Goal: Task Accomplishment & Management: Use online tool/utility

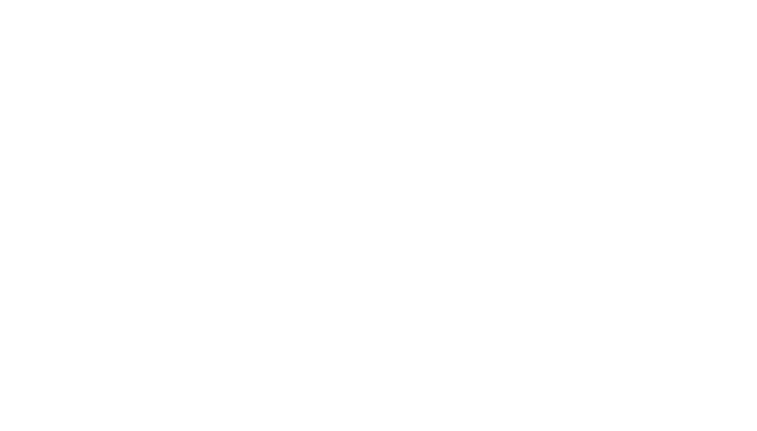
click at [519, 0] on html at bounding box center [378, 0] width 757 height 0
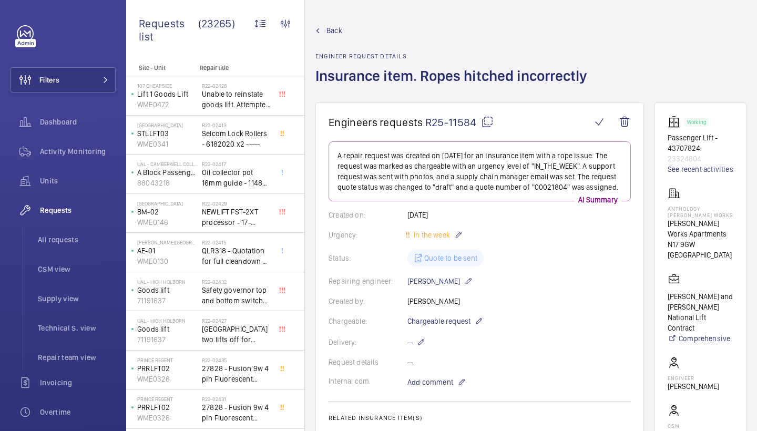
scroll to position [31, 0]
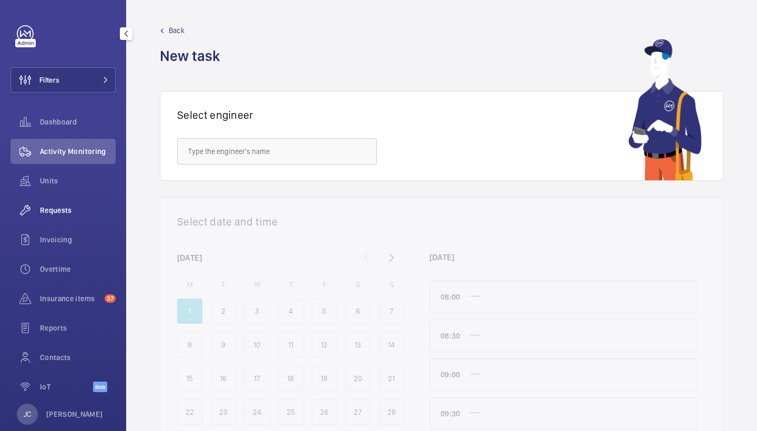
click at [72, 210] on span "Requests" at bounding box center [78, 210] width 76 height 11
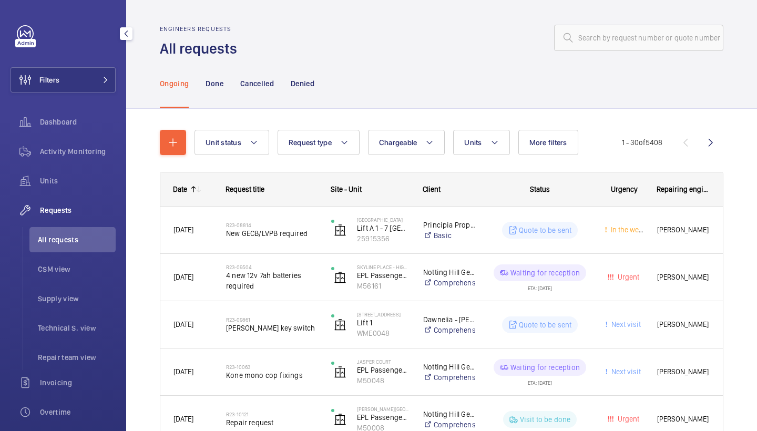
click at [92, 95] on div "Filters Dashboard Activity Monitoring Units Requests All requests CSM view Supp…" at bounding box center [63, 286] width 105 height 522
click at [98, 84] on button "Filters" at bounding box center [63, 79] width 105 height 25
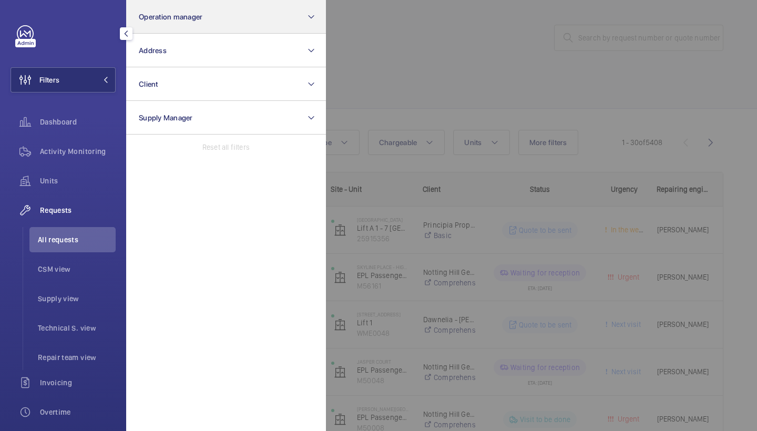
click at [182, 22] on button "Operation manager" at bounding box center [226, 17] width 200 height 34
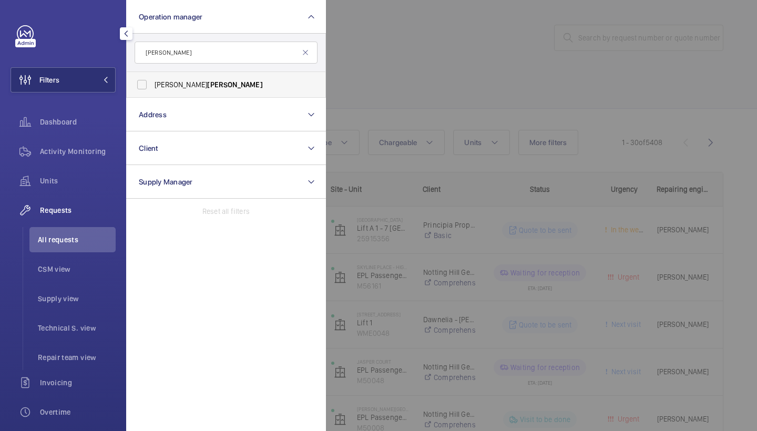
type input "waterman"
click at [207, 83] on span "Waterman" at bounding box center [234, 84] width 55 height 8
click at [152, 83] on input "Alex Waterman" at bounding box center [141, 84] width 21 height 21
checkbox input "true"
click at [406, 67] on div at bounding box center [704, 215] width 757 height 431
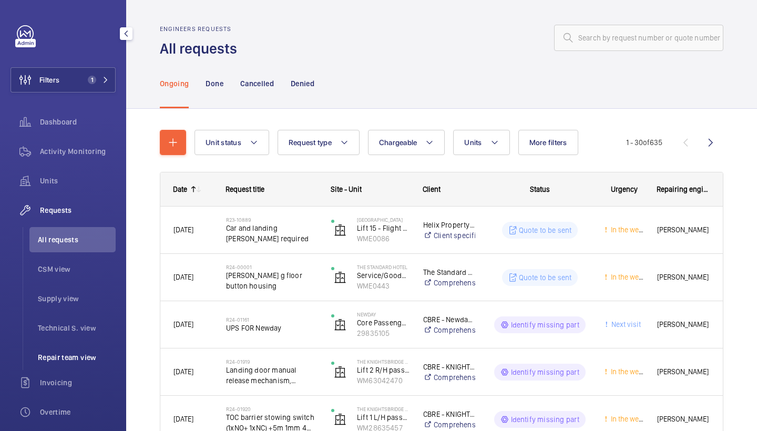
click at [55, 351] on li "Repair team view" at bounding box center [72, 357] width 86 height 25
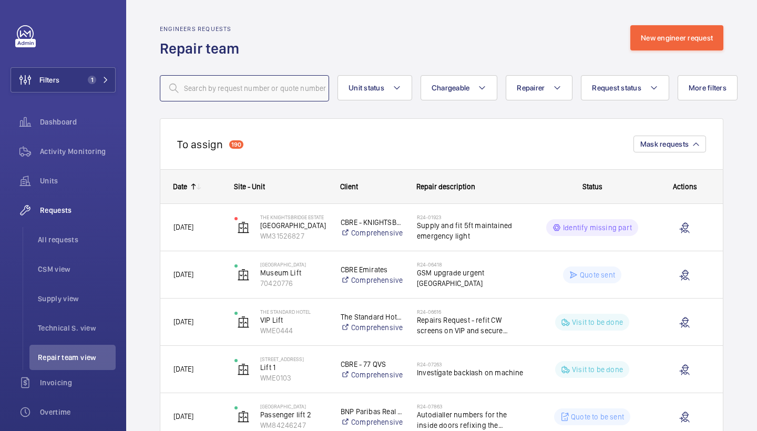
click at [289, 95] on input "text" at bounding box center [244, 88] width 169 height 26
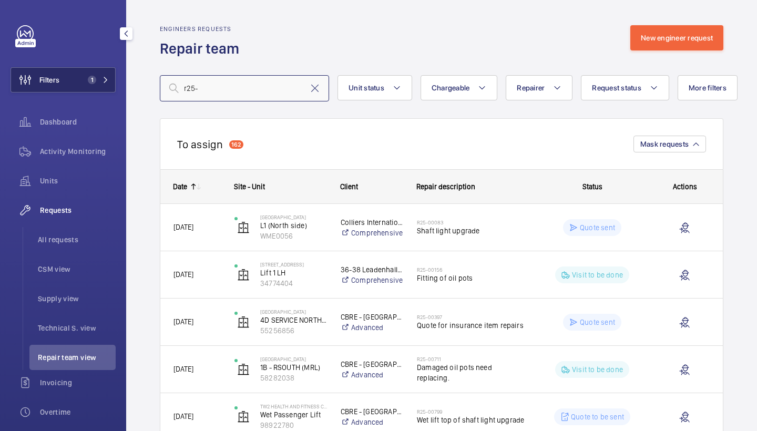
type input "r25-"
click at [93, 85] on button "Filters 1" at bounding box center [63, 79] width 105 height 25
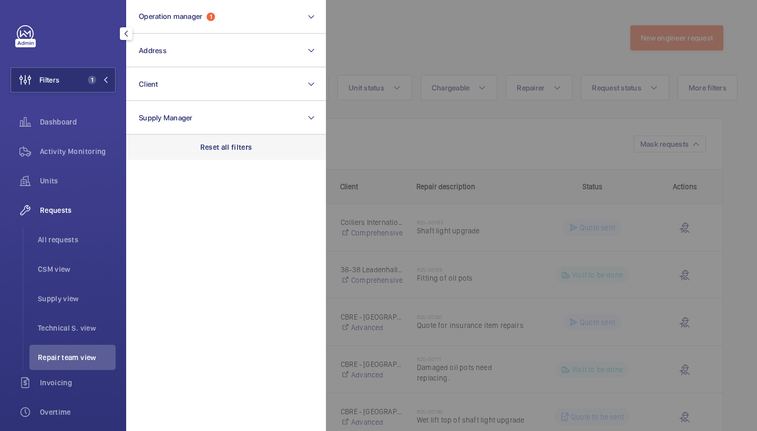
click at [225, 156] on div "Reset all filters" at bounding box center [226, 147] width 200 height 25
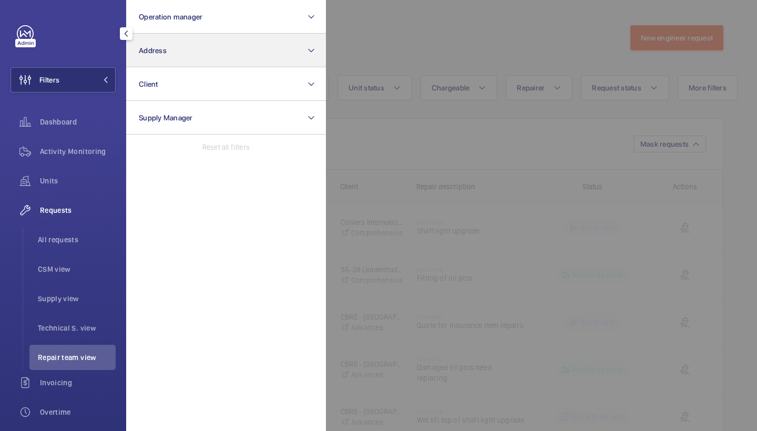
click at [213, 64] on button "Address" at bounding box center [226, 51] width 200 height 34
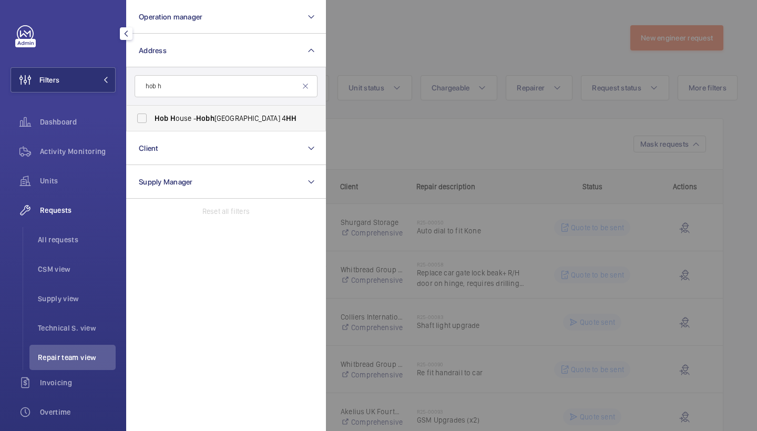
type input "hob h"
click at [242, 116] on span "Hob H ouse - Hob h ouse Court, LONDON SW1Y 4 H H" at bounding box center [227, 118] width 145 height 11
click at [152, 116] on input "Hob H ouse - Hob h ouse Court, LONDON SW1Y 4 H H" at bounding box center [141, 118] width 21 height 21
checkbox input "true"
click at [386, 46] on div at bounding box center [704, 215] width 757 height 431
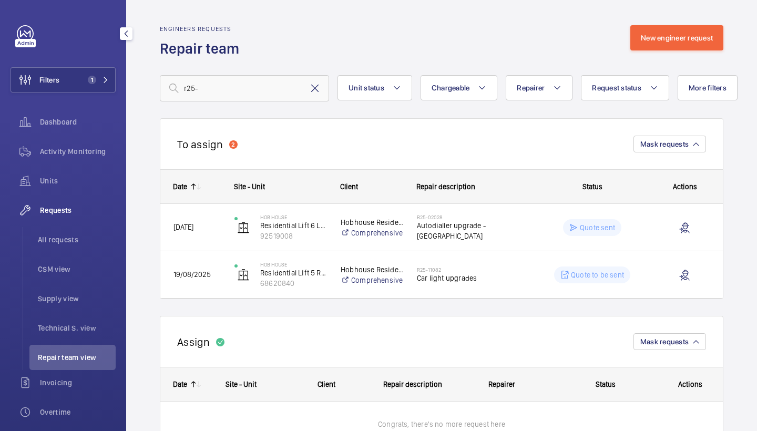
click at [314, 87] on mat-icon at bounding box center [315, 88] width 13 height 13
click at [355, 47] on div "Engineers requests Repair team New engineer request" at bounding box center [442, 41] width 564 height 33
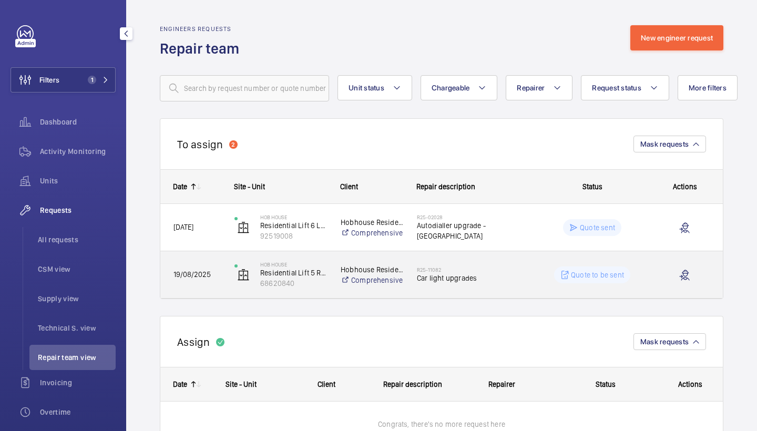
click at [509, 287] on div "R25-11082 Car light upgrades" at bounding box center [471, 275] width 108 height 30
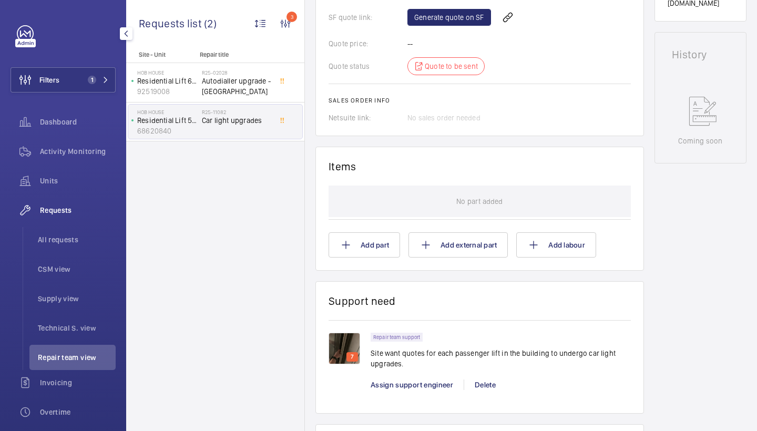
scroll to position [589, 0]
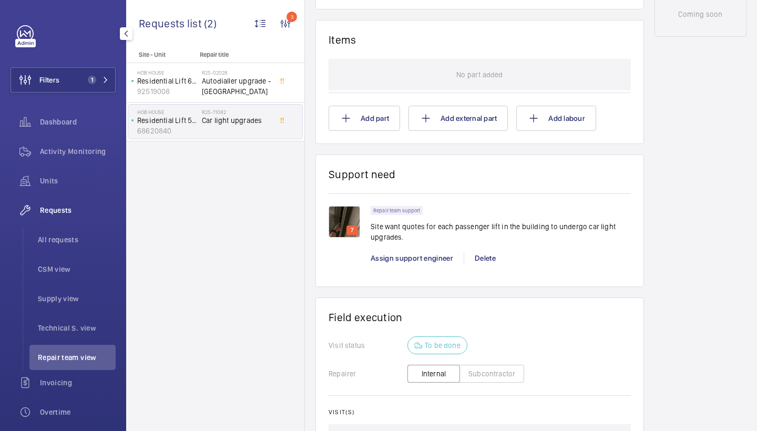
click at [342, 229] on img at bounding box center [345, 222] width 32 height 32
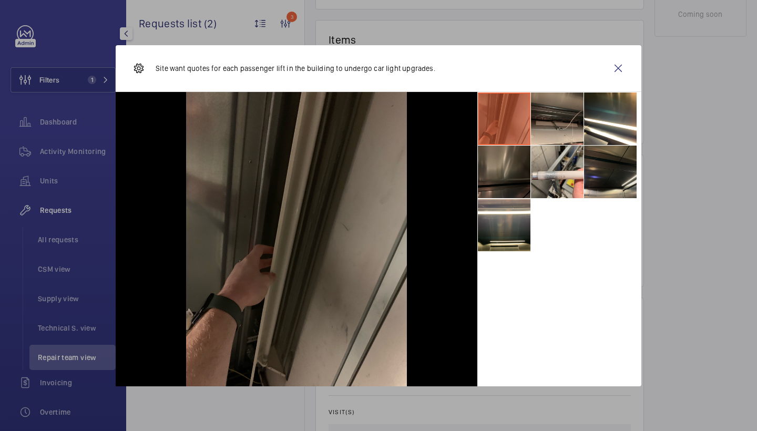
click at [609, 168] on li at bounding box center [610, 172] width 53 height 53
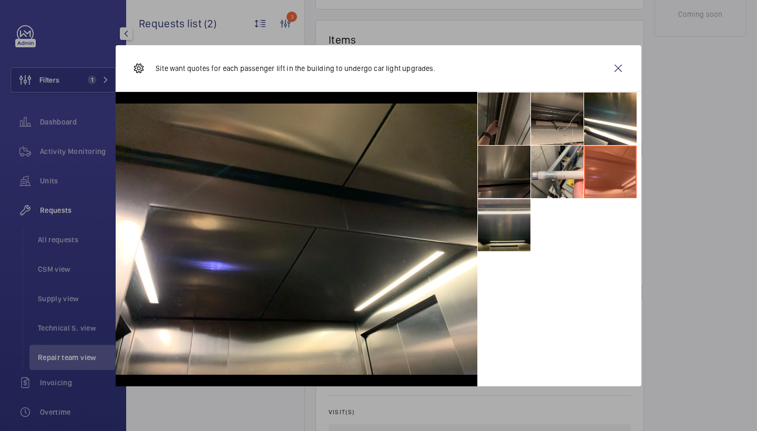
click at [504, 233] on li at bounding box center [504, 225] width 53 height 53
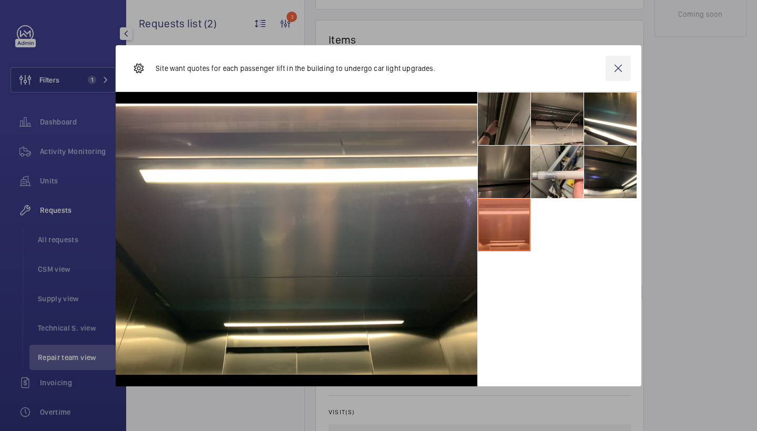
click at [626, 68] on wm-front-icon-button at bounding box center [618, 68] width 25 height 25
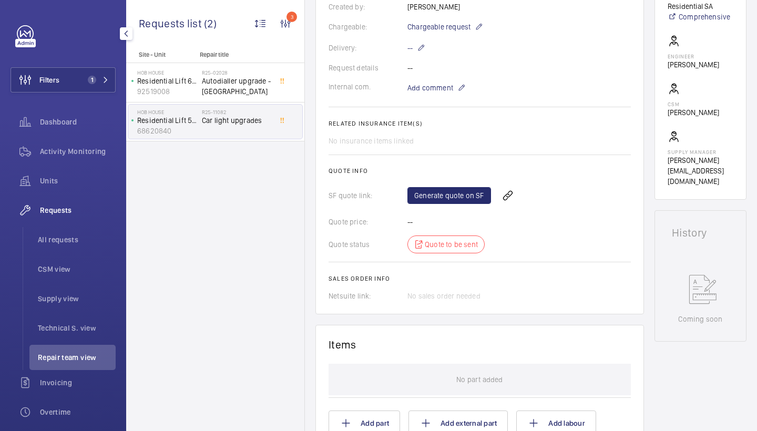
scroll to position [277, 0]
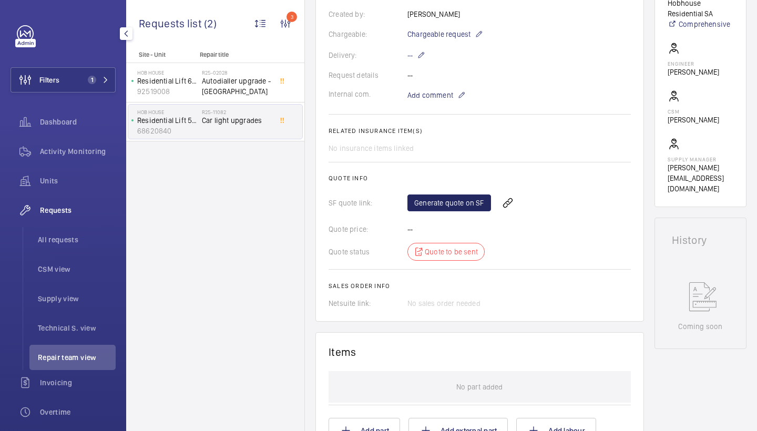
click at [436, 209] on link "Generate quote on SF" at bounding box center [449, 203] width 84 height 17
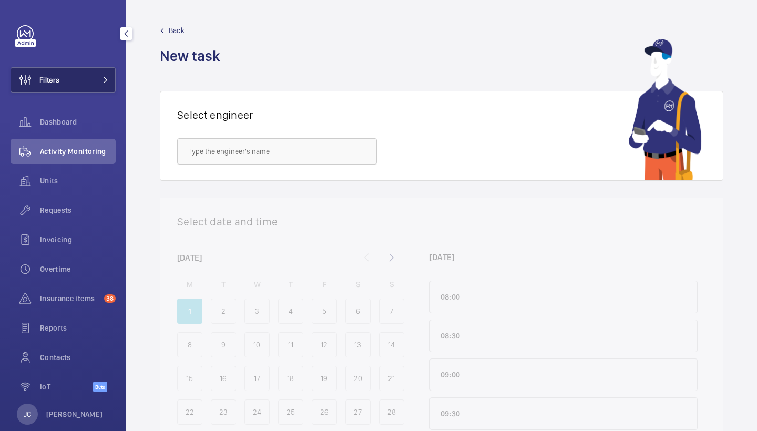
click at [107, 83] on button "Filters" at bounding box center [63, 79] width 105 height 25
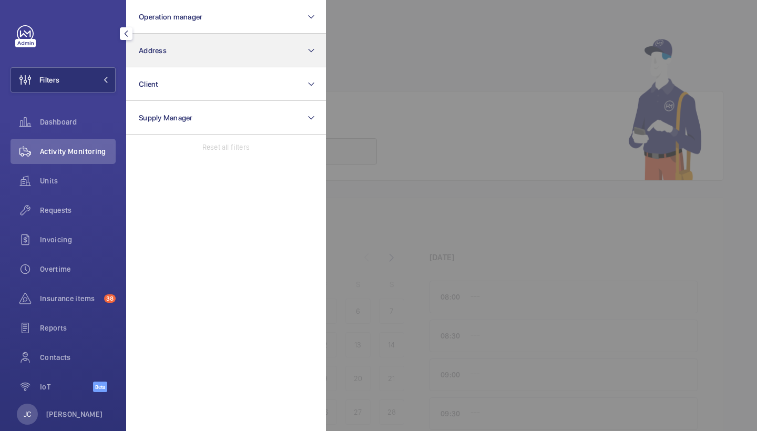
click at [164, 59] on button "Address" at bounding box center [226, 51] width 200 height 34
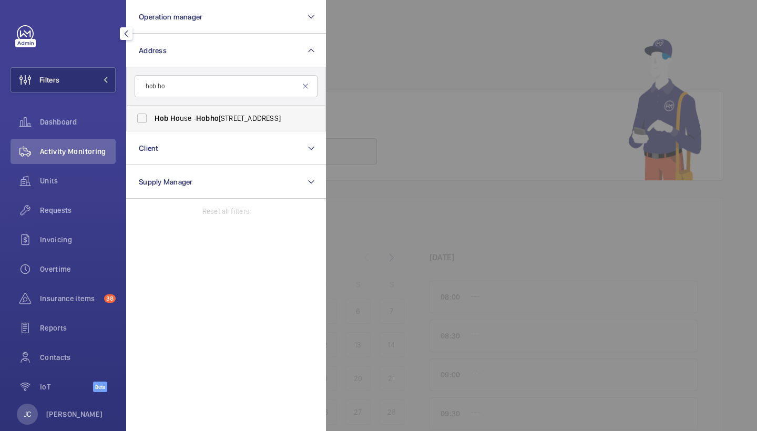
type input "hob ho"
click at [171, 124] on label "Hob Ho use - Hob ho use Court, LONDON SW1Y 4HH" at bounding box center [218, 118] width 183 height 25
click at [152, 124] on input "Hob Ho use - Hob ho use Court, LONDON SW1Y 4HH" at bounding box center [141, 118] width 21 height 21
checkbox input "true"
click at [100, 158] on div "Activity Monitoring" at bounding box center [63, 151] width 105 height 25
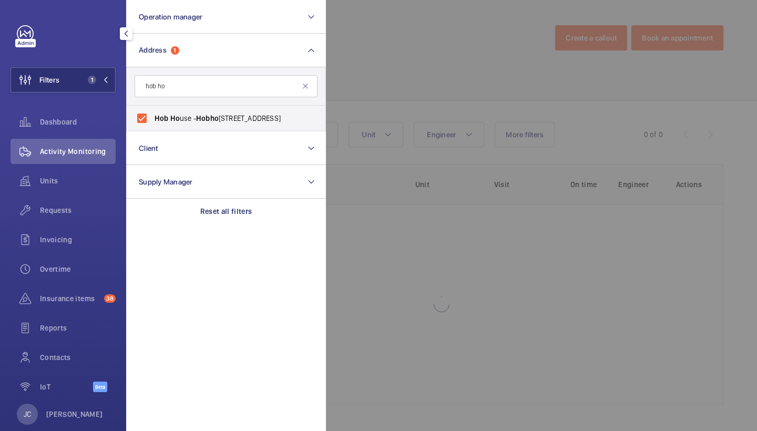
click at [396, 54] on div at bounding box center [704, 215] width 757 height 431
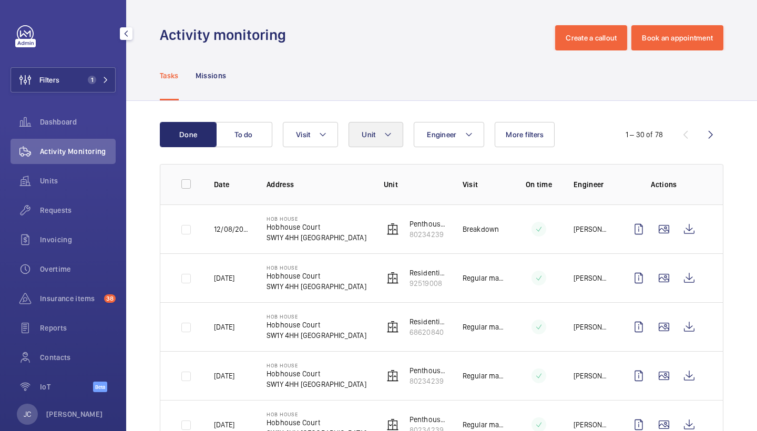
click at [395, 134] on button "Unit" at bounding box center [376, 134] width 55 height 25
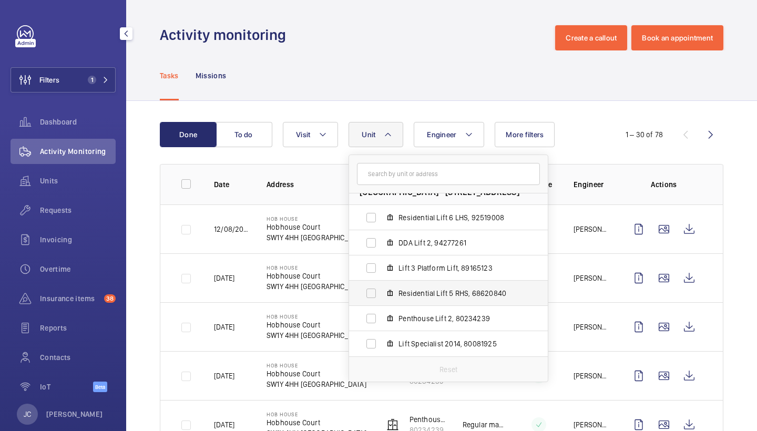
scroll to position [14, 0]
click at [436, 247] on span "DDA Lift 2, 94277261" at bounding box center [460, 243] width 122 height 11
click at [382, 247] on input "DDA Lift 2, 94277261" at bounding box center [371, 242] width 21 height 21
checkbox input "true"
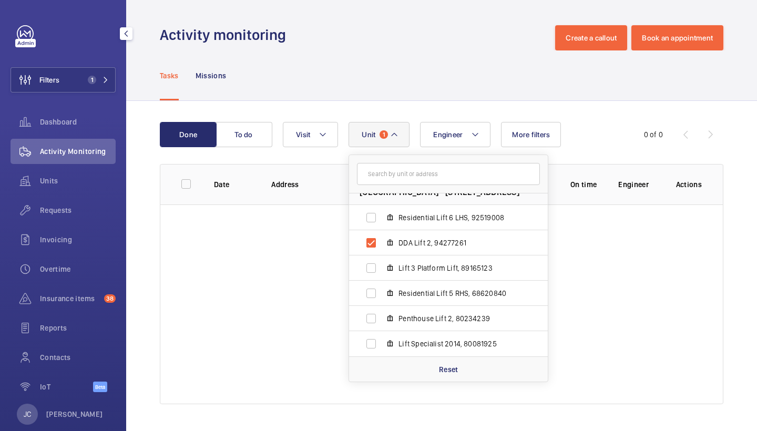
click at [467, 75] on div "Tasks Missions" at bounding box center [442, 75] width 564 height 50
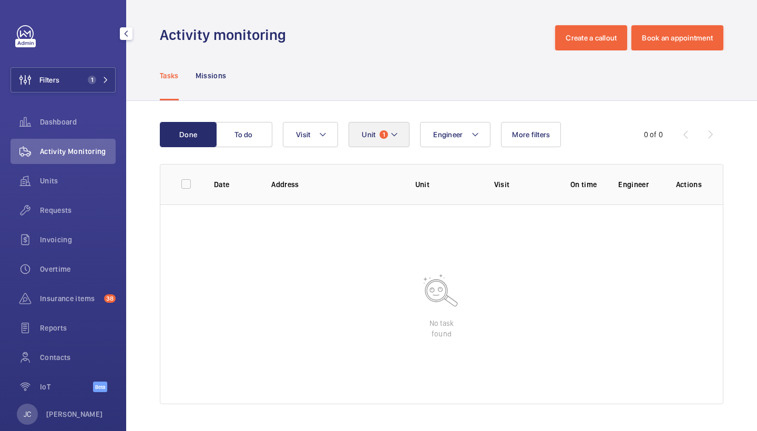
click at [401, 144] on button "Unit 1" at bounding box center [379, 134] width 61 height 25
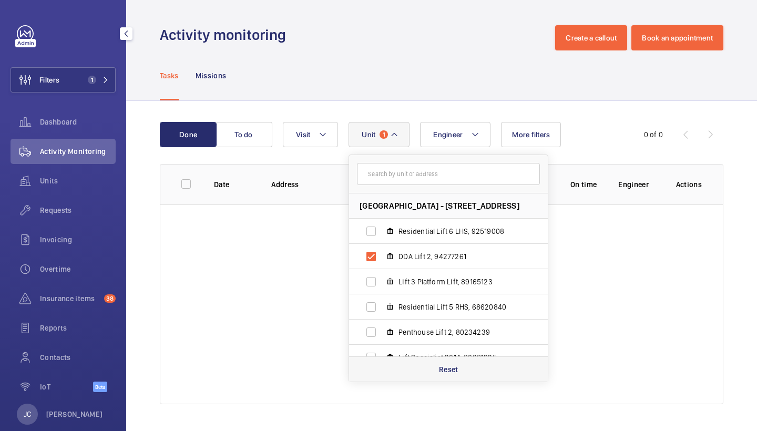
click at [450, 369] on p "Reset" at bounding box center [448, 369] width 19 height 11
click at [474, 68] on div "Tasks Missions" at bounding box center [442, 75] width 564 height 50
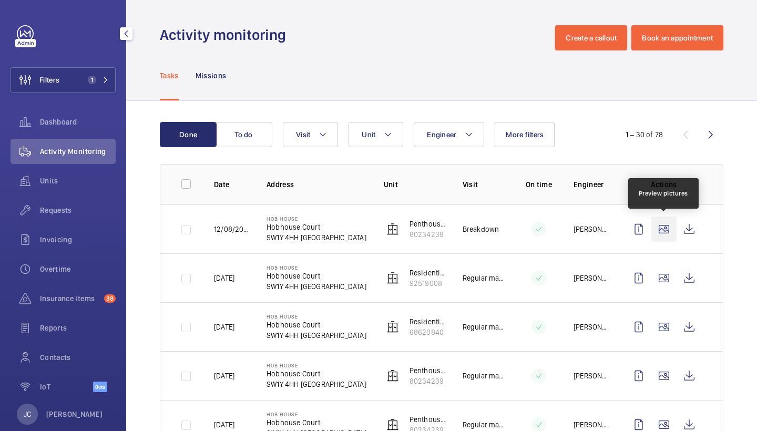
click at [667, 233] on wm-front-icon-button at bounding box center [663, 229] width 25 height 25
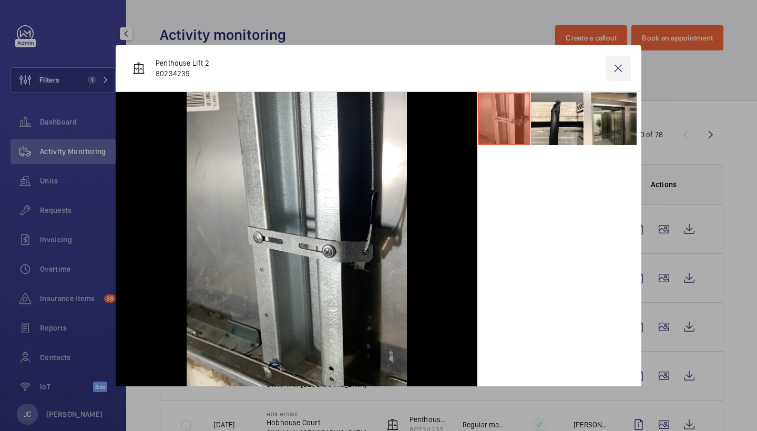
click at [625, 67] on wm-front-icon-button at bounding box center [618, 68] width 25 height 25
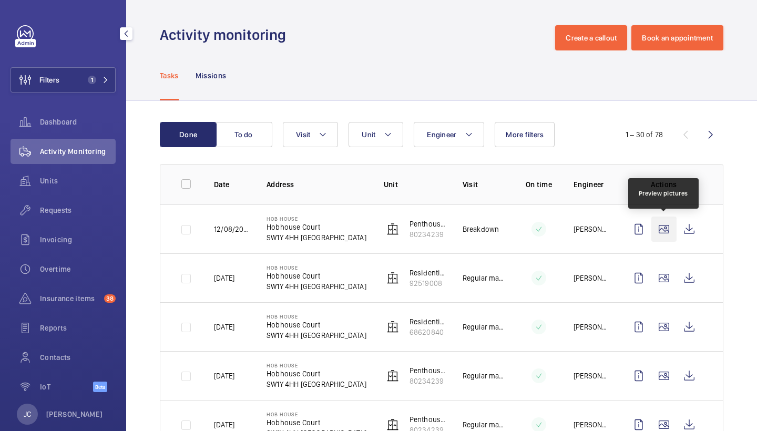
click at [672, 231] on wm-front-icon-button at bounding box center [663, 229] width 25 height 25
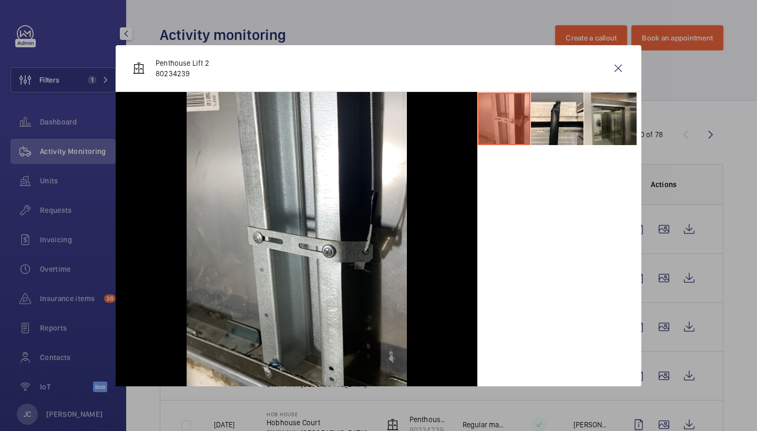
click at [613, 111] on li at bounding box center [610, 119] width 53 height 53
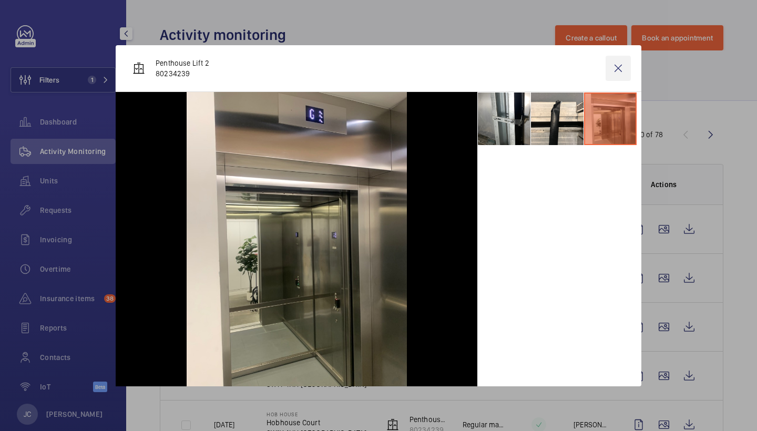
click at [620, 72] on wm-front-icon-button at bounding box center [618, 68] width 25 height 25
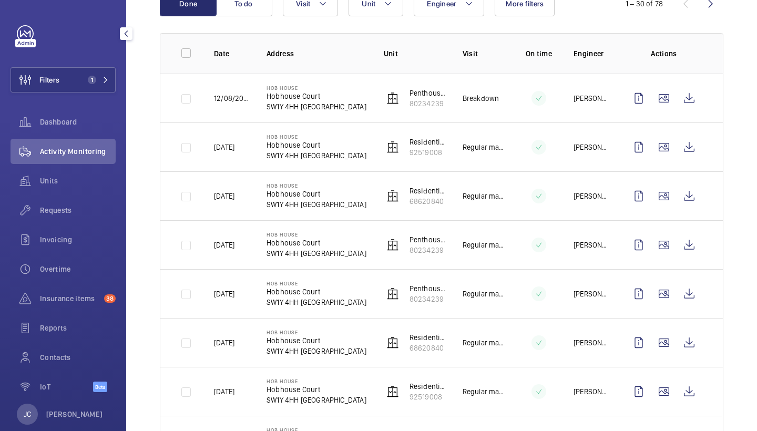
scroll to position [131, 0]
click at [661, 146] on wm-front-icon-button at bounding box center [663, 146] width 25 height 25
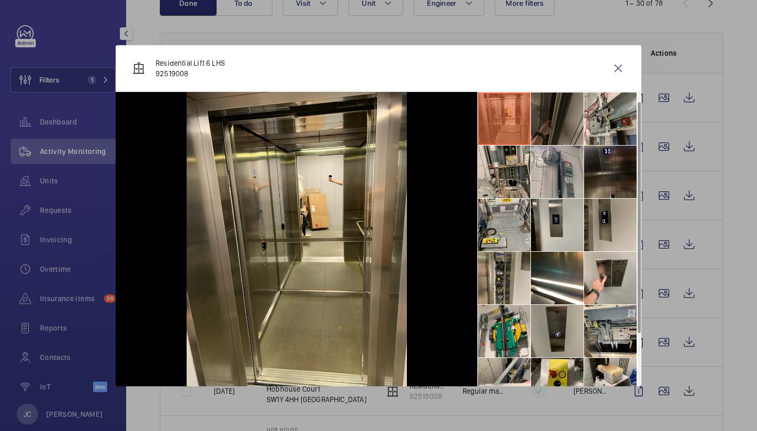
scroll to position [26, 0]
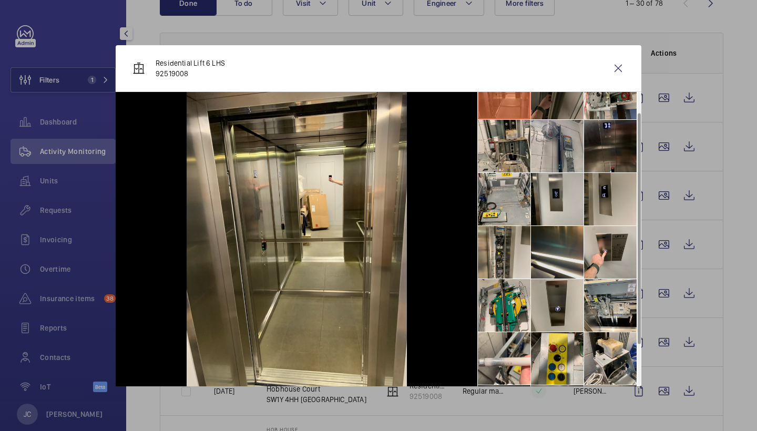
click at [548, 243] on li at bounding box center [557, 252] width 53 height 53
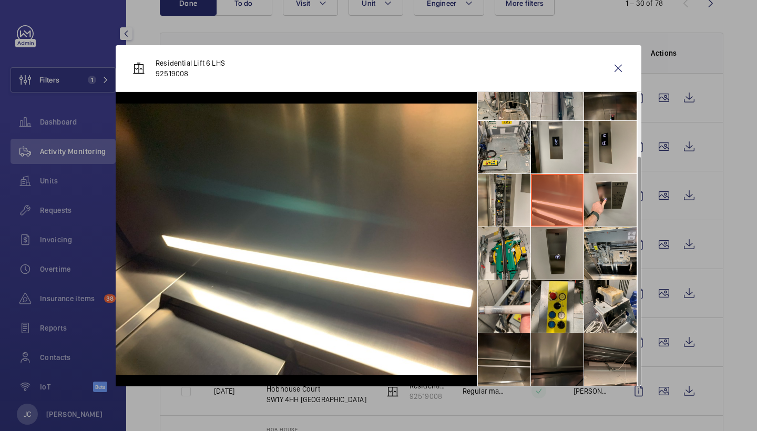
scroll to position [78, 0]
click at [624, 56] on wm-front-icon-button at bounding box center [618, 68] width 25 height 25
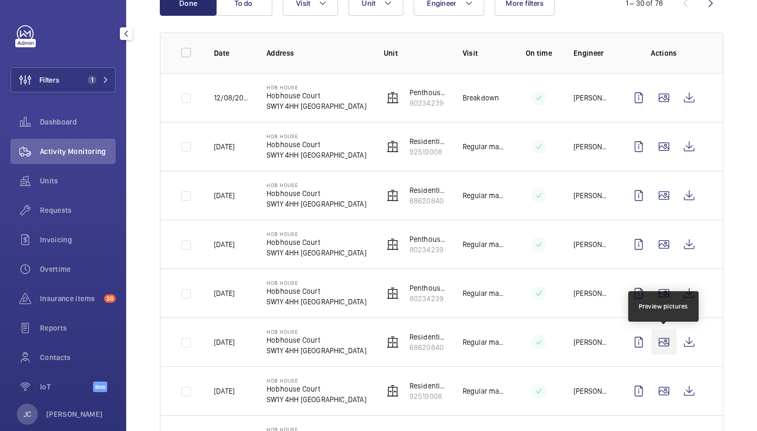
click at [673, 335] on wm-front-icon-button at bounding box center [663, 342] width 25 height 25
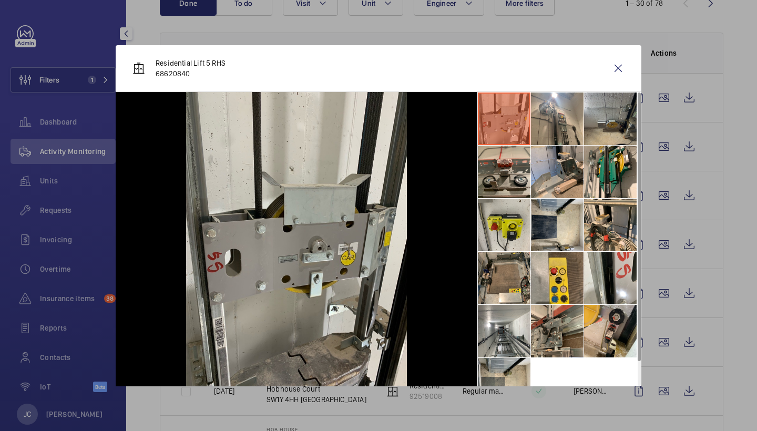
scroll to position [0, 0]
click at [621, 77] on wm-front-icon-button at bounding box center [618, 68] width 25 height 25
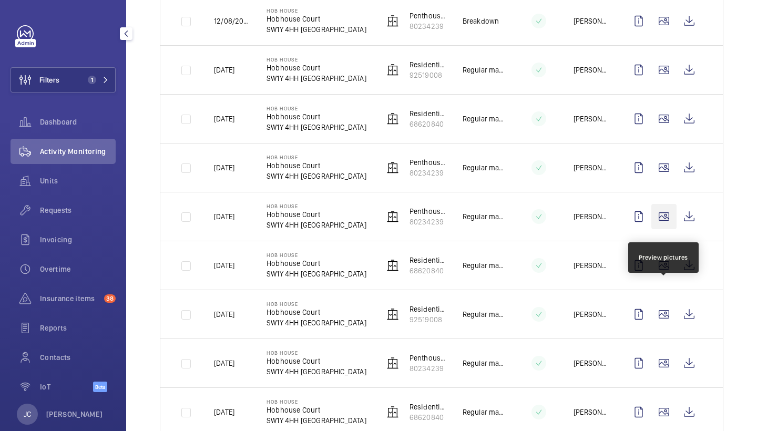
scroll to position [212, 0]
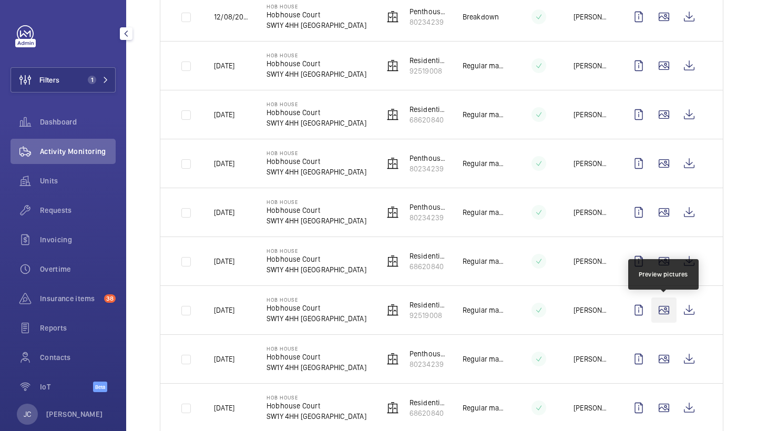
click at [661, 310] on wm-front-icon-button at bounding box center [663, 310] width 25 height 25
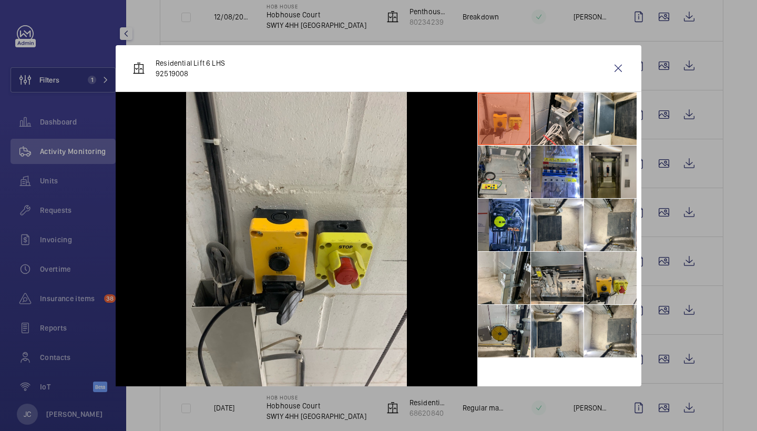
click at [595, 169] on li at bounding box center [610, 172] width 53 height 53
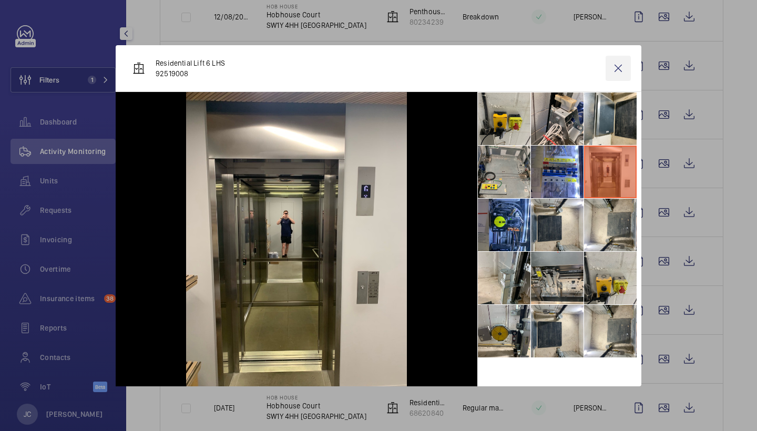
click at [621, 67] on wm-front-icon-button at bounding box center [618, 68] width 25 height 25
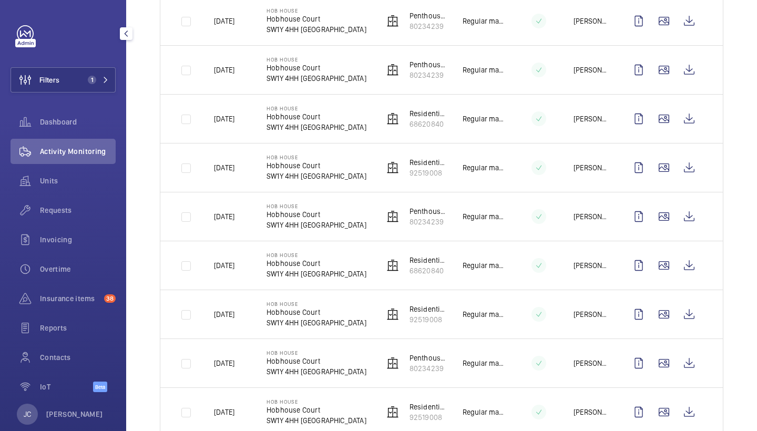
scroll to position [370, 0]
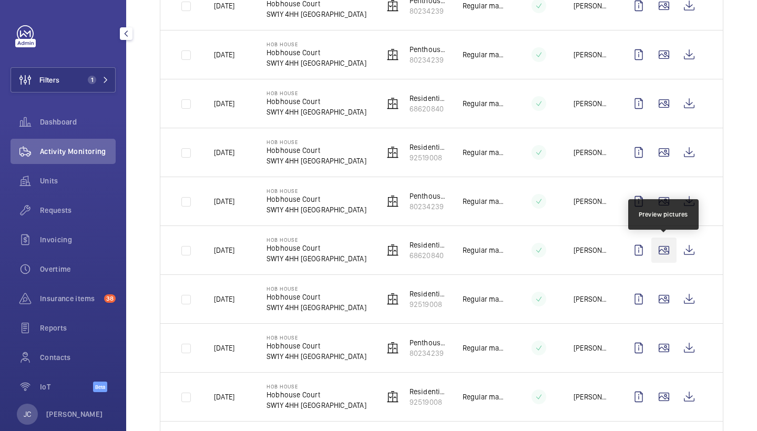
click at [669, 253] on wm-front-icon-button at bounding box center [663, 250] width 25 height 25
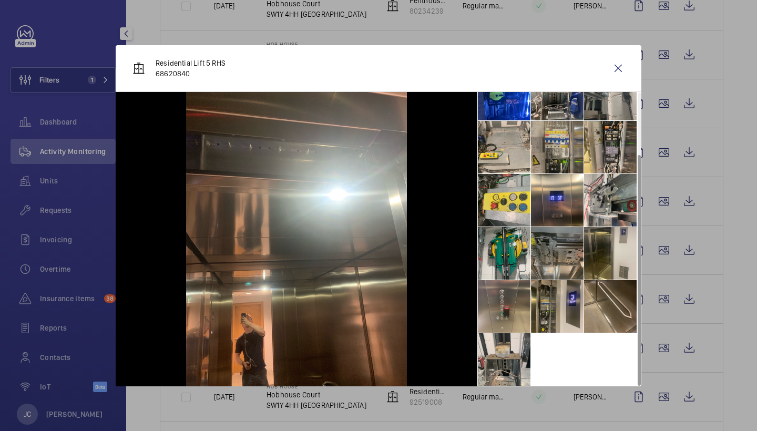
scroll to position [78, 0]
click at [542, 312] on li at bounding box center [557, 306] width 53 height 53
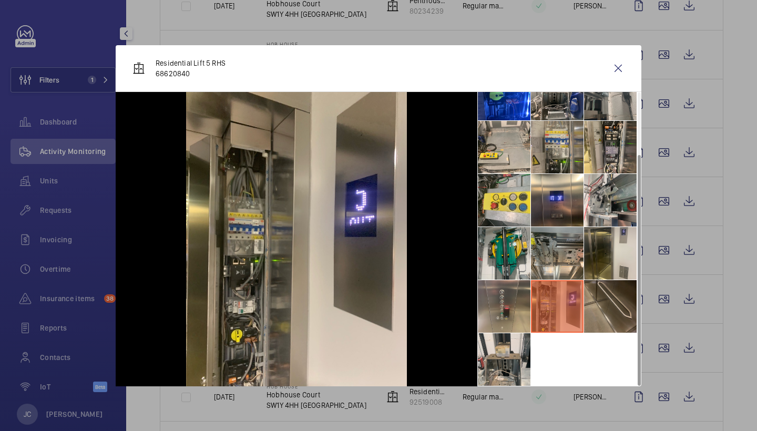
click at [610, 299] on li at bounding box center [610, 306] width 53 height 53
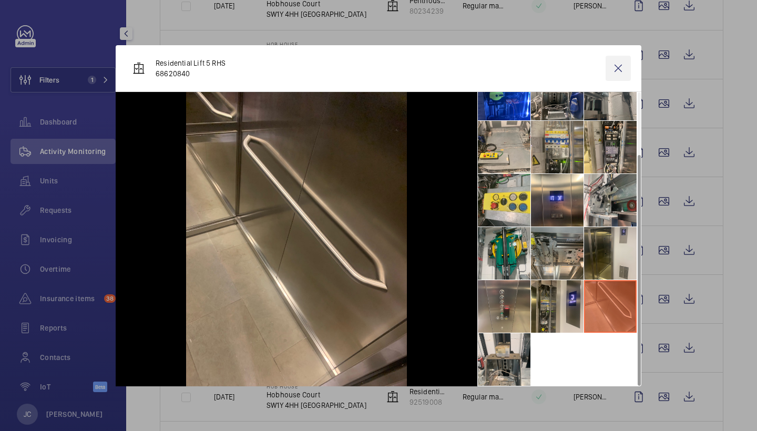
click at [614, 62] on wm-front-icon-button at bounding box center [618, 68] width 25 height 25
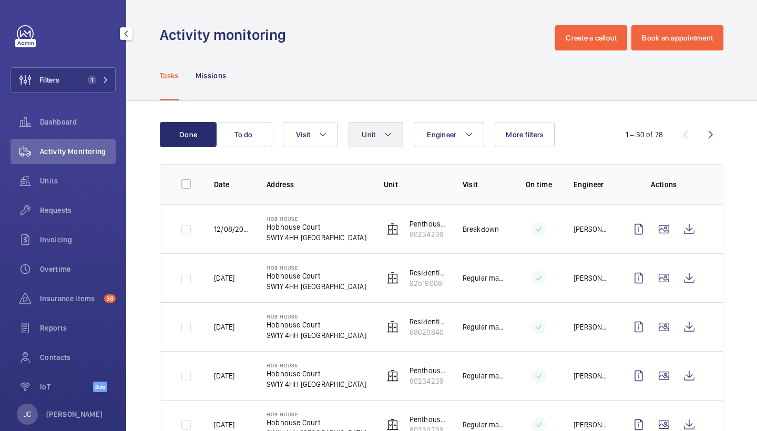
scroll to position [-1, 0]
click at [392, 137] on mat-icon at bounding box center [388, 134] width 8 height 13
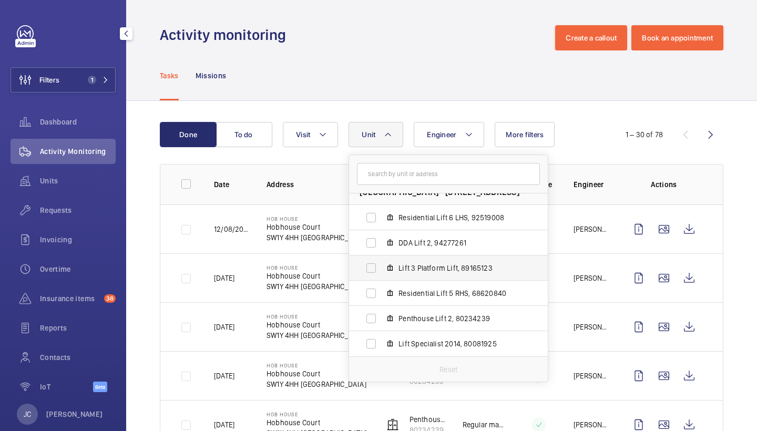
scroll to position [14, 0]
click at [423, 220] on span "Residential Lift 6 LHS, 92519008" at bounding box center [460, 217] width 122 height 11
click at [382, 220] on input "Residential Lift 6 LHS, 92519008" at bounding box center [371, 217] width 21 height 21
checkbox input "true"
click at [450, 297] on span "Residential Lift 5 RHS, 68620840" at bounding box center [460, 293] width 122 height 11
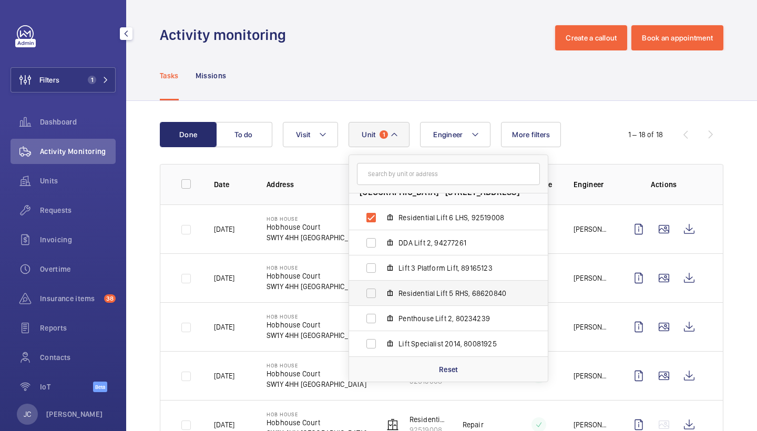
click at [382, 297] on input "Residential Lift 5 RHS, 68620840" at bounding box center [371, 293] width 21 height 21
checkbox input "true"
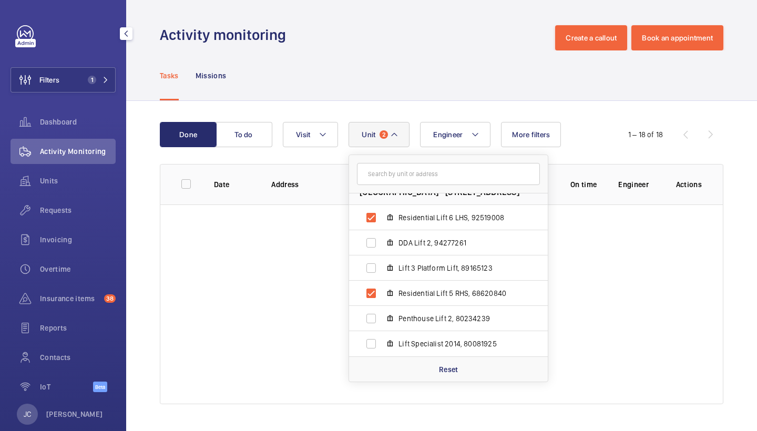
click at [454, 97] on div "Tasks Missions" at bounding box center [442, 75] width 564 height 50
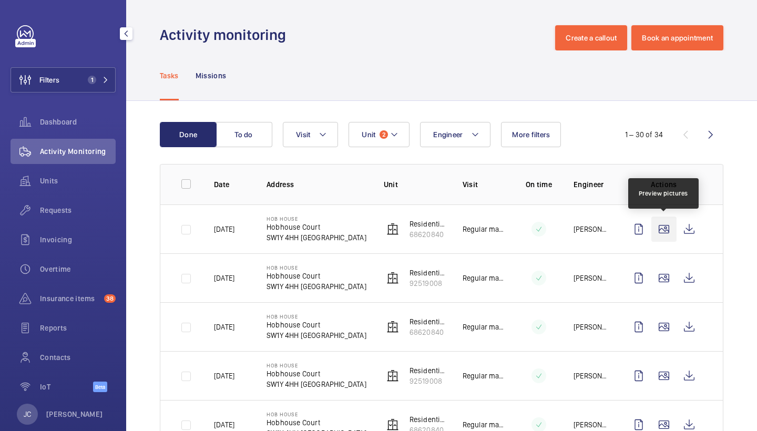
click at [662, 228] on wm-front-icon-button at bounding box center [663, 229] width 25 height 25
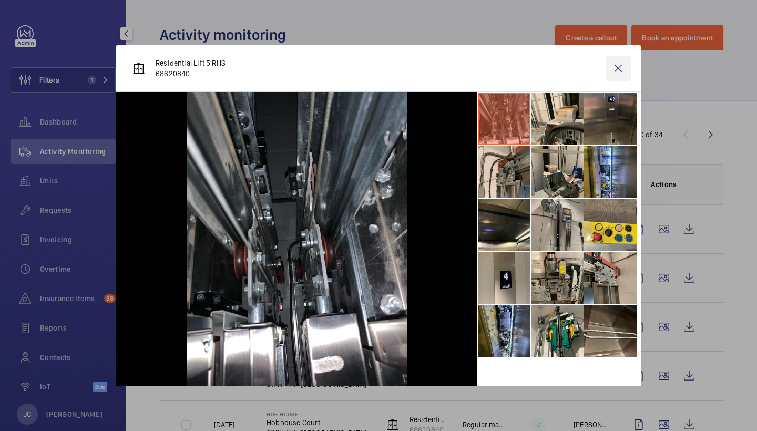
click at [619, 67] on wm-front-icon-button at bounding box center [618, 68] width 25 height 25
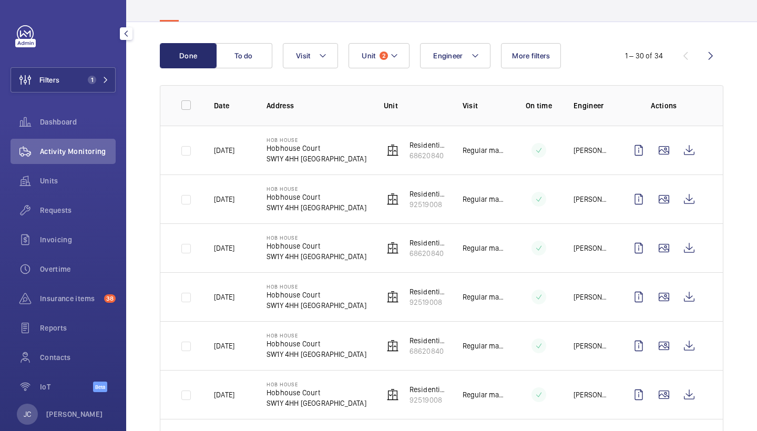
scroll to position [86, 0]
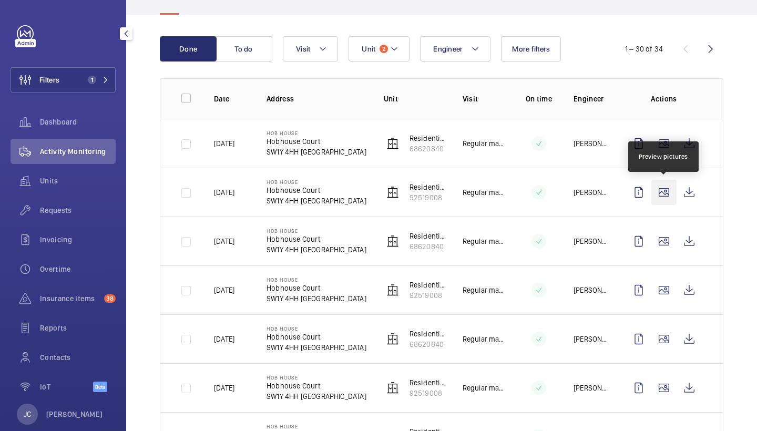
click at [666, 195] on wm-front-icon-button at bounding box center [663, 192] width 25 height 25
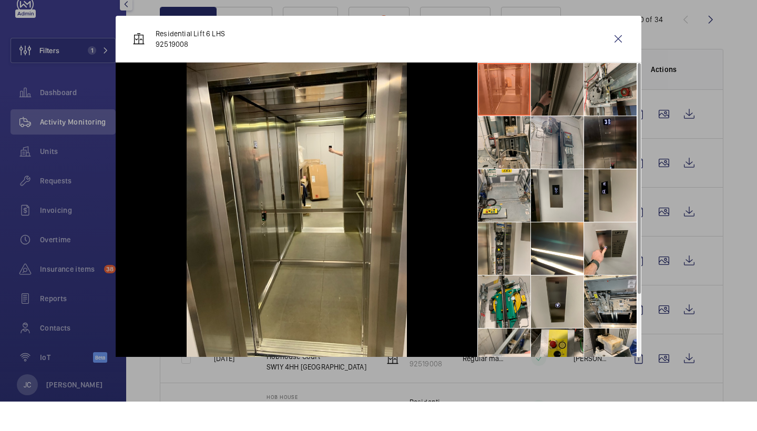
scroll to position [0, 0]
click at [618, 56] on wm-front-icon-button at bounding box center [618, 68] width 25 height 25
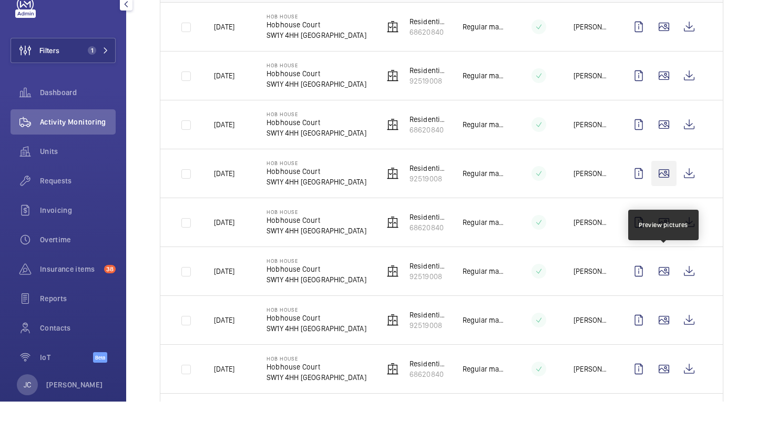
scroll to position [181, 0]
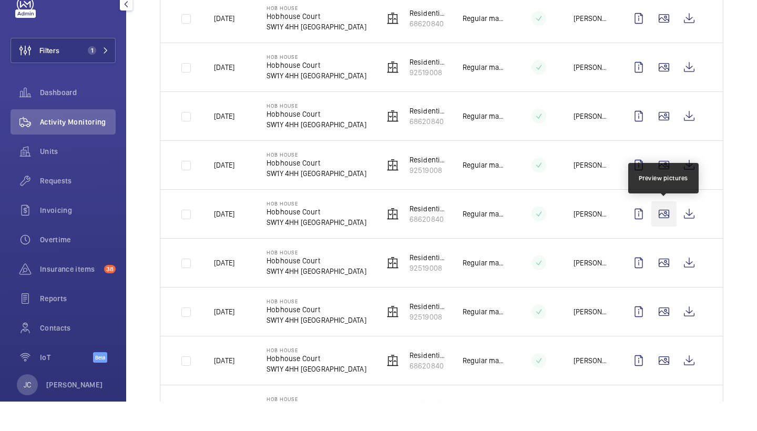
click at [662, 231] on wm-front-icon-button at bounding box center [663, 243] width 25 height 25
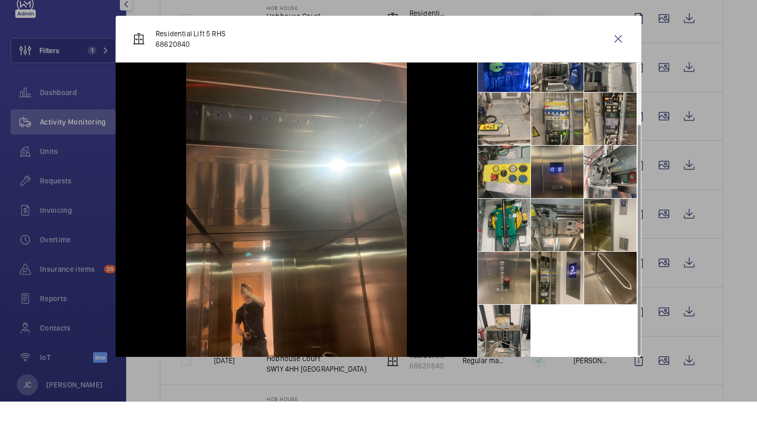
scroll to position [78, 0]
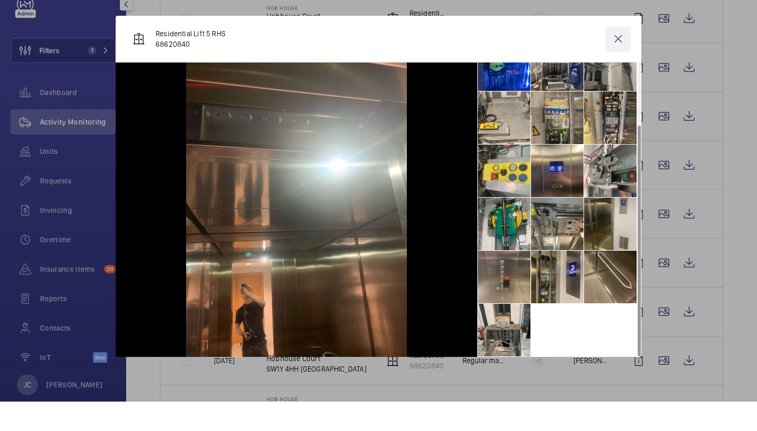
click at [618, 56] on wm-front-icon-button at bounding box center [618, 68] width 25 height 25
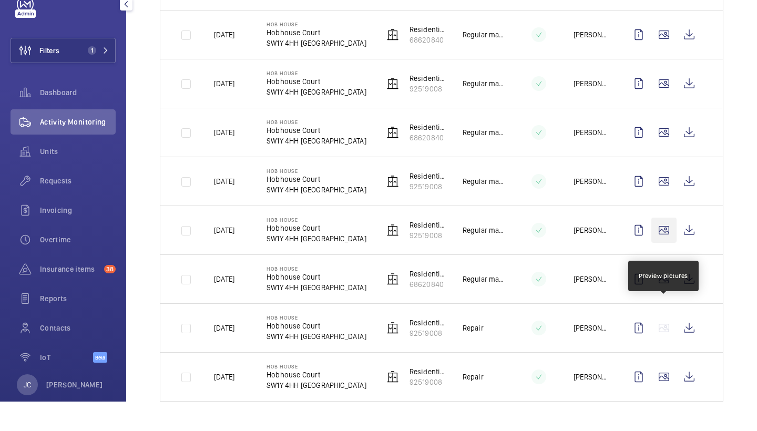
scroll to position [313, 0]
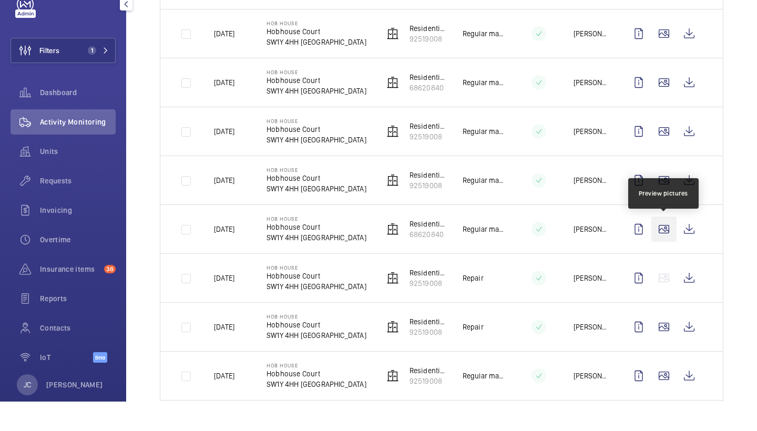
click at [661, 246] on wm-front-icon-button at bounding box center [663, 258] width 25 height 25
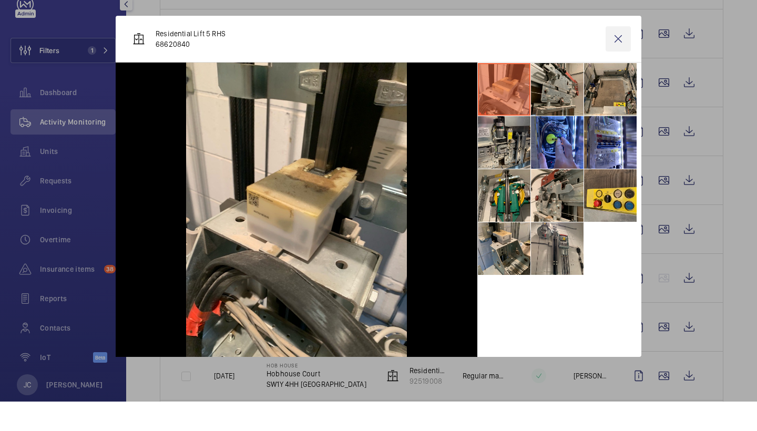
click at [625, 56] on wm-front-icon-button at bounding box center [618, 68] width 25 height 25
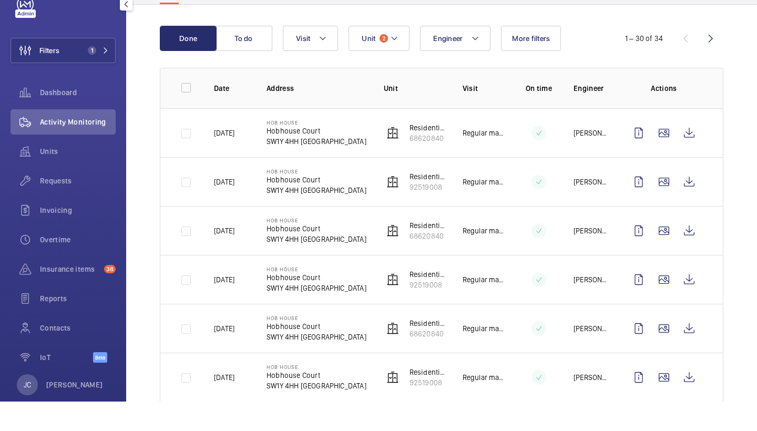
scroll to position [47, 0]
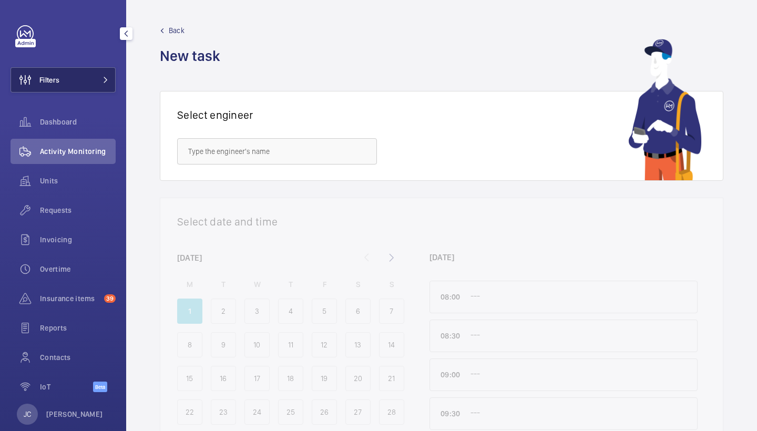
click at [67, 81] on button "Filters" at bounding box center [63, 79] width 105 height 25
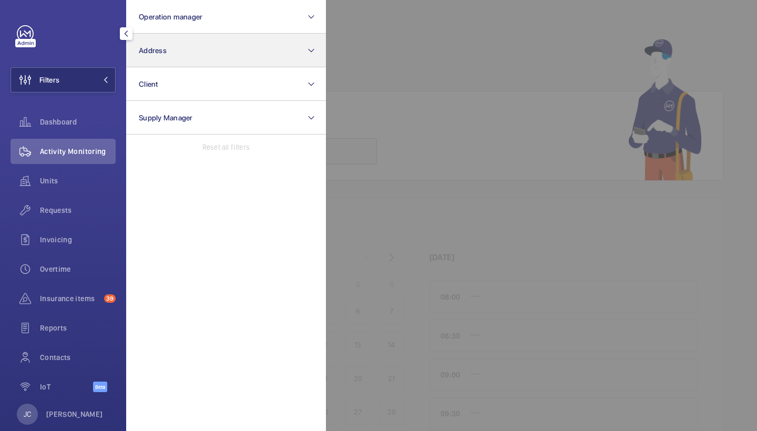
click at [222, 58] on button "Address" at bounding box center [226, 51] width 200 height 34
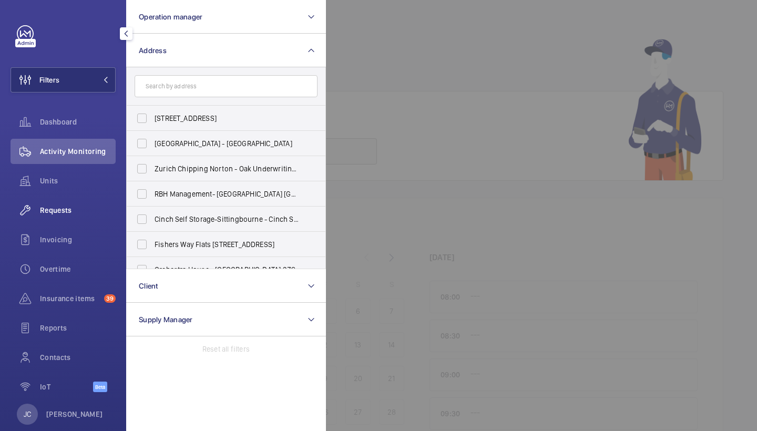
click at [59, 207] on span "Requests" at bounding box center [78, 210] width 76 height 11
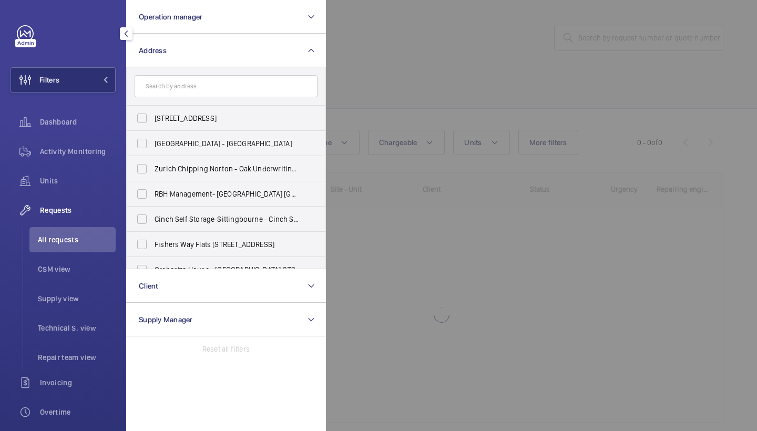
click at [599, 62] on div at bounding box center [704, 215] width 757 height 431
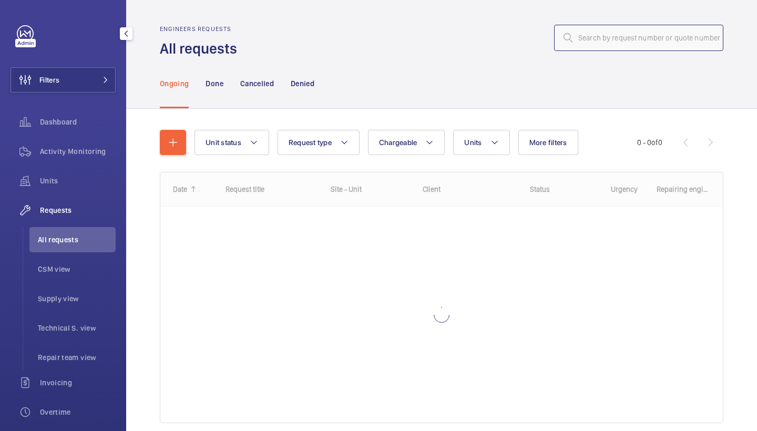
click at [614, 42] on input "text" at bounding box center [638, 38] width 169 height 26
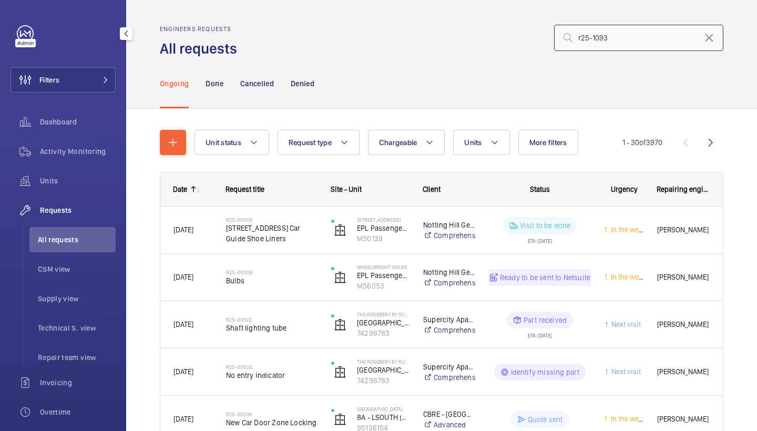
type input "r25-10935"
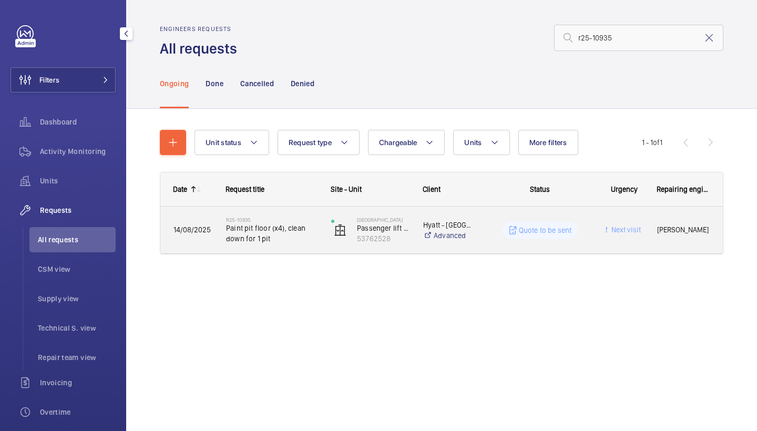
click at [287, 240] on span "Paint pit floor (x4), clean down for 1 pit" at bounding box center [271, 233] width 91 height 21
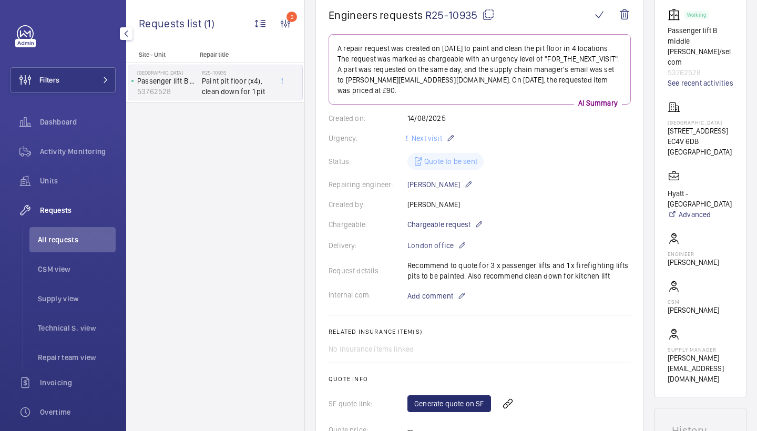
scroll to position [111, 0]
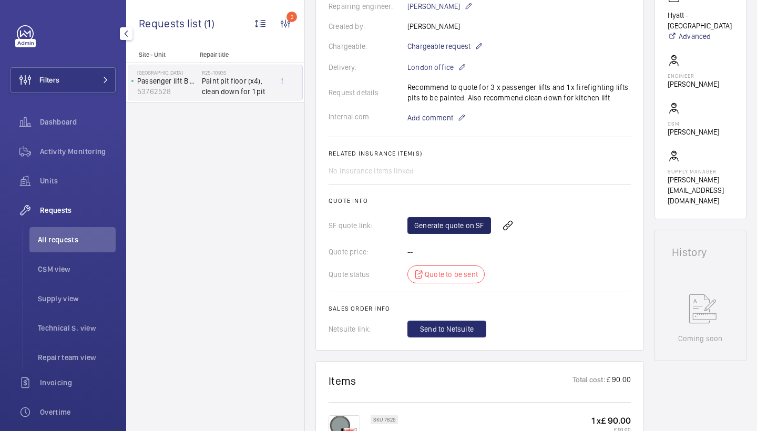
scroll to position [287, 0]
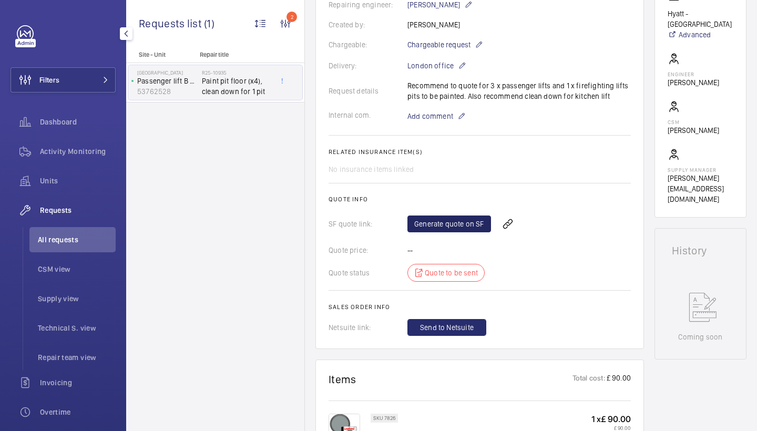
click at [472, 225] on link "Generate quote on SF" at bounding box center [449, 224] width 84 height 17
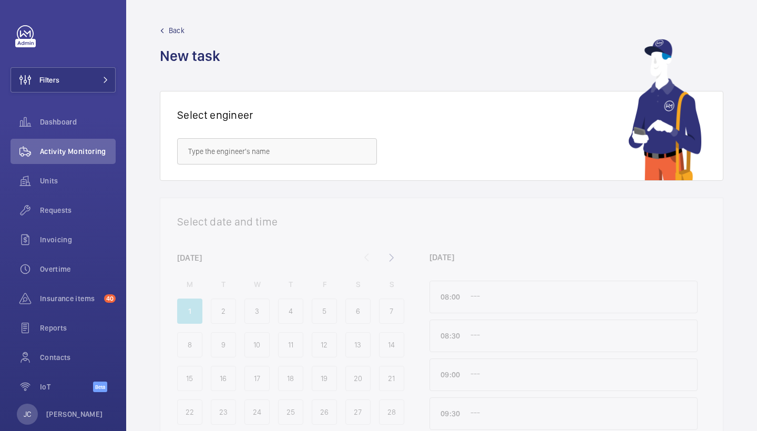
click at [99, 71] on button "Filters" at bounding box center [63, 79] width 105 height 25
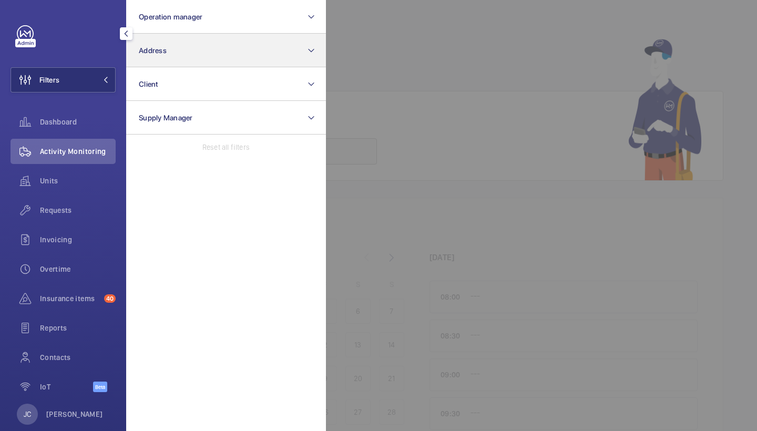
click at [159, 52] on span "Address" at bounding box center [153, 50] width 28 height 8
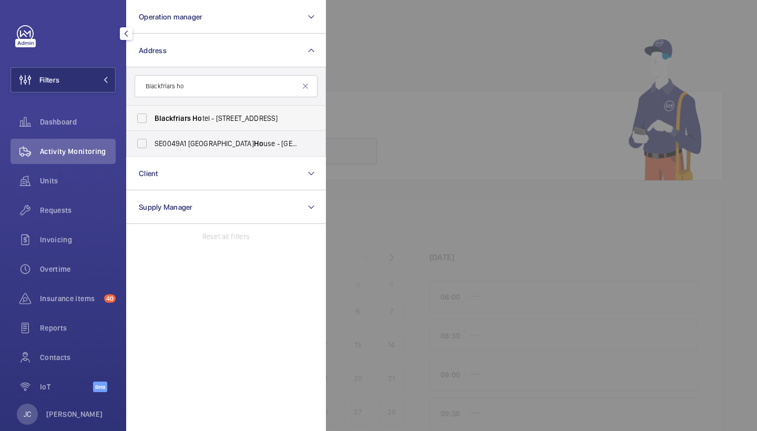
type input "Blackfriars ho"
click at [254, 123] on span "Blackfriars Ho tel - [STREET_ADDRESS]" at bounding box center [227, 118] width 145 height 11
click at [152, 123] on input "Blackfriars Ho tel - [STREET_ADDRESS]" at bounding box center [141, 118] width 21 height 21
checkbox input "true"
click at [407, 123] on div at bounding box center [704, 215] width 757 height 431
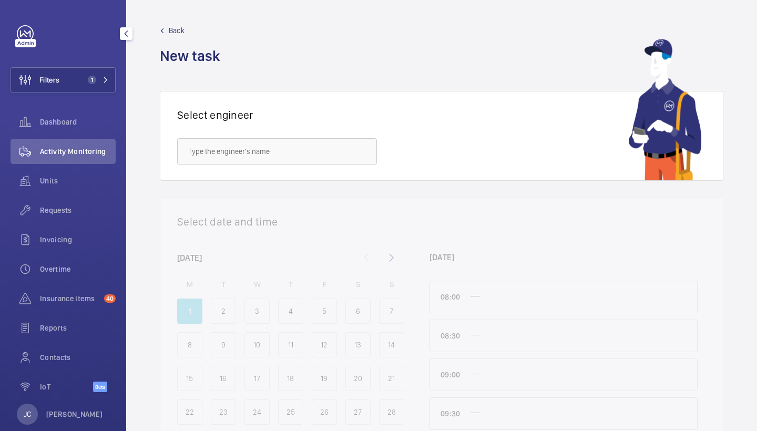
click at [82, 152] on span "Activity Monitoring" at bounding box center [78, 151] width 76 height 11
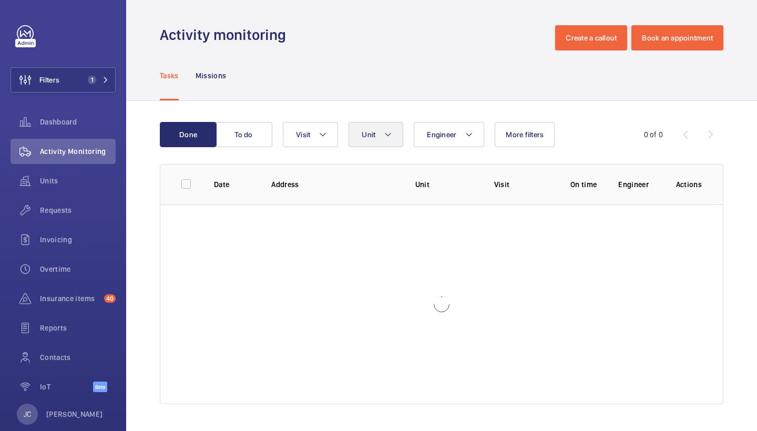
click at [381, 145] on button "Unit" at bounding box center [376, 134] width 55 height 25
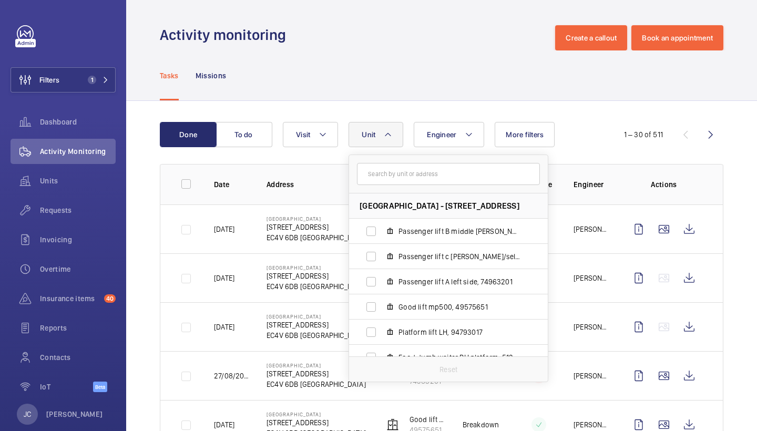
click at [472, 60] on div "Tasks Missions" at bounding box center [442, 75] width 564 height 50
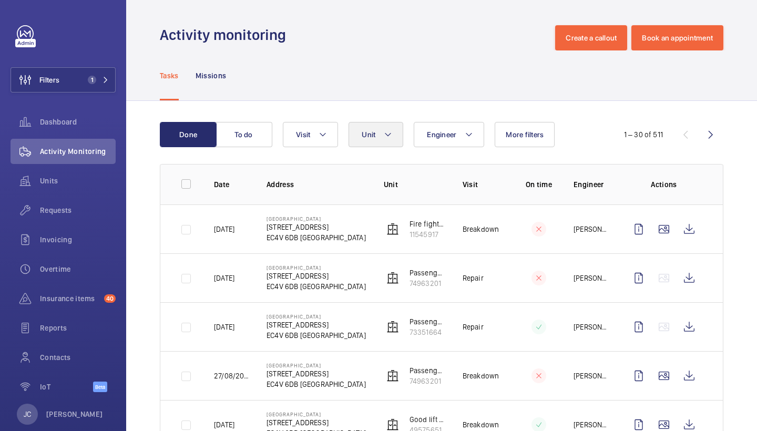
click at [386, 138] on mat-icon at bounding box center [388, 134] width 8 height 13
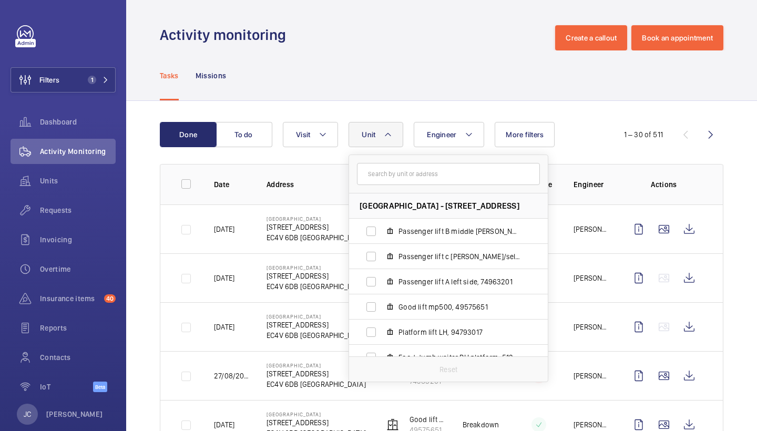
click at [454, 82] on div "Tasks Missions" at bounding box center [442, 75] width 564 height 50
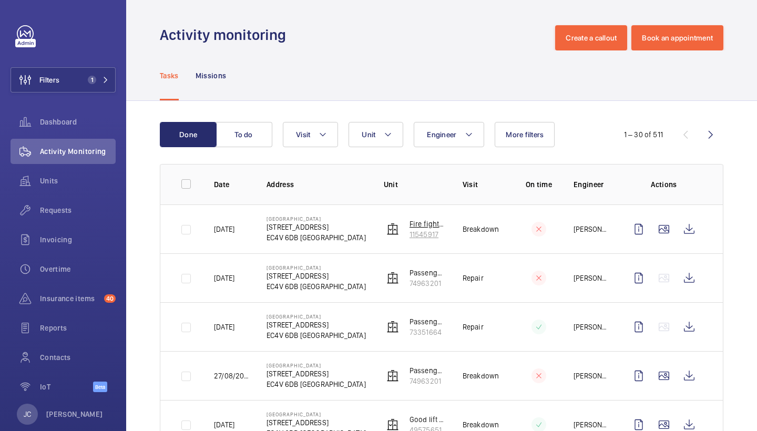
click at [425, 233] on p "11545917" at bounding box center [428, 234] width 36 height 11
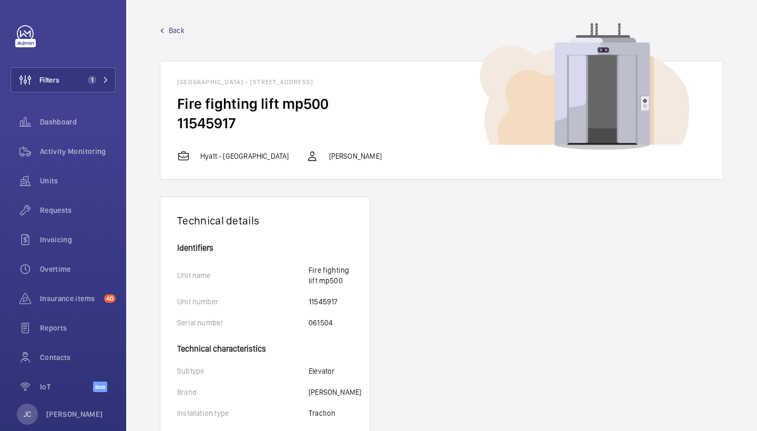
click at [174, 25] on span "Back" at bounding box center [177, 30] width 16 height 11
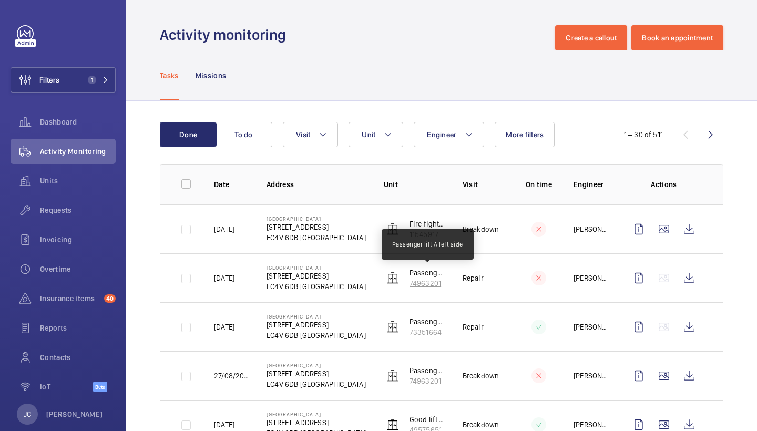
click at [427, 270] on p "Passenger lift A left side" at bounding box center [428, 273] width 36 height 11
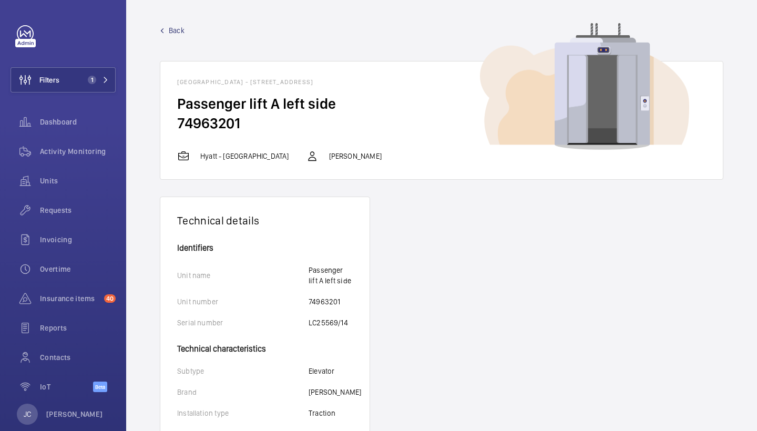
click at [172, 32] on span "Back" at bounding box center [177, 30] width 16 height 11
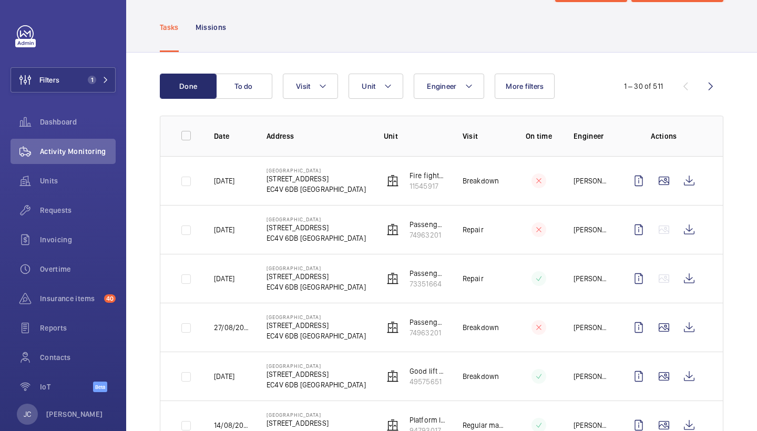
scroll to position [69, 0]
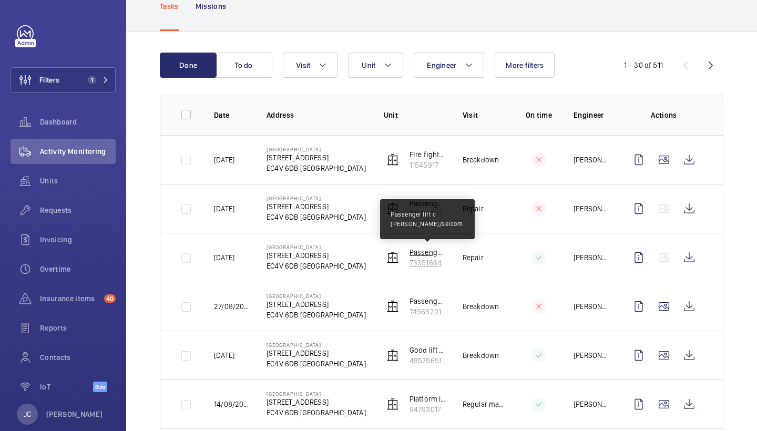
click at [423, 257] on p "Passenger lift c RH lester/selcom" at bounding box center [428, 252] width 36 height 11
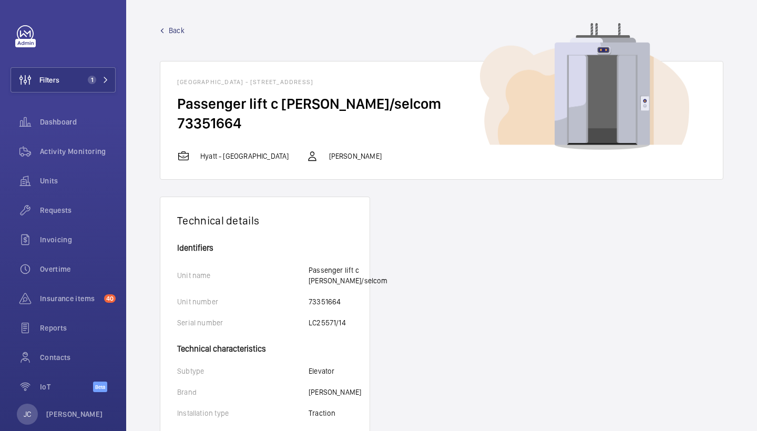
click at [179, 31] on span "Back" at bounding box center [177, 30] width 16 height 11
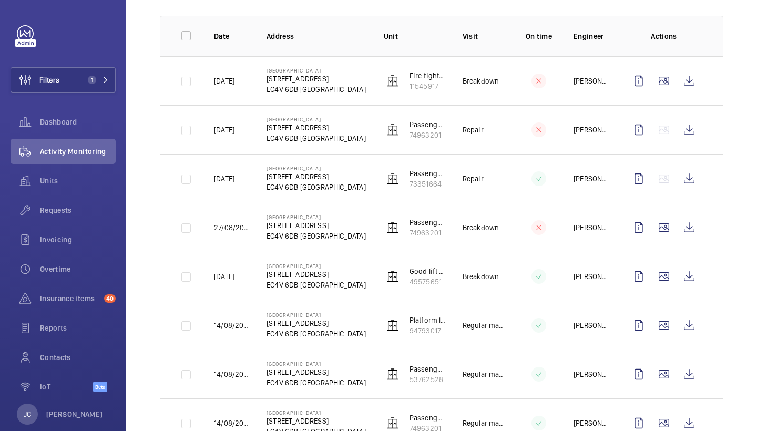
scroll to position [154, 0]
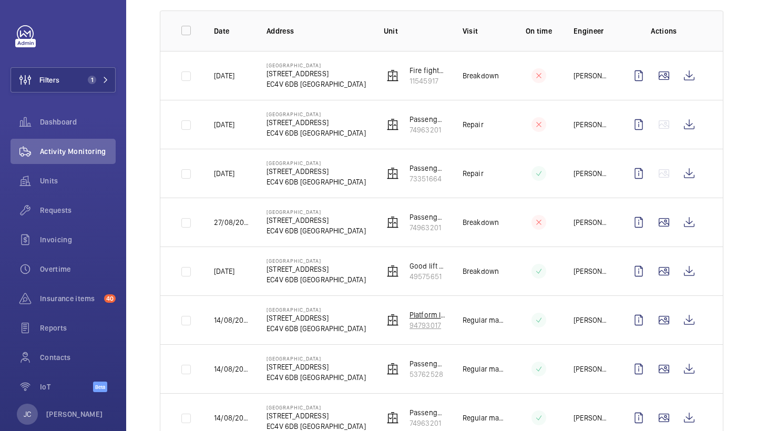
click at [425, 327] on p "94793017" at bounding box center [428, 325] width 36 height 11
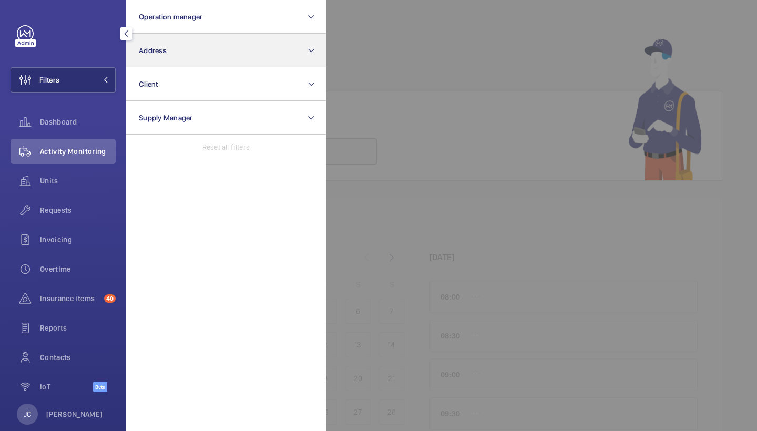
click at [164, 60] on button "Address" at bounding box center [226, 51] width 200 height 34
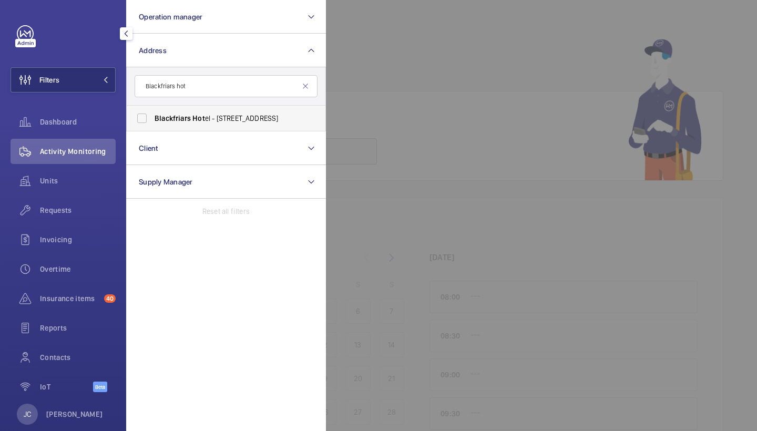
type input "Blackfriars hot"
click at [244, 128] on label "Blackfriars Hot el - [STREET_ADDRESS]" at bounding box center [218, 118] width 183 height 25
click at [152, 128] on input "Blackfriars Hot el - [STREET_ADDRESS]" at bounding box center [141, 118] width 21 height 21
checkbox input "true"
click at [79, 154] on span "Activity Monitoring" at bounding box center [78, 151] width 76 height 11
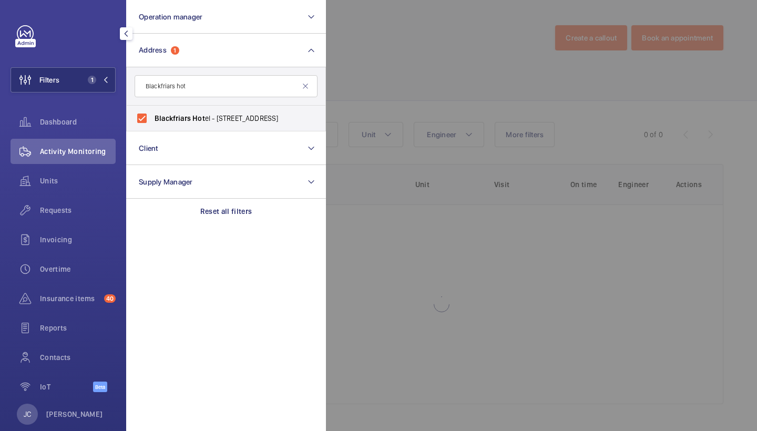
click at [473, 100] on div at bounding box center [704, 215] width 757 height 431
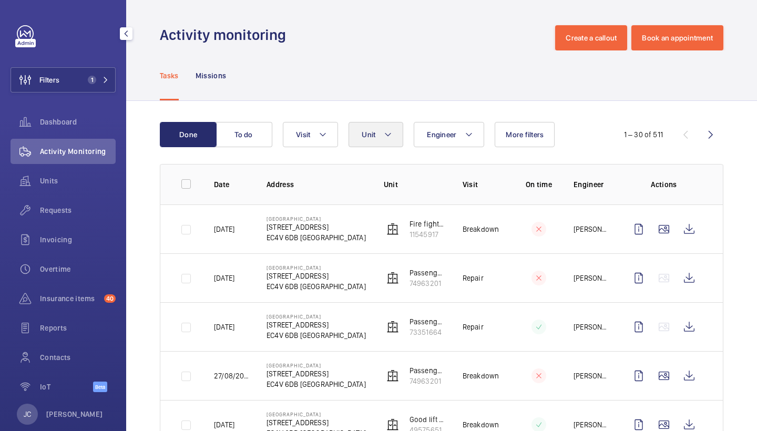
click at [389, 122] on button "Unit" at bounding box center [376, 134] width 55 height 25
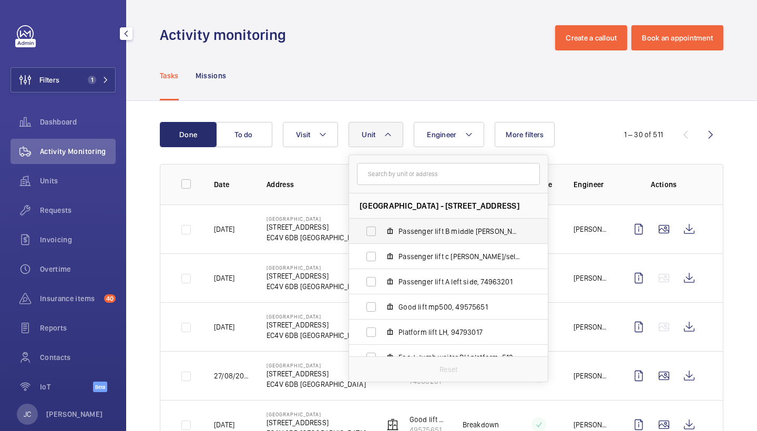
click at [435, 230] on span "Passenger lift B middle [PERSON_NAME]/selcom, 53762528" at bounding box center [460, 231] width 122 height 11
click at [382, 230] on input "Passenger lift B middle [PERSON_NAME]/selcom, 53762528" at bounding box center [371, 231] width 21 height 21
checkbox input "true"
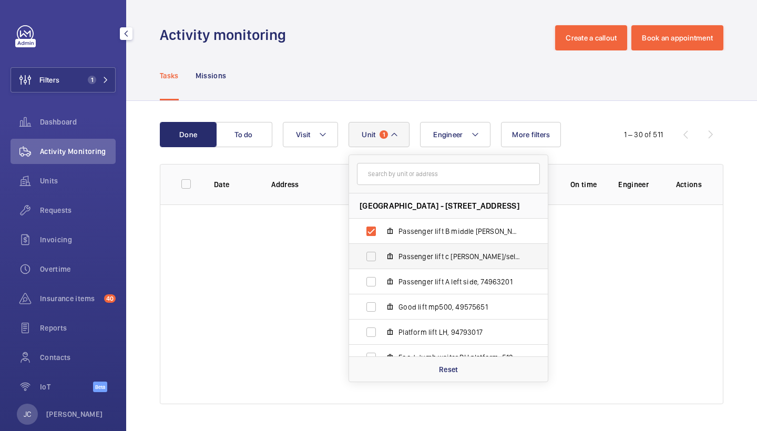
click at [435, 254] on span "Passenger lift c [PERSON_NAME]/selcom, 73351664" at bounding box center [460, 256] width 122 height 11
click at [382, 254] on input "Passenger lift c [PERSON_NAME]/selcom, 73351664" at bounding box center [371, 256] width 21 height 21
checkbox input "true"
click at [431, 281] on span "Passenger lift A left side, 74963201" at bounding box center [460, 282] width 122 height 11
click at [382, 281] on input "Passenger lift A left side, 74963201" at bounding box center [371, 281] width 21 height 21
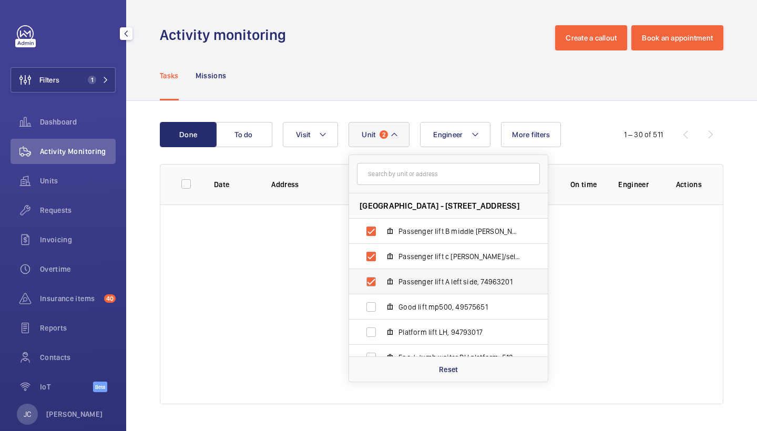
checkbox input "true"
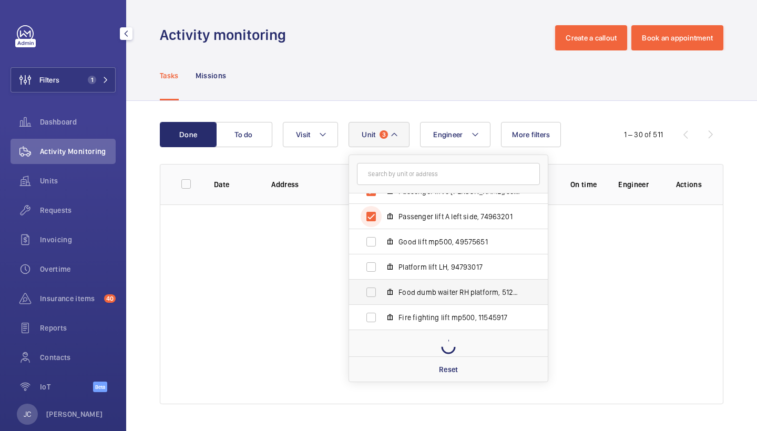
scroll to position [39, 0]
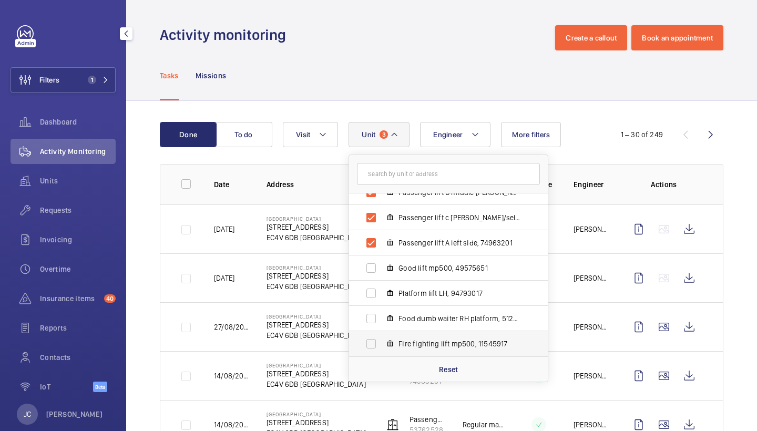
click at [436, 341] on span "Fire fighting lift mp500, 11545917" at bounding box center [460, 344] width 122 height 11
click at [382, 341] on input "Fire fighting lift mp500, 11545917" at bounding box center [371, 343] width 21 height 21
checkbox input "true"
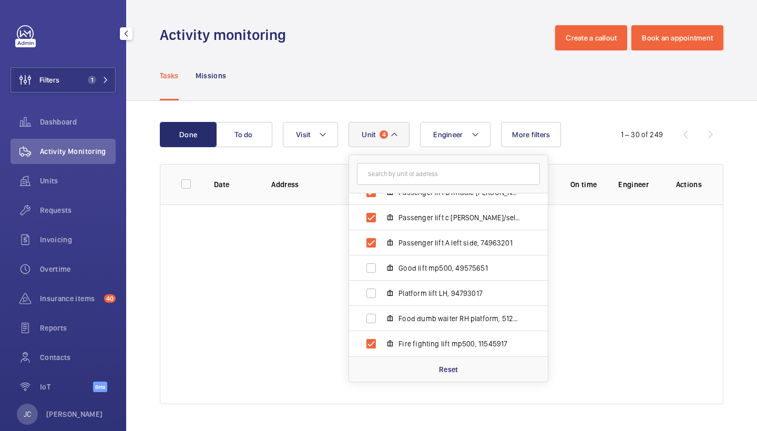
click at [470, 89] on div "Tasks Missions" at bounding box center [442, 75] width 564 height 50
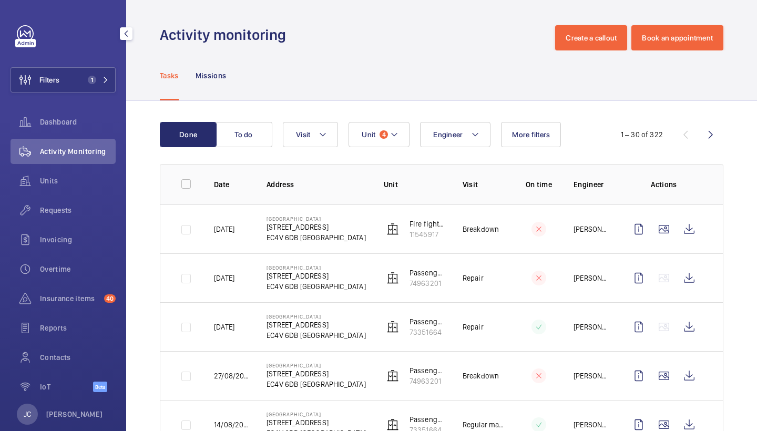
scroll to position [32, 0]
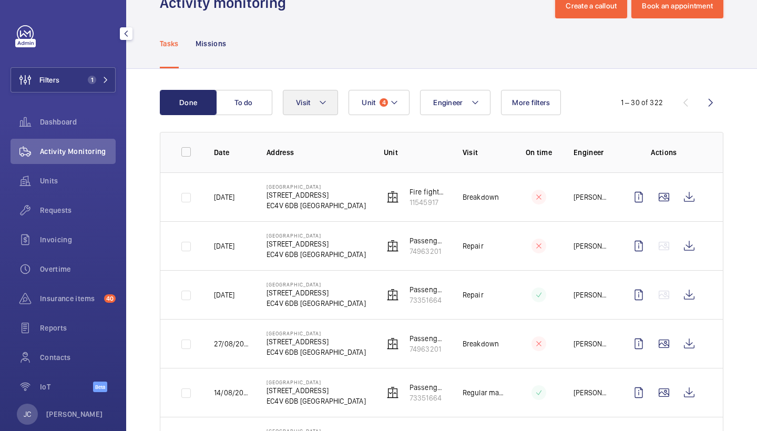
click at [325, 99] on mat-icon at bounding box center [323, 102] width 8 height 13
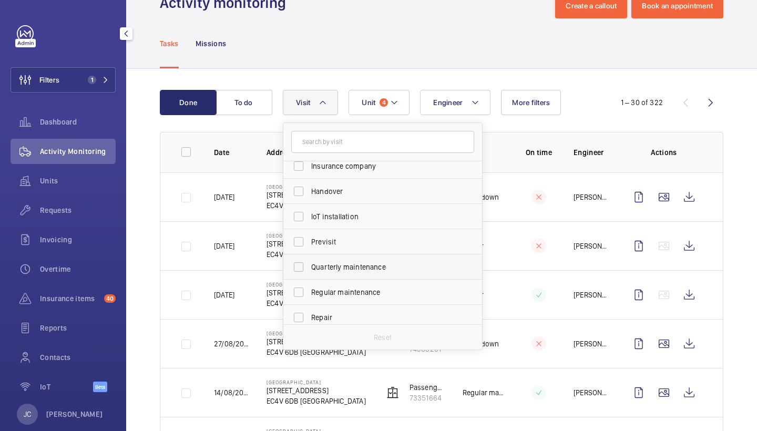
scroll to position [85, 0]
click at [369, 287] on span "Regular maintenance" at bounding box center [383, 291] width 145 height 11
click at [309, 287] on input "Regular maintenance" at bounding box center [298, 291] width 21 height 21
checkbox input "true"
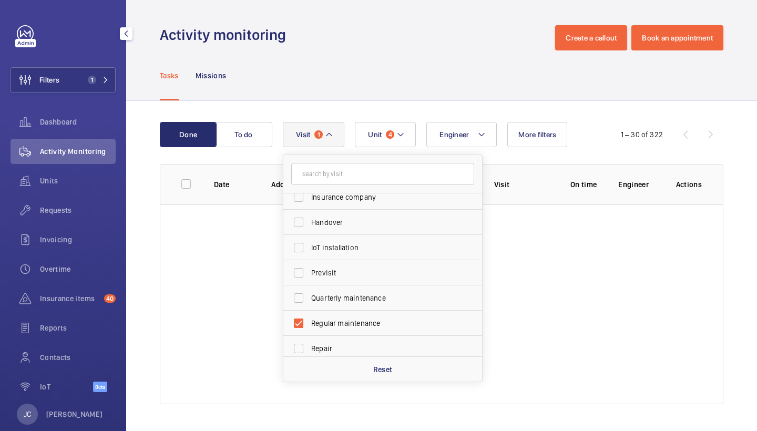
click at [384, 85] on div "Tasks Missions" at bounding box center [442, 75] width 564 height 50
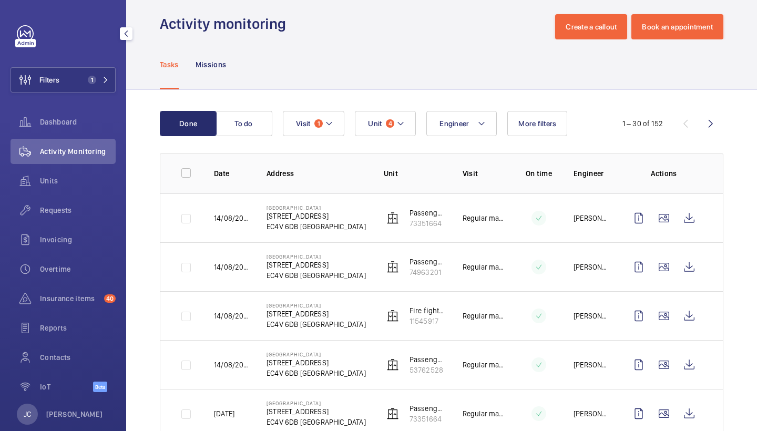
scroll to position [14, 0]
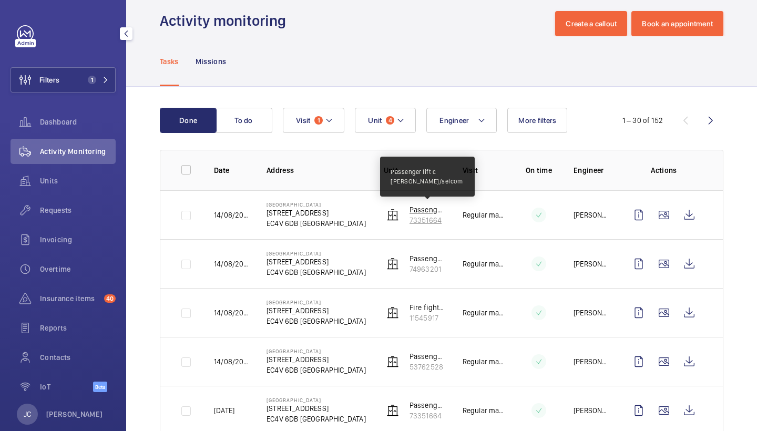
click at [422, 213] on p "Passenger lift c [PERSON_NAME]/selcom" at bounding box center [428, 210] width 36 height 11
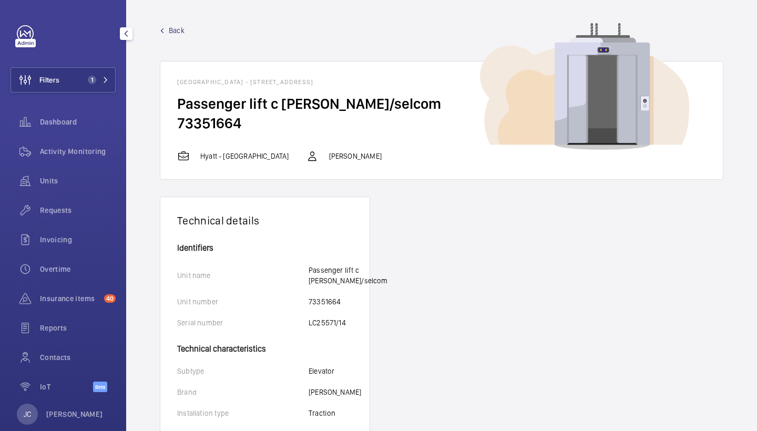
click at [169, 36] on div "Back Blackfriars Hotel - 19 New Bridge St, EC4V 6DB LONDON Passenger lift c RH …" at bounding box center [442, 102] width 564 height 155
click at [169, 34] on span "Back" at bounding box center [177, 30] width 16 height 11
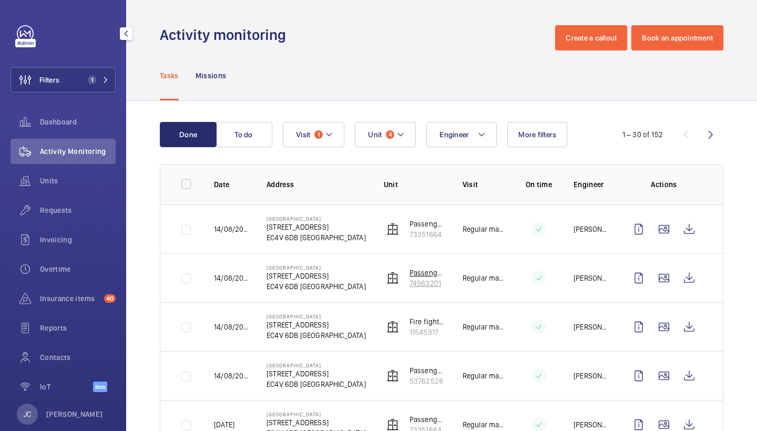
click at [433, 282] on p "74963201" at bounding box center [428, 283] width 36 height 11
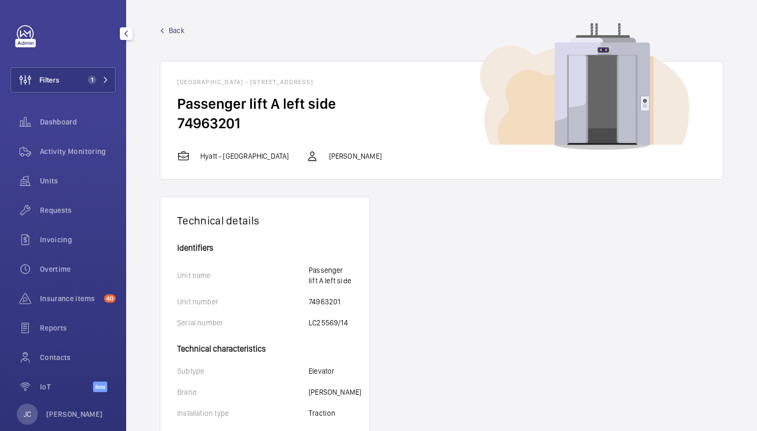
click at [171, 27] on span "Back" at bounding box center [177, 30] width 16 height 11
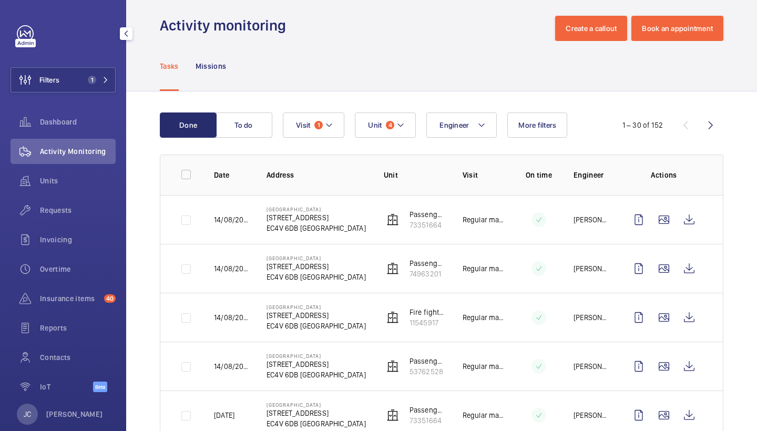
scroll to position [30, 0]
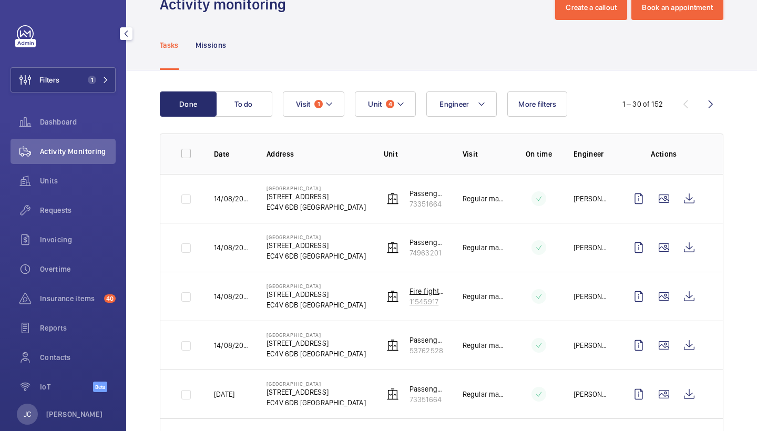
click at [421, 295] on p "Fire fighting lift mp500" at bounding box center [428, 291] width 36 height 11
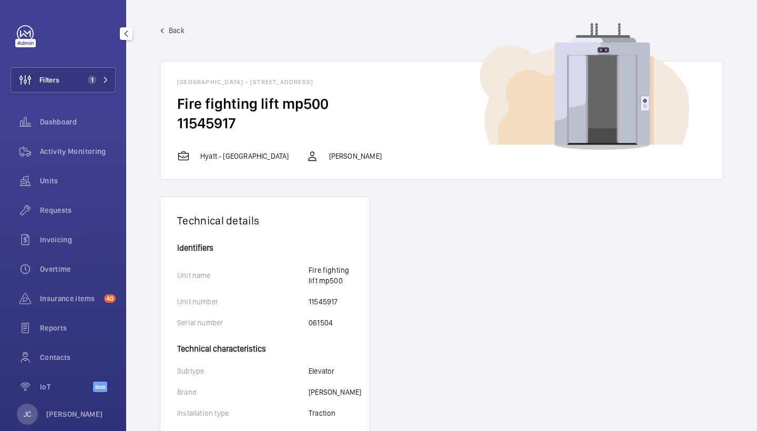
click at [177, 31] on span "Back" at bounding box center [177, 30] width 16 height 11
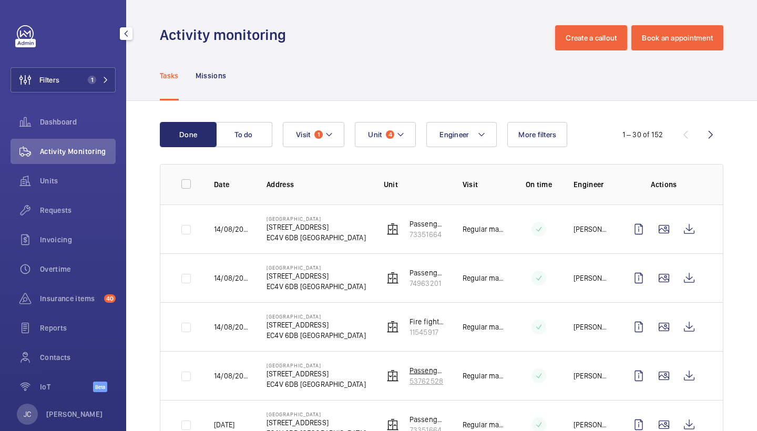
click at [428, 371] on p "Passenger lift B middle lester/selcom" at bounding box center [428, 370] width 36 height 11
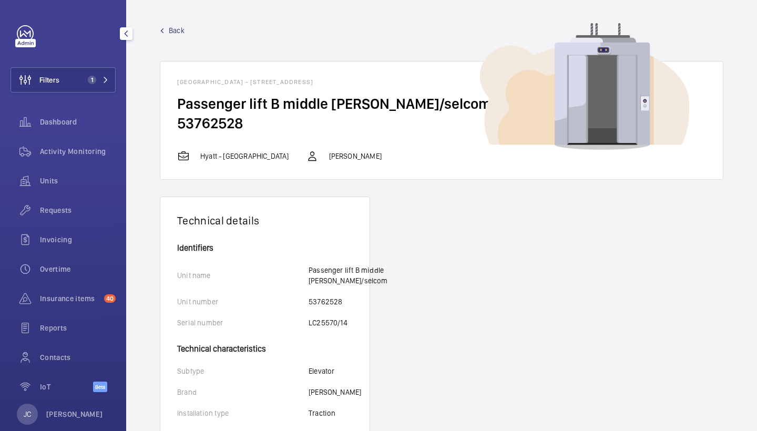
click at [179, 32] on span "Back" at bounding box center [177, 30] width 16 height 11
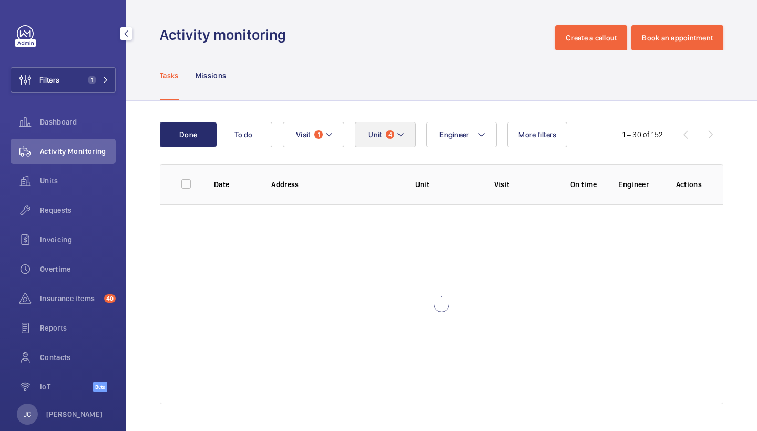
click at [374, 140] on button "Unit 4" at bounding box center [385, 134] width 61 height 25
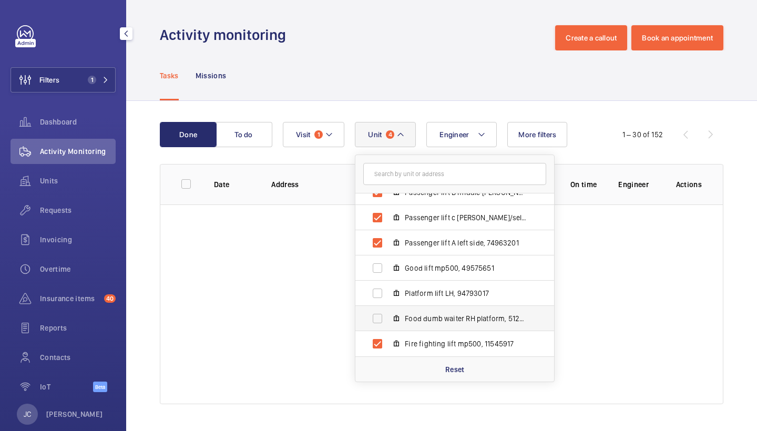
scroll to position [39, 0]
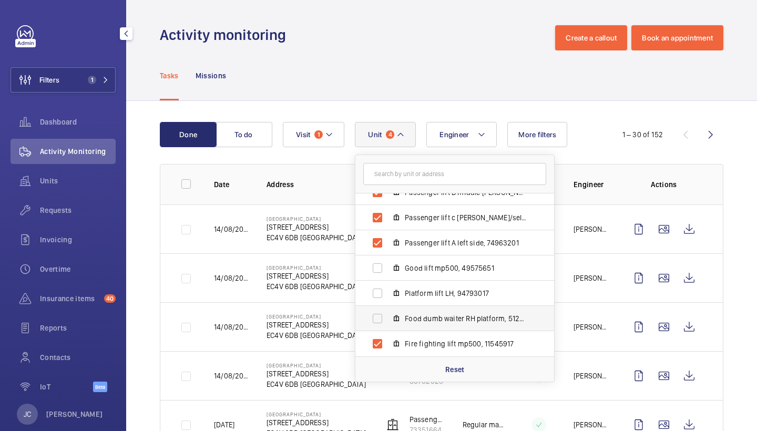
click at [443, 318] on span "Food dumb waiter RH platform, 51294117" at bounding box center [466, 318] width 122 height 11
click at [388, 318] on input "Food dumb waiter RH platform, 51294117" at bounding box center [377, 318] width 21 height 21
checkbox input "true"
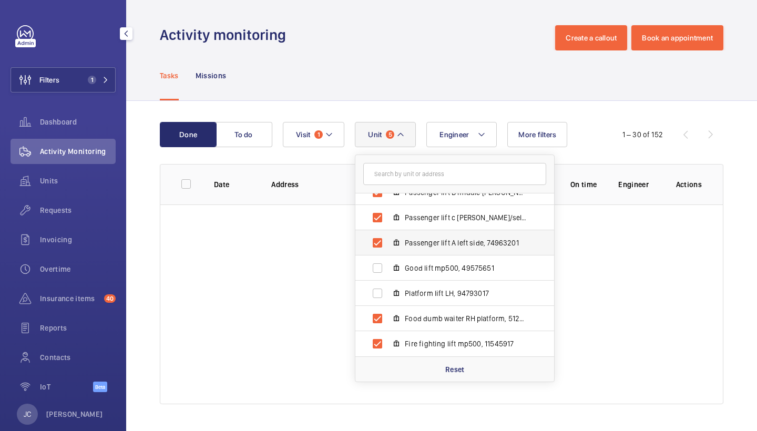
click at [441, 238] on span "Passenger lift A left side, 74963201" at bounding box center [466, 243] width 122 height 11
click at [388, 238] on input "Passenger lift A left side, 74963201" at bounding box center [377, 242] width 21 height 21
checkbox input "false"
click at [446, 213] on span "Passenger lift c RH lester/selcom, 73351664" at bounding box center [466, 217] width 122 height 11
click at [388, 213] on input "Passenger lift c RH lester/selcom, 73351664" at bounding box center [377, 217] width 21 height 21
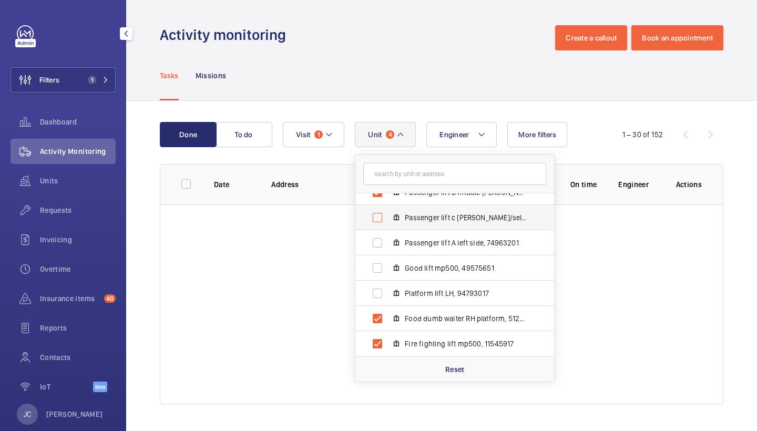
checkbox input "false"
click at [441, 335] on label "Fire fighting lift mp500, 11545917" at bounding box center [446, 343] width 182 height 25
click at [388, 335] on input "Fire fighting lift mp500, 11545917" at bounding box center [377, 343] width 21 height 21
checkbox input "false"
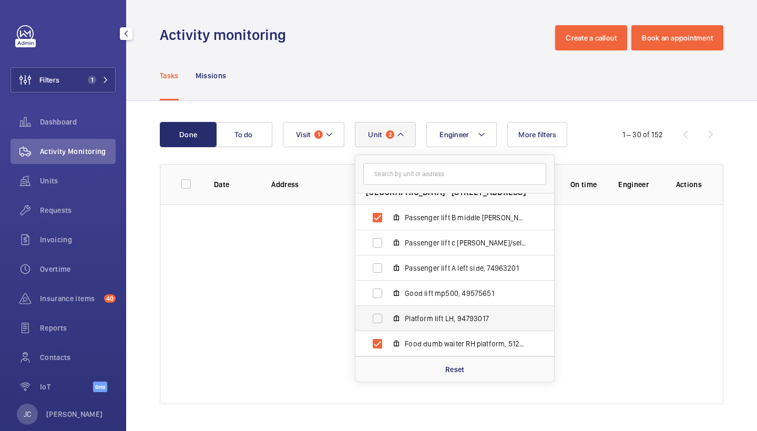
scroll to position [5, 0]
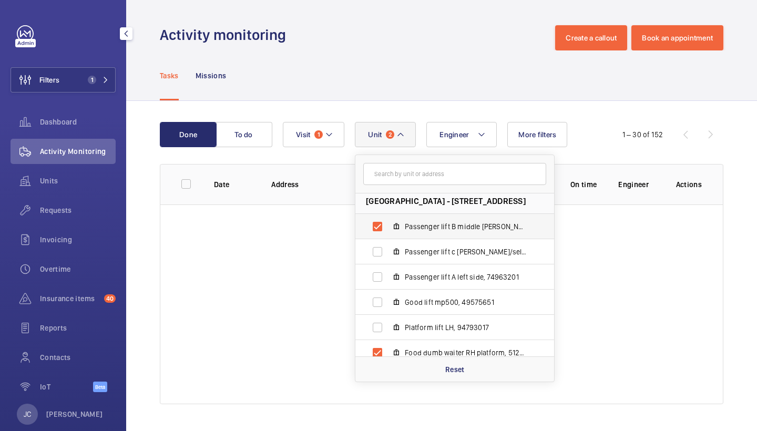
click at [438, 224] on span "Passenger lift B middle lester/selcom, 53762528" at bounding box center [466, 226] width 122 height 11
click at [388, 224] on input "Passenger lift B middle lester/selcom, 53762528" at bounding box center [377, 226] width 21 height 21
checkbox input "false"
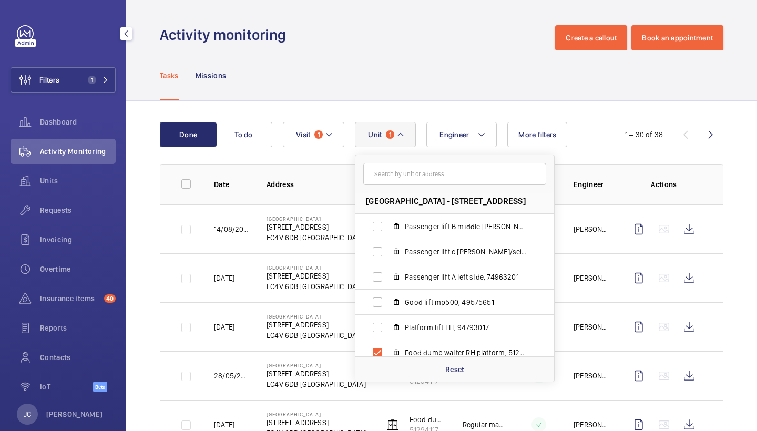
click at [435, 73] on div "Tasks Missions" at bounding box center [442, 75] width 564 height 50
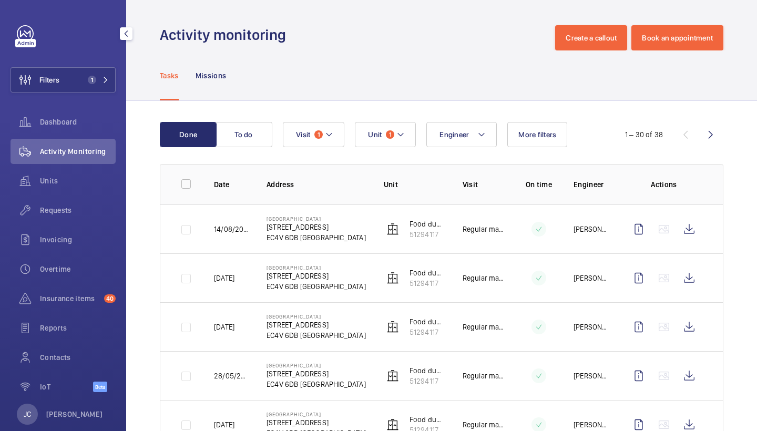
click at [416, 241] on td "Food dumb waiter RH platform 51294117" at bounding box center [406, 229] width 79 height 49
click at [416, 236] on p "51294117" at bounding box center [428, 234] width 36 height 11
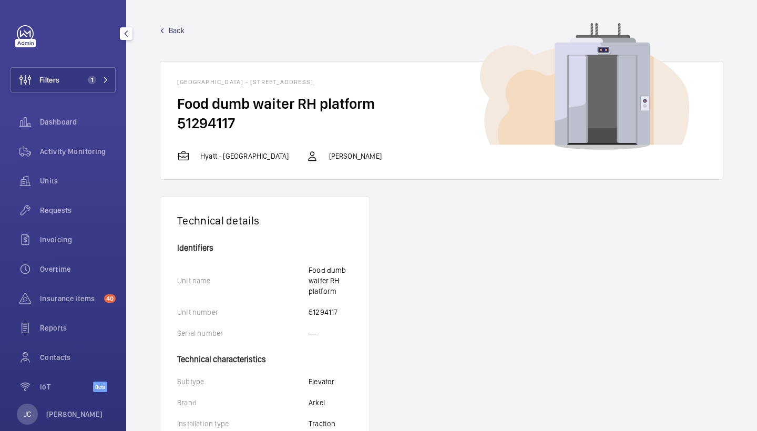
click at [170, 30] on span "Back" at bounding box center [177, 30] width 16 height 11
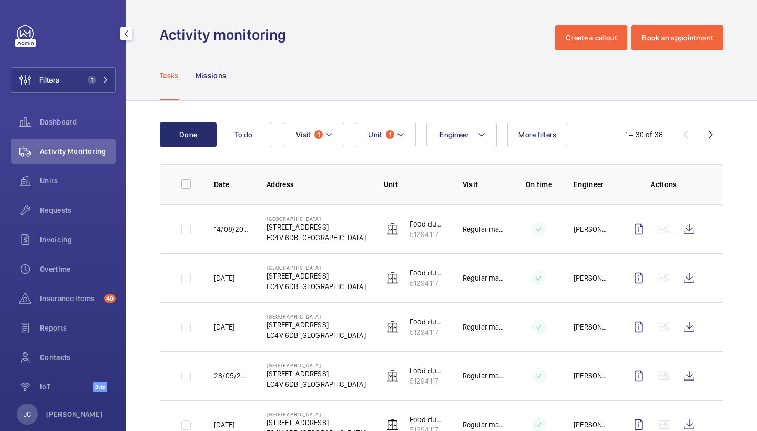
click at [394, 133] on span "1" at bounding box center [390, 134] width 8 height 8
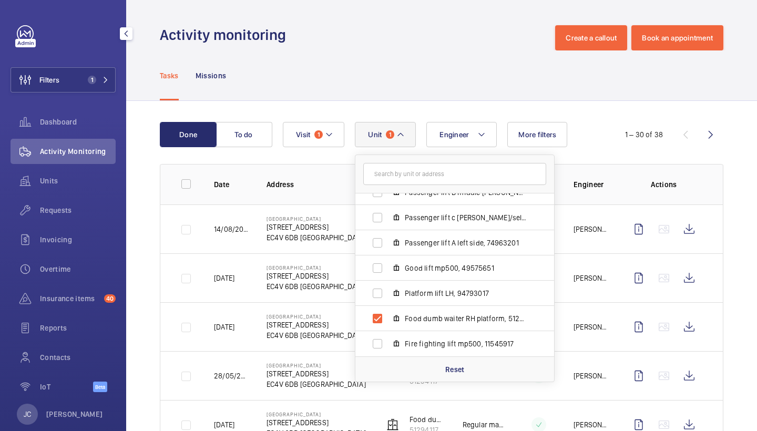
scroll to position [39, 0]
click at [406, 56] on div "Tasks Missions" at bounding box center [442, 75] width 564 height 50
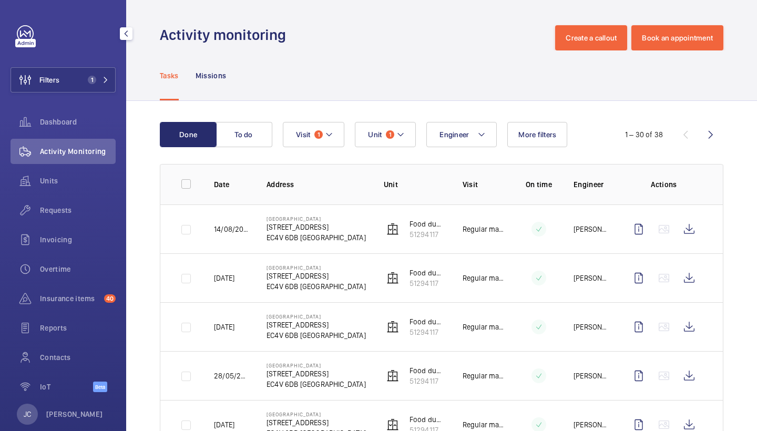
click at [89, 164] on div "Activity Monitoring" at bounding box center [63, 153] width 105 height 29
click at [89, 75] on button "Filters 1" at bounding box center [63, 79] width 105 height 25
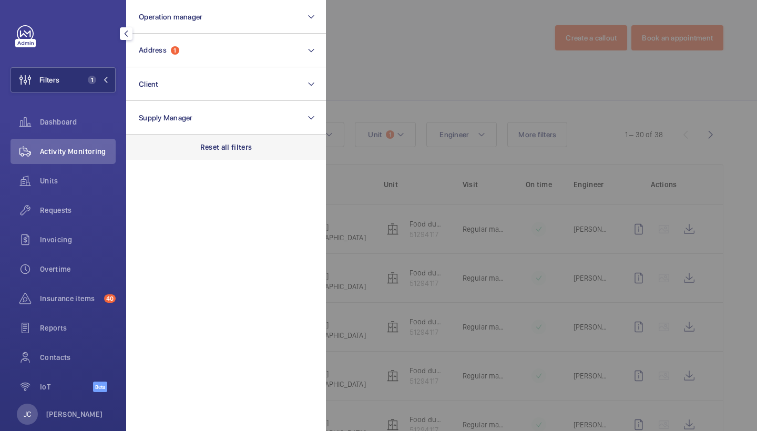
click at [213, 150] on p "Reset all filters" at bounding box center [226, 147] width 52 height 11
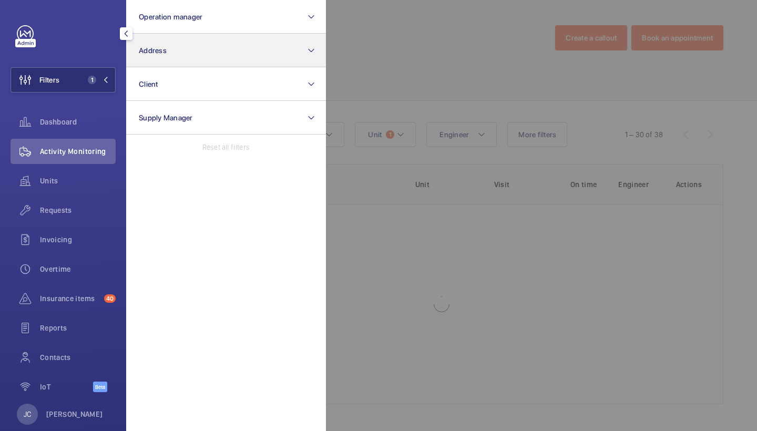
click at [171, 40] on button "Address" at bounding box center [226, 51] width 200 height 34
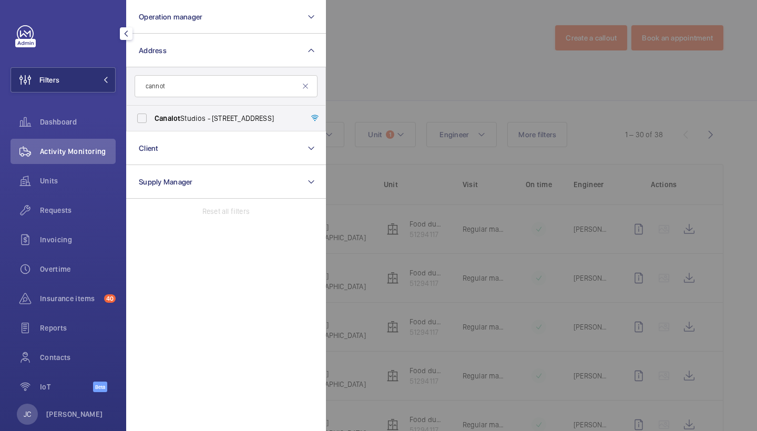
type input "cannot"
drag, startPoint x: 221, startPoint y: 192, endPoint x: 252, endPoint y: 123, distance: 76.0
click at [252, 123] on span "Canalot Studios - 222 Kensal Road,, LONDON W10 5BN" at bounding box center [227, 118] width 145 height 11
click at [152, 123] on input "Canalot Studios - 222 Kensal Road,, LONDON W10 5BN" at bounding box center [141, 118] width 21 height 21
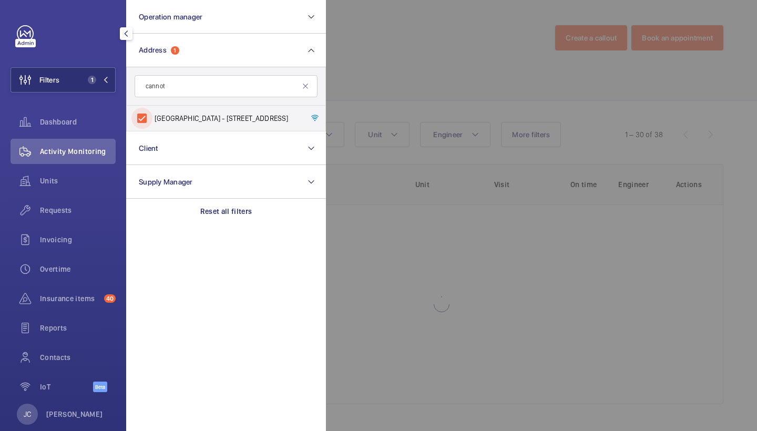
click at [406, 51] on div at bounding box center [704, 215] width 757 height 431
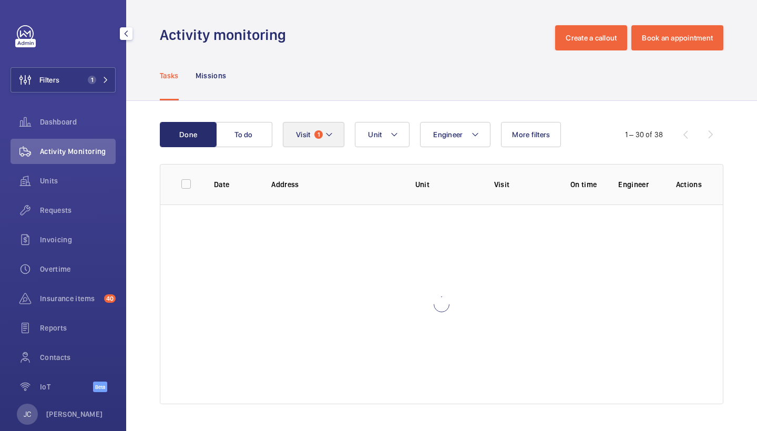
click at [340, 134] on button "Visit 1" at bounding box center [314, 134] width 62 height 25
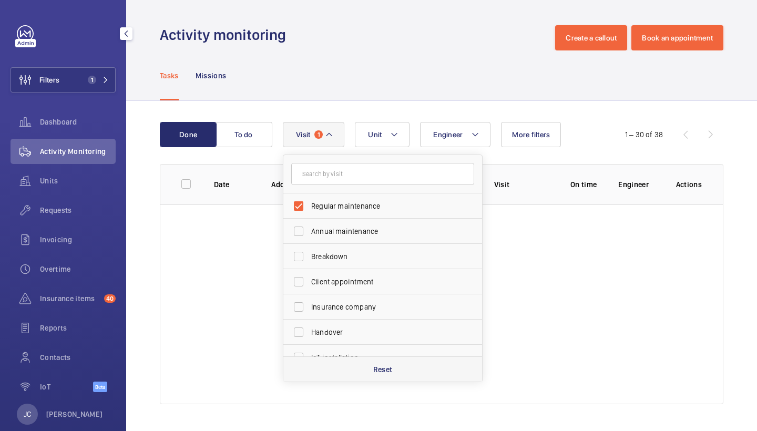
click at [385, 373] on p "Reset" at bounding box center [382, 369] width 19 height 11
checkbox input "false"
click at [441, 70] on div "Tasks Missions" at bounding box center [442, 75] width 564 height 50
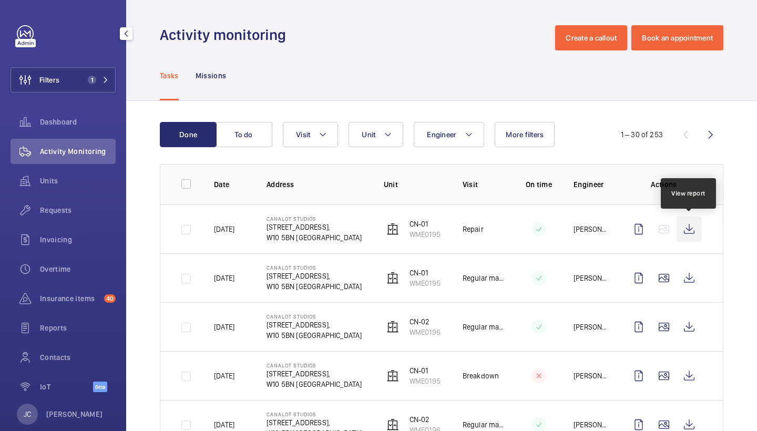
click at [682, 236] on wm-front-icon-button at bounding box center [689, 229] width 25 height 25
click at [77, 213] on span "Requests" at bounding box center [78, 210] width 76 height 11
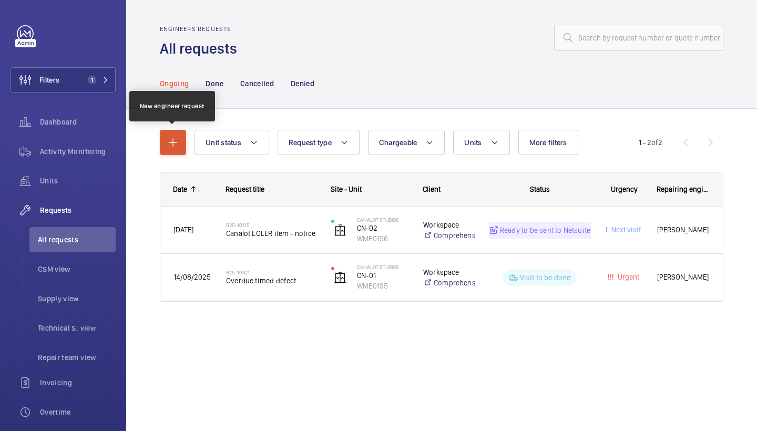
click at [171, 143] on mat-icon "button" at bounding box center [173, 142] width 13 height 13
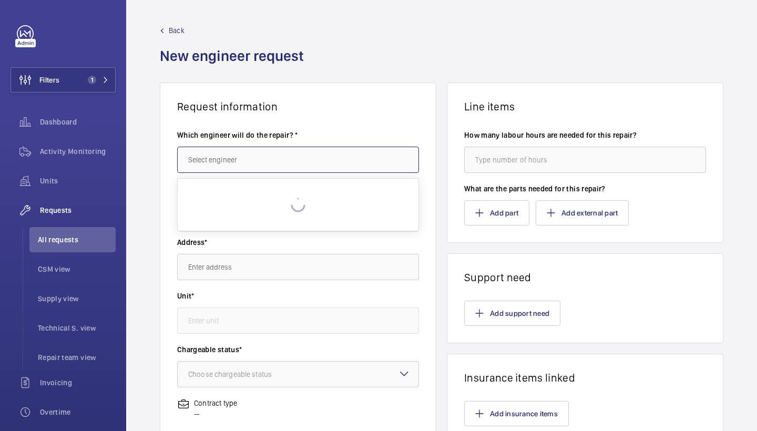
click at [238, 166] on input "text" at bounding box center [298, 160] width 242 height 26
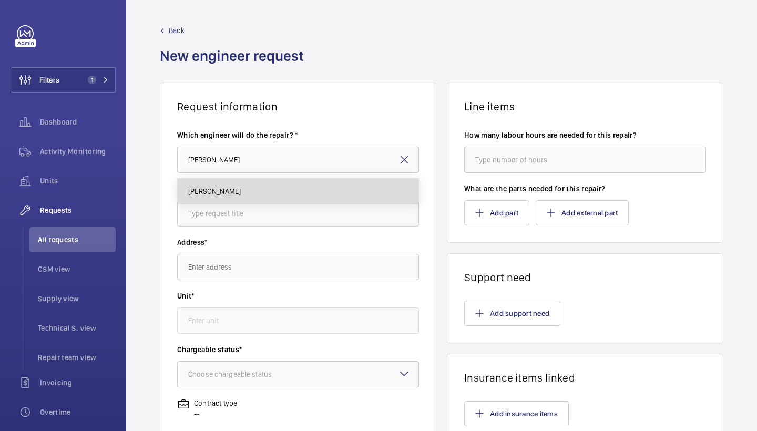
drag, startPoint x: 238, startPoint y: 166, endPoint x: 239, endPoint y: 194, distance: 28.4
click at [239, 194] on mat-option "Keith Bishop" at bounding box center [298, 191] width 241 height 25
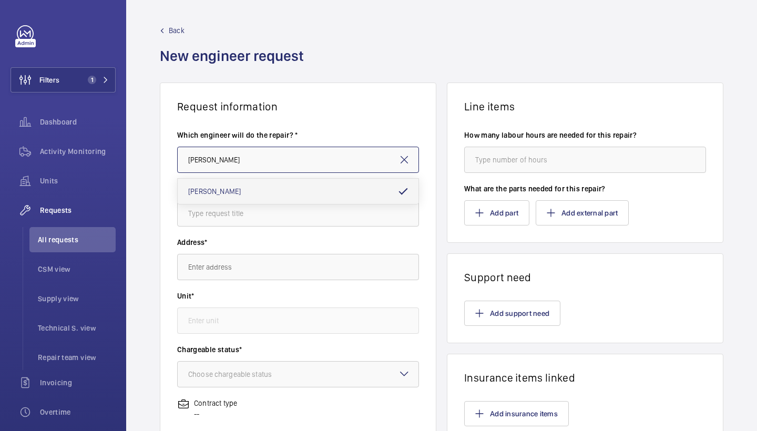
type input "Keith Bishop"
click at [253, 211] on input "text" at bounding box center [298, 213] width 242 height 26
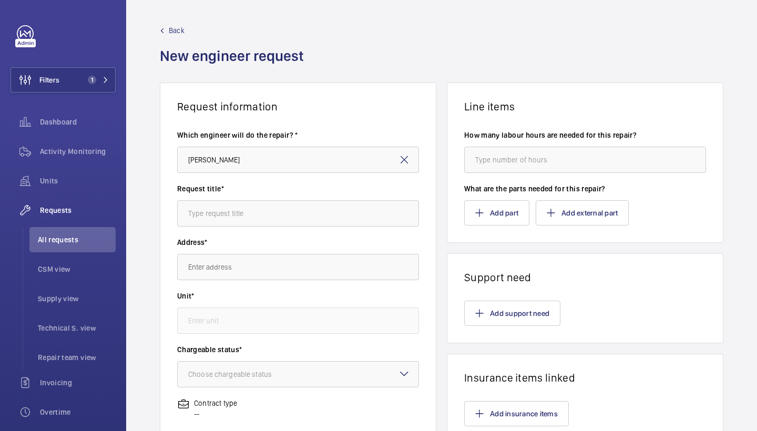
drag, startPoint x: 210, startPoint y: 85, endPoint x: 645, endPoint y: 69, distance: 435.1
click at [645, 69] on div "Back New engineer request" at bounding box center [442, 53] width 564 height 57
click at [271, 214] on input "text" at bounding box center [298, 213] width 242 height 26
click at [167, 34] on link "Back" at bounding box center [235, 30] width 150 height 11
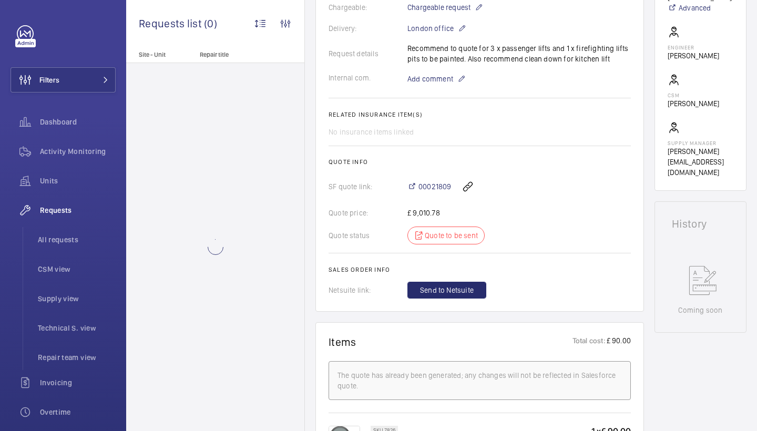
scroll to position [318, 0]
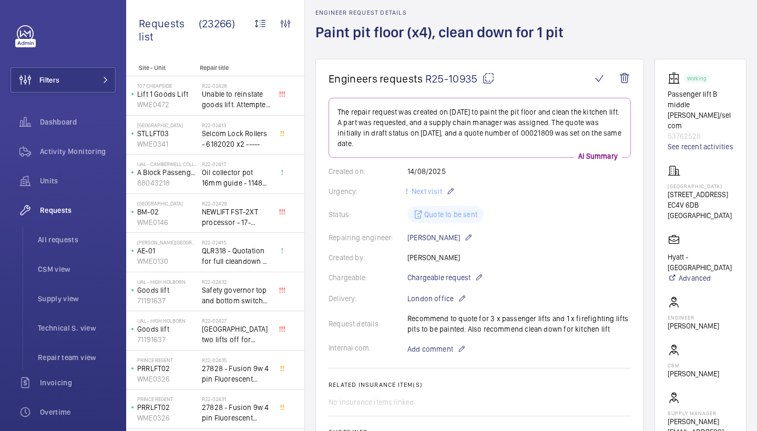
scroll to position [89, 0]
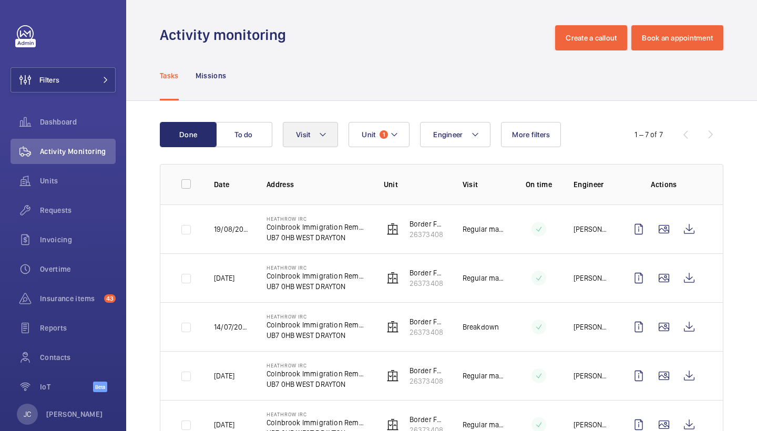
click at [315, 128] on button "Visit" at bounding box center [310, 134] width 55 height 25
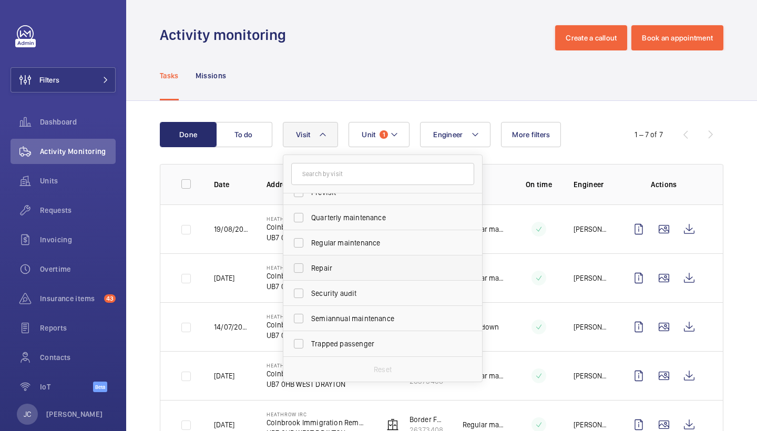
scroll to position [165, 0]
click at [352, 263] on span "Repair" at bounding box center [383, 268] width 145 height 11
click at [309, 263] on input "Repair" at bounding box center [298, 268] width 21 height 21
checkbox input "true"
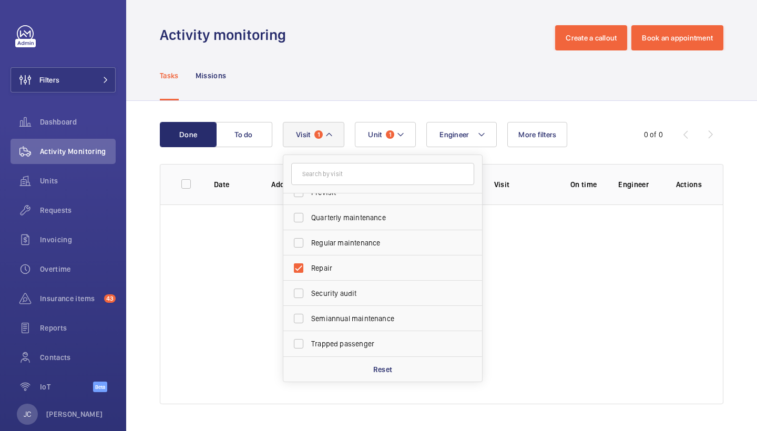
click at [444, 87] on div "Tasks Missions" at bounding box center [442, 75] width 564 height 50
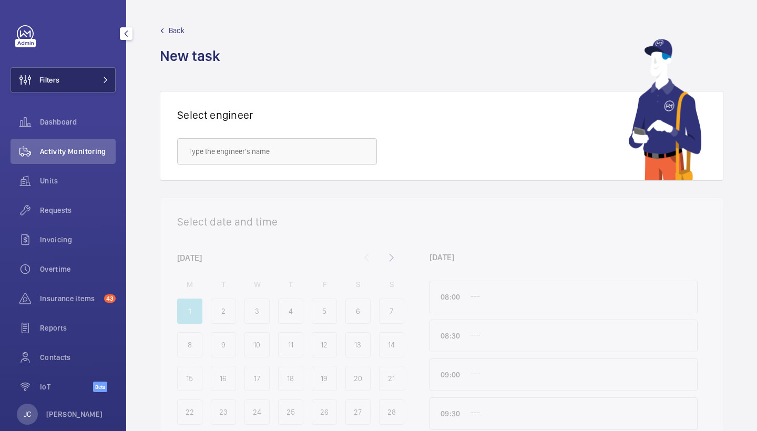
click at [102, 79] on span at bounding box center [102, 80] width 13 height 6
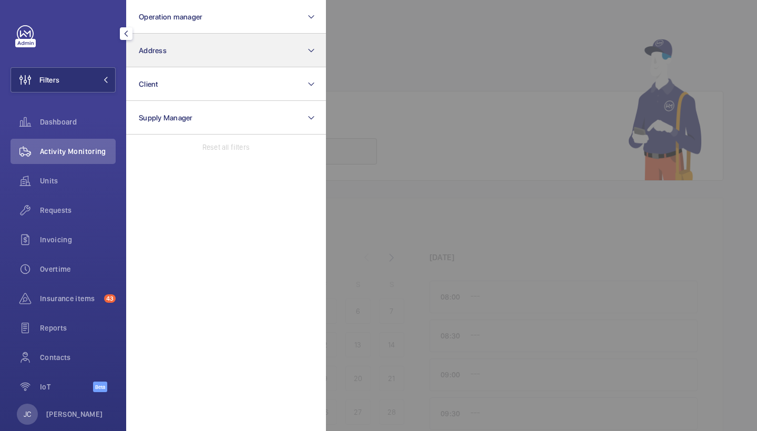
click at [211, 62] on button "Address" at bounding box center [226, 51] width 200 height 34
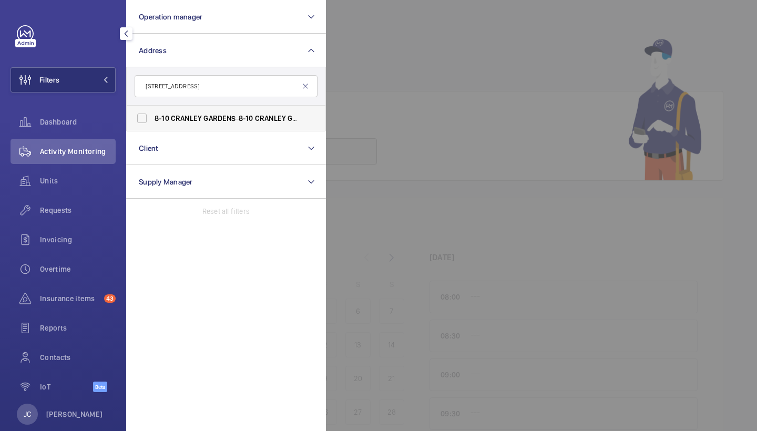
type input "[STREET_ADDRESS]"
click at [224, 126] on label "[STREET_ADDRESS]" at bounding box center [218, 118] width 183 height 25
click at [152, 126] on input "[STREET_ADDRESS]" at bounding box center [141, 118] width 21 height 21
checkbox input "true"
drag, startPoint x: 81, startPoint y: 208, endPoint x: 380, endPoint y: 28, distance: 348.6
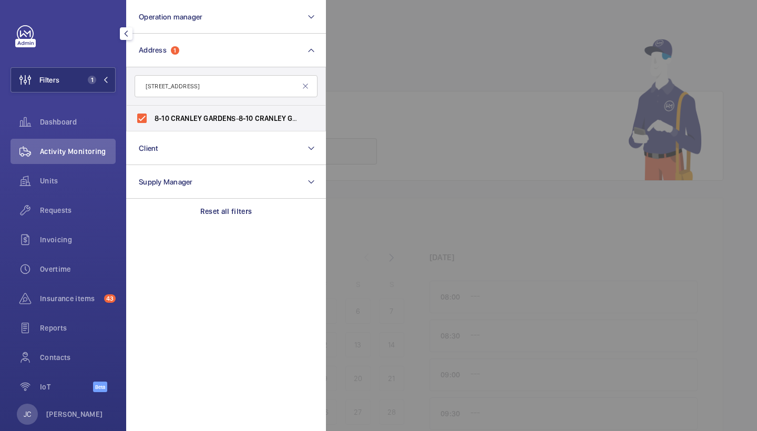
click at [81, 208] on span "Requests" at bounding box center [78, 210] width 76 height 11
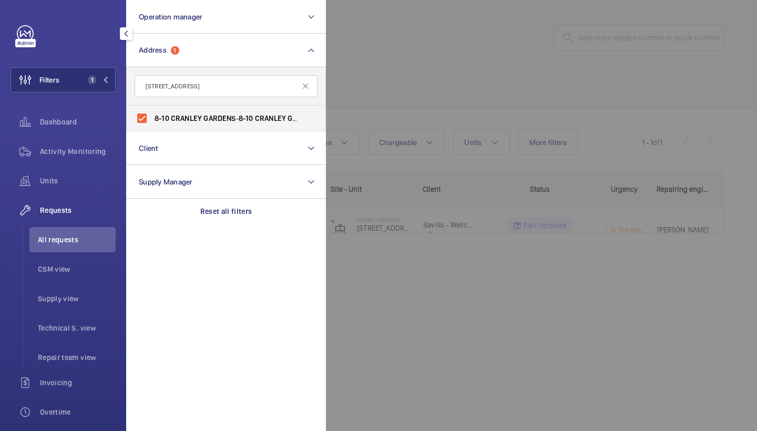
click at [423, 93] on div at bounding box center [704, 215] width 757 height 431
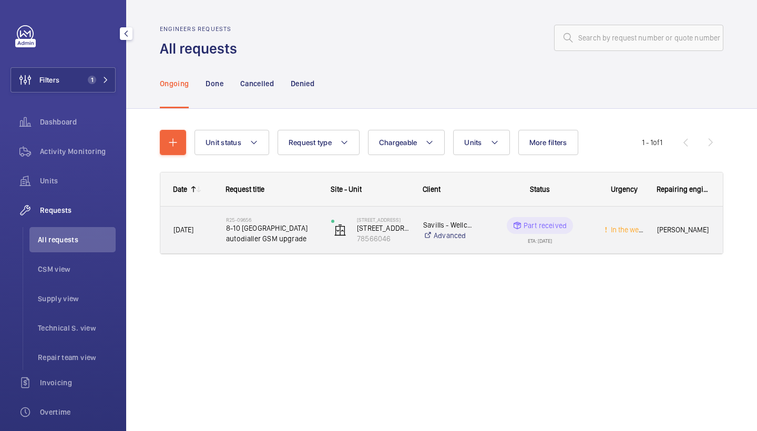
click at [293, 246] on div "R25-09656 8-10 Cranley Gardens autodialler GSM upgrade" at bounding box center [265, 230] width 104 height 47
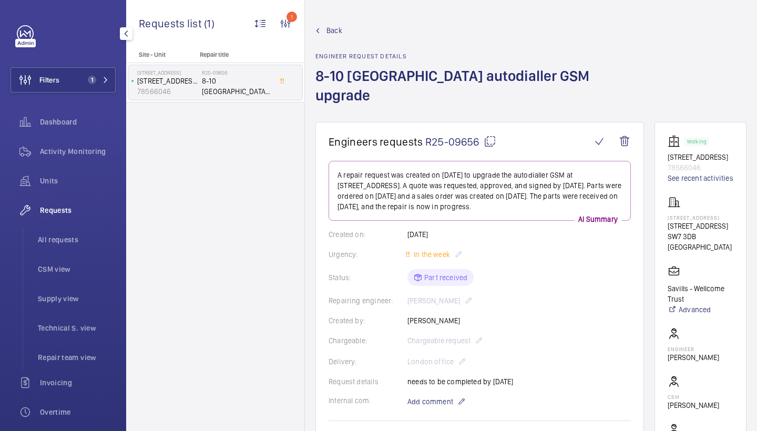
click at [64, 243] on span "All requests" at bounding box center [77, 239] width 78 height 11
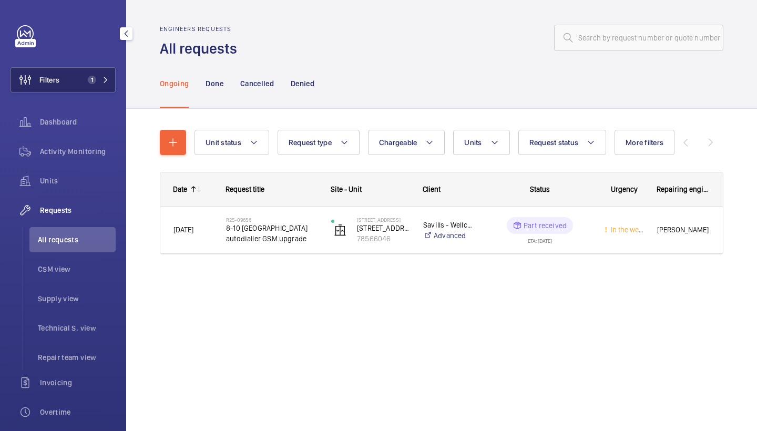
click at [105, 74] on button "Filters 1" at bounding box center [63, 79] width 105 height 25
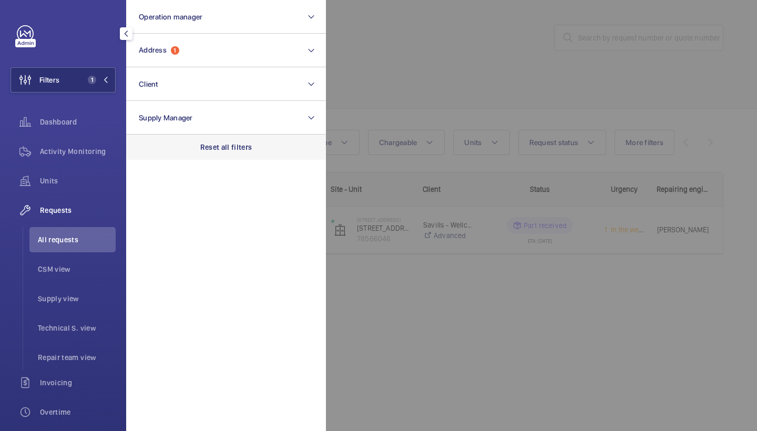
click at [232, 142] on p "Reset all filters" at bounding box center [226, 147] width 52 height 11
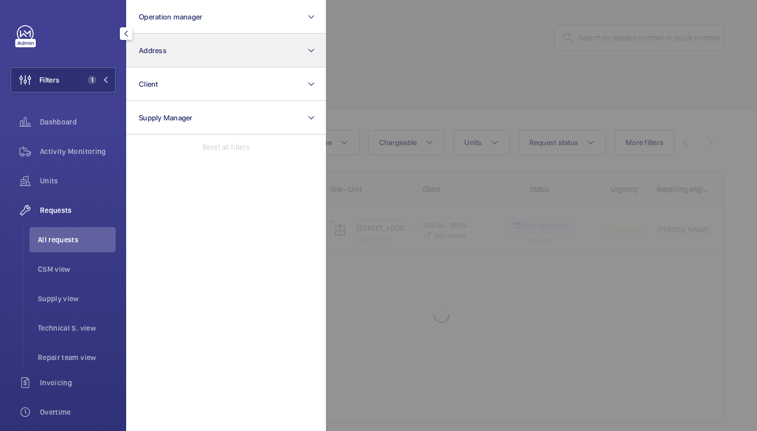
click at [203, 51] on button "Address" at bounding box center [226, 51] width 200 height 34
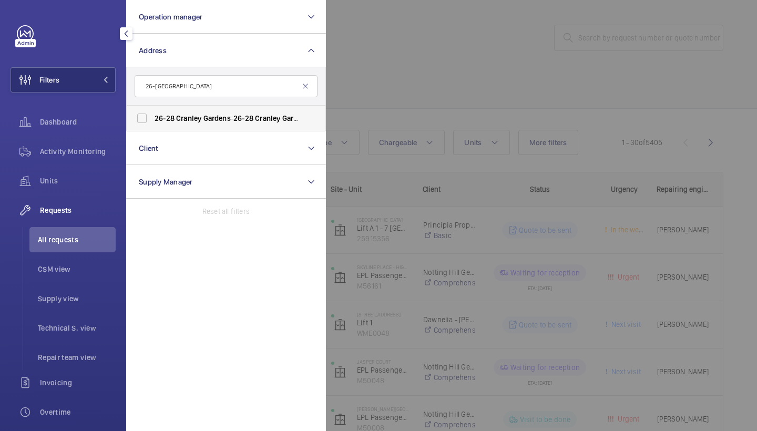
type input "26-28 Cranley Gardens"
click at [201, 120] on span "26-28 Cranley Gardens - 26-28 Cranley Gardens , LONDON SW7 3BD" at bounding box center [227, 118] width 145 height 11
click at [152, 120] on input "26-28 Cranley Gardens - 26-28 Cranley Gardens , LONDON SW7 3BD" at bounding box center [141, 118] width 21 height 21
checkbox input "true"
click at [443, 63] on div at bounding box center [704, 215] width 757 height 431
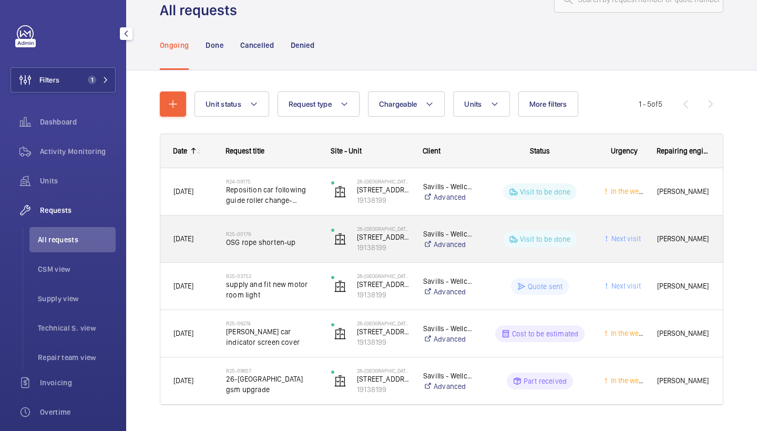
scroll to position [39, 0]
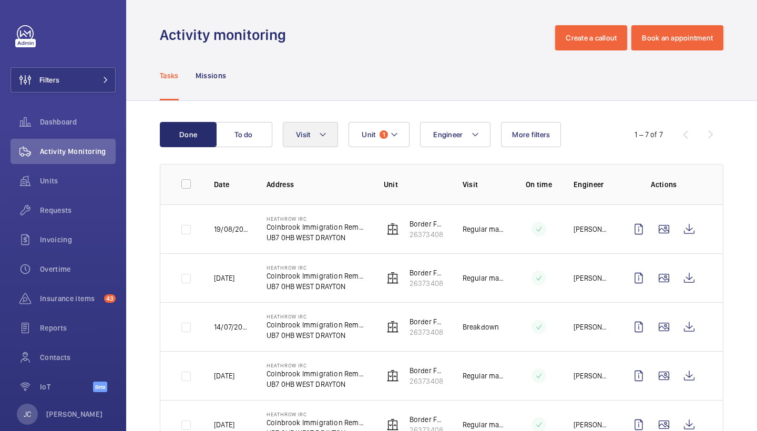
click at [335, 125] on button "Visit" at bounding box center [310, 134] width 55 height 25
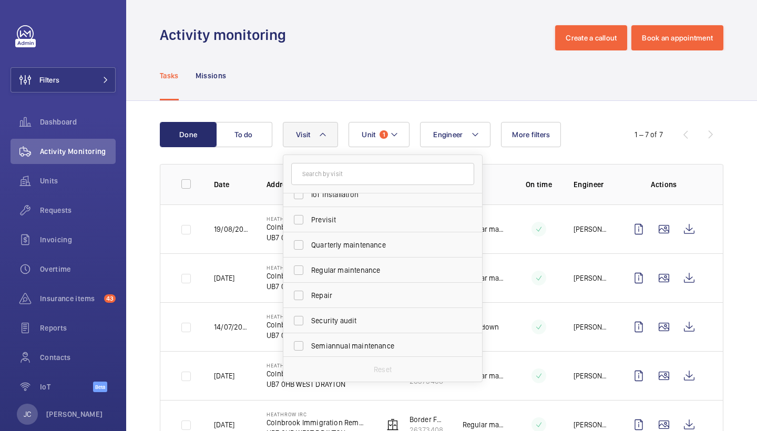
scroll to position [150, 0]
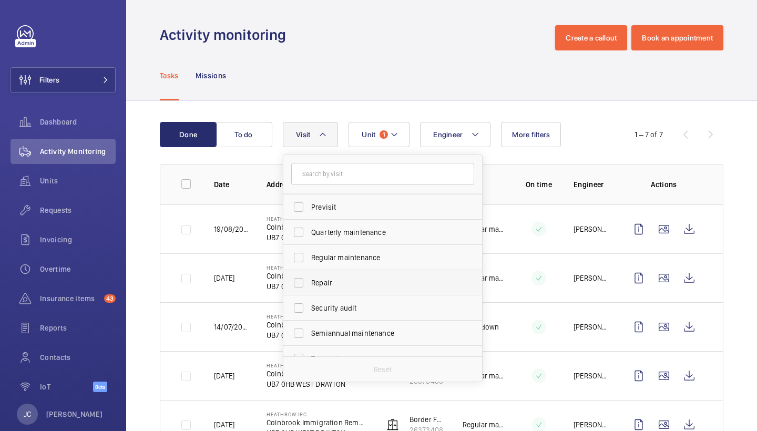
click at [347, 282] on span "Repair" at bounding box center [383, 283] width 145 height 11
click at [309, 282] on input "Repair" at bounding box center [298, 282] width 21 height 21
checkbox input "true"
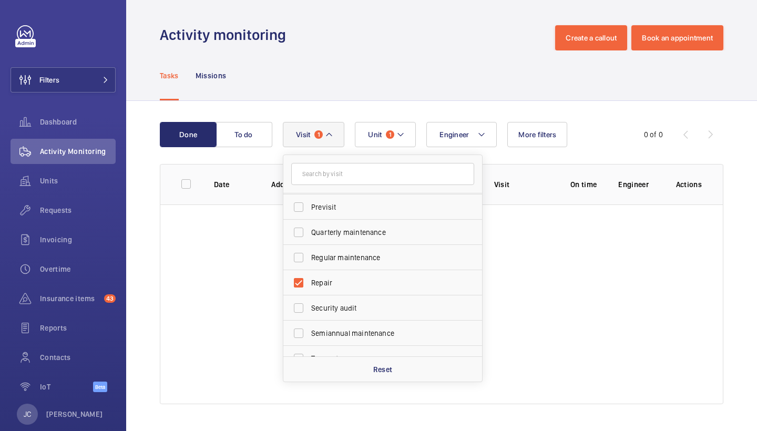
click at [446, 71] on div "Tasks Missions" at bounding box center [442, 75] width 564 height 50
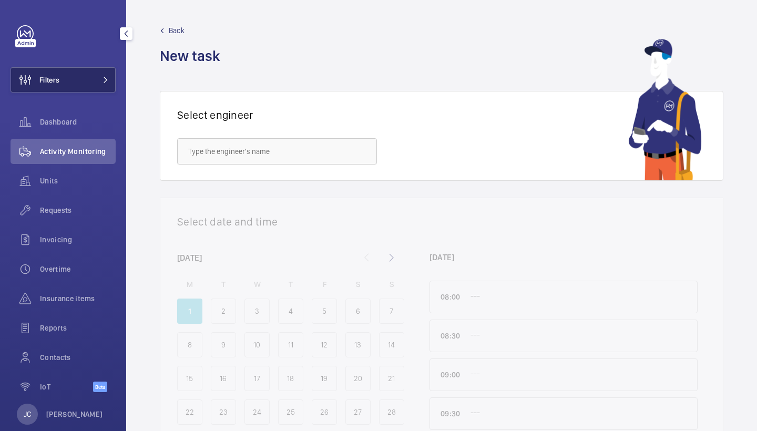
click at [79, 92] on button "Filters" at bounding box center [63, 79] width 105 height 25
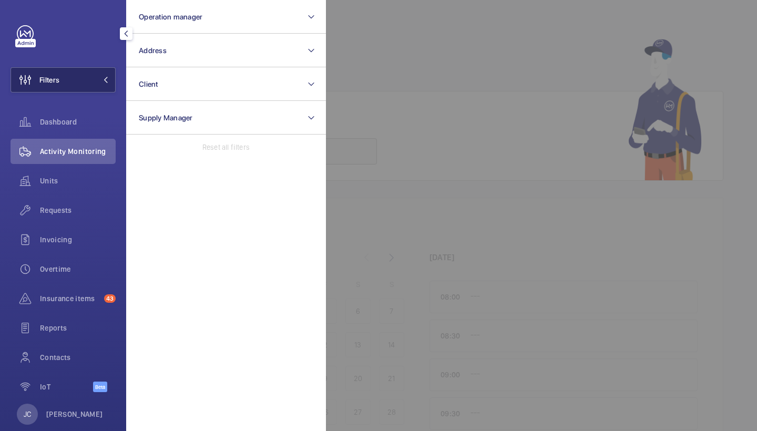
click at [84, 76] on button "Filters" at bounding box center [63, 79] width 105 height 25
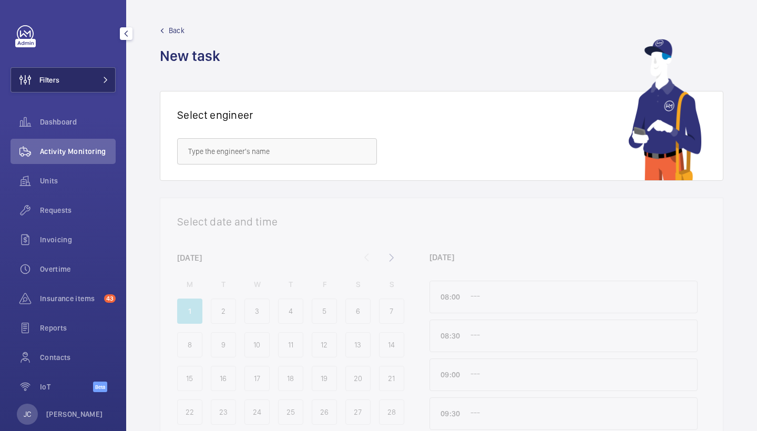
click at [99, 84] on button "Filters" at bounding box center [63, 79] width 105 height 25
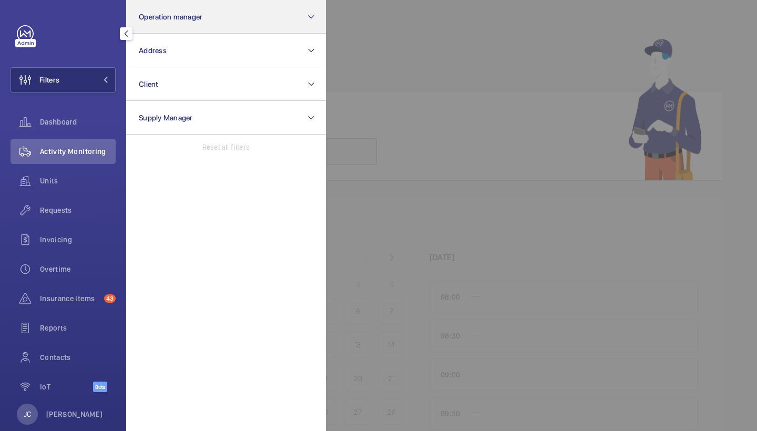
click at [175, 11] on button "Operation manager" at bounding box center [226, 17] width 200 height 34
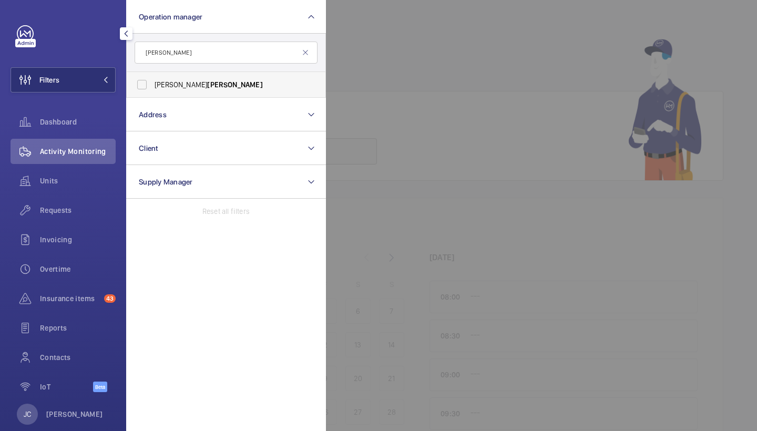
type input "[PERSON_NAME]"
click at [190, 78] on label "[PERSON_NAME]" at bounding box center [218, 84] width 183 height 25
click at [152, 78] on input "[PERSON_NAME]" at bounding box center [141, 84] width 21 height 21
checkbox input "true"
click at [385, 67] on div at bounding box center [704, 215] width 757 height 431
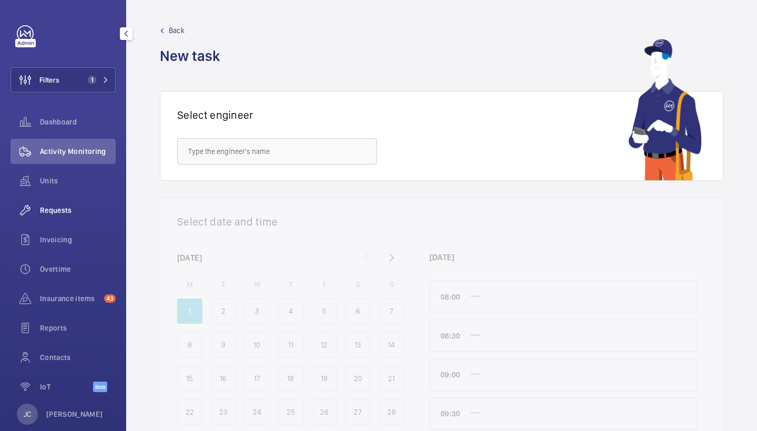
click at [63, 211] on span "Requests" at bounding box center [78, 210] width 76 height 11
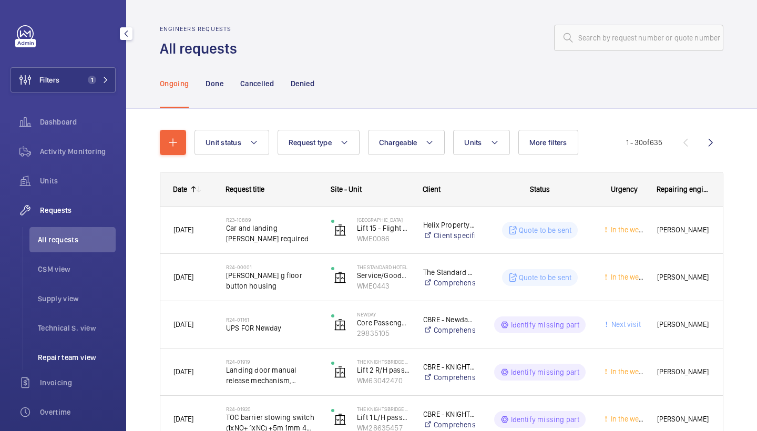
click at [57, 356] on span "Repair team view" at bounding box center [77, 357] width 78 height 11
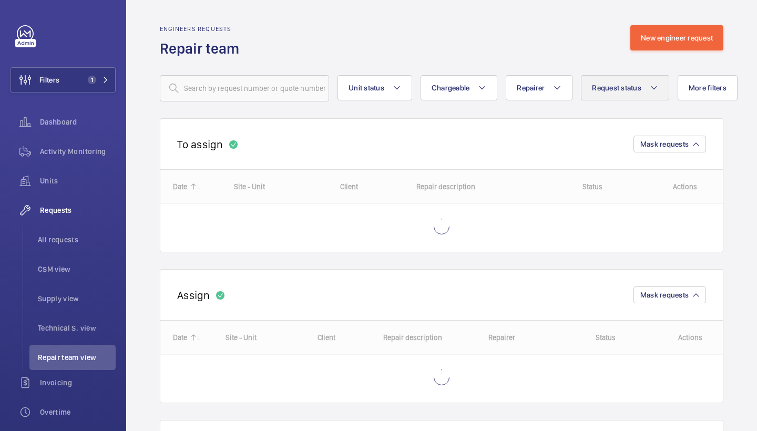
click at [612, 75] on button "Request status" at bounding box center [625, 87] width 88 height 25
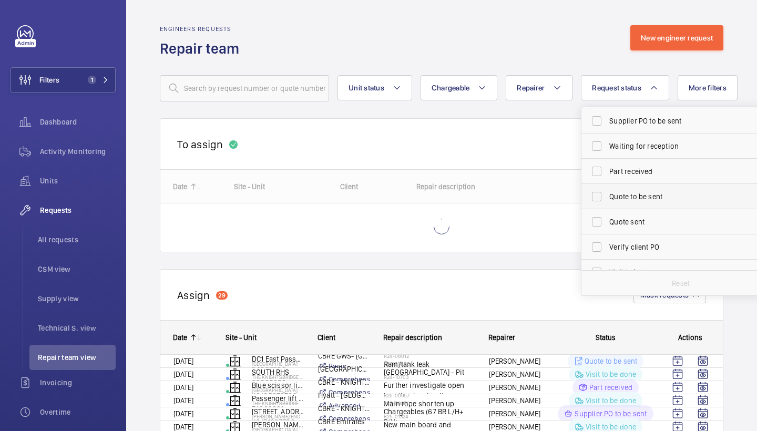
scroll to position [129, 0]
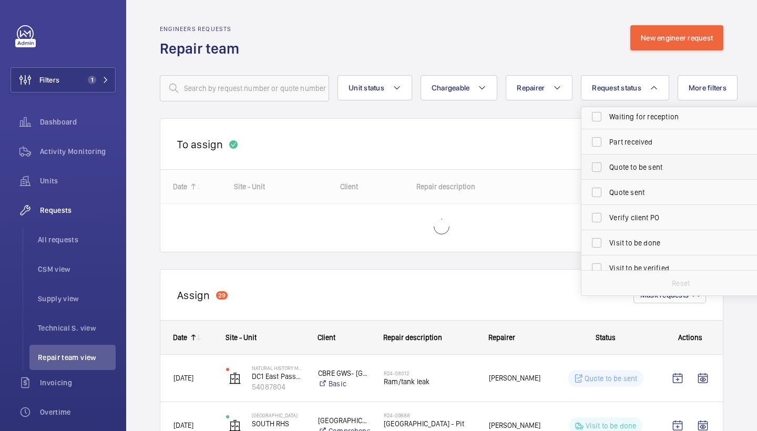
click at [647, 170] on span "Quote to be sent" at bounding box center [681, 167] width 145 height 11
click at [607, 170] on input "Quote to be sent" at bounding box center [596, 167] width 21 height 21
checkbox input "true"
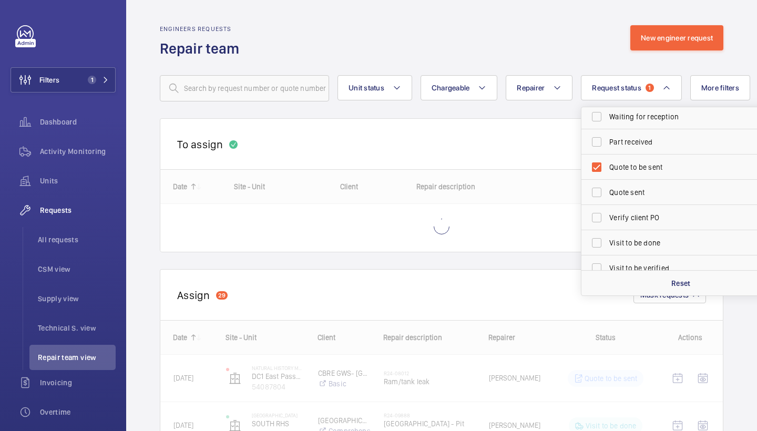
click at [531, 26] on div "Engineers requests Repair team New engineer request" at bounding box center [442, 41] width 564 height 33
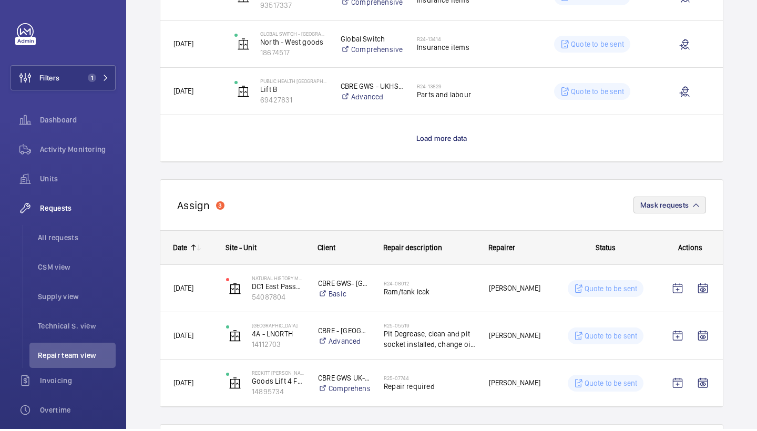
click at [667, 206] on span "Mask requests" at bounding box center [664, 207] width 48 height 8
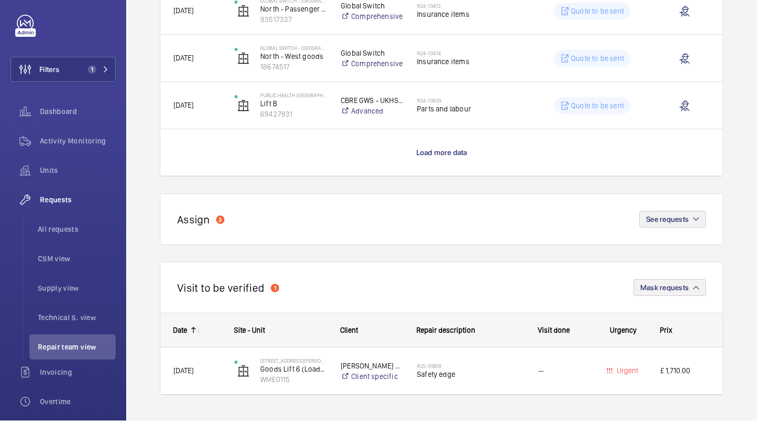
click at [666, 292] on button "Mask requests" at bounding box center [670, 298] width 73 height 17
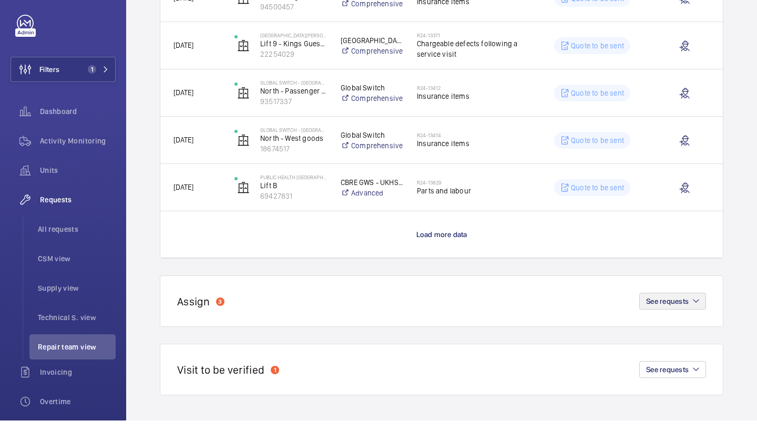
scroll to position [929, 0]
click at [682, 376] on span "See requests" at bounding box center [667, 380] width 43 height 8
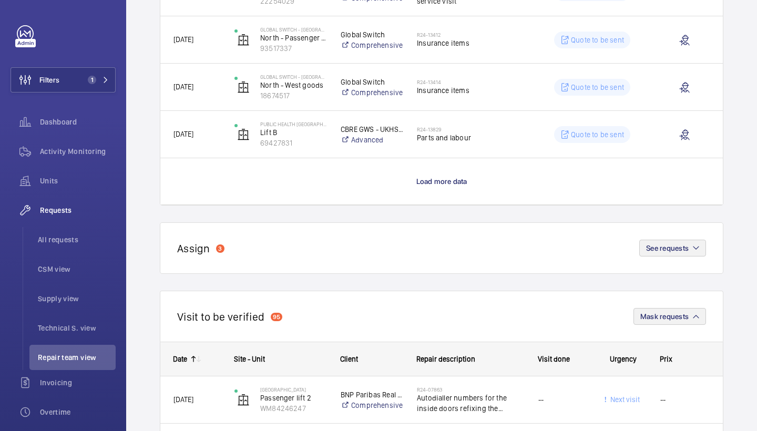
scroll to position [1010, 0]
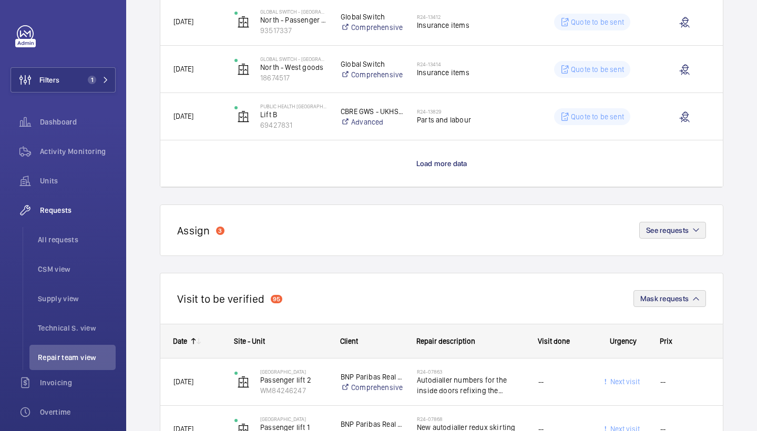
click at [662, 301] on span "Mask requests" at bounding box center [664, 298] width 48 height 8
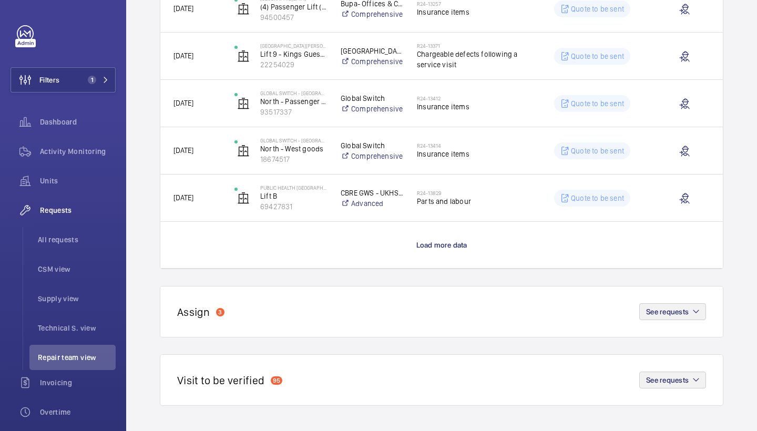
scroll to position [929, 0]
click at [454, 246] on span "Load more data" at bounding box center [441, 245] width 51 height 8
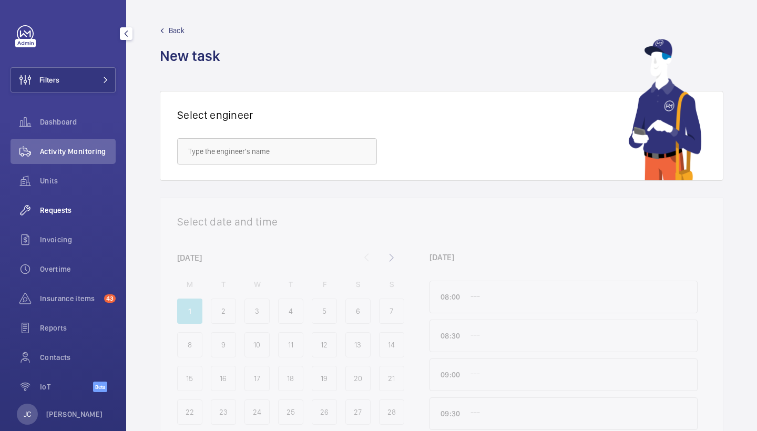
click at [60, 215] on span "Requests" at bounding box center [78, 210] width 76 height 11
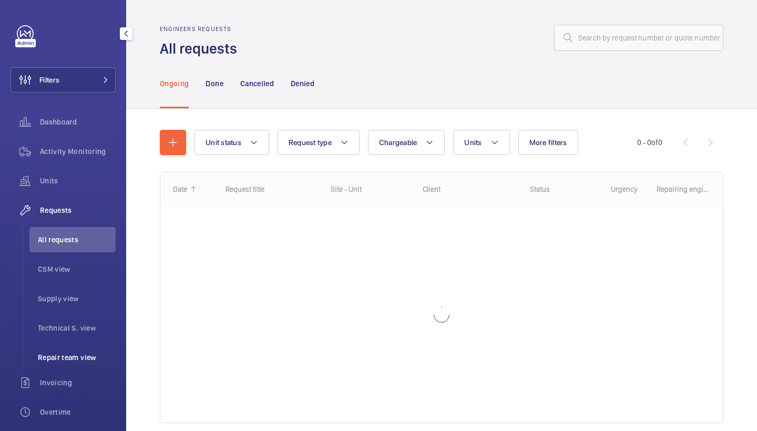
click at [75, 369] on li "Repair team view" at bounding box center [72, 357] width 86 height 25
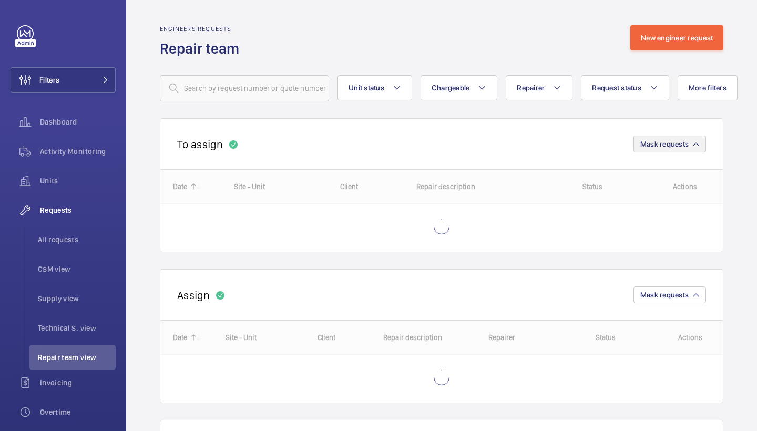
click at [700, 151] on button "Mask requests" at bounding box center [670, 144] width 73 height 17
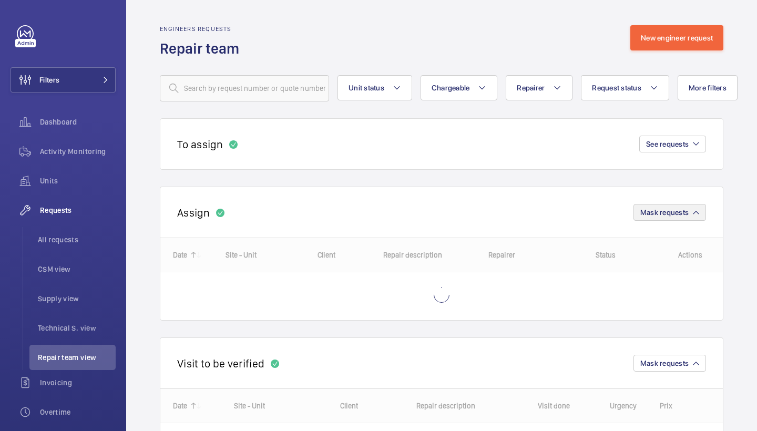
click at [687, 212] on span "Mask requests" at bounding box center [664, 212] width 48 height 8
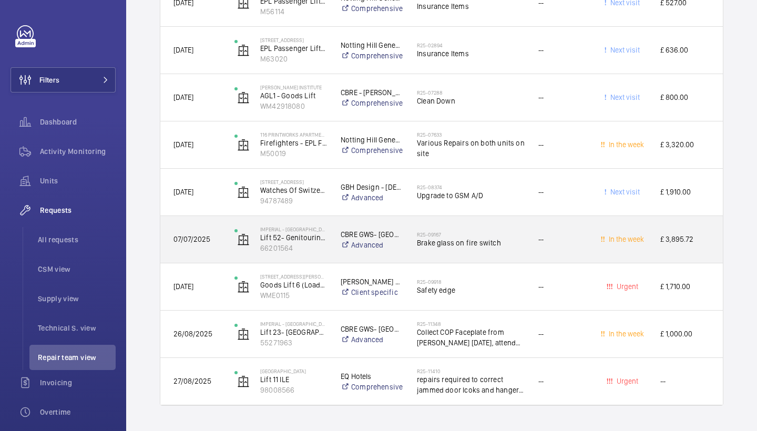
scroll to position [645, 0]
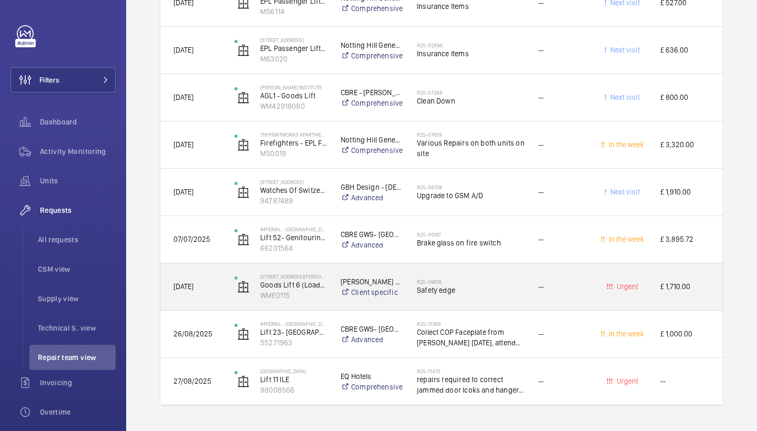
click at [440, 286] on span "Safety edge" at bounding box center [471, 290] width 108 height 11
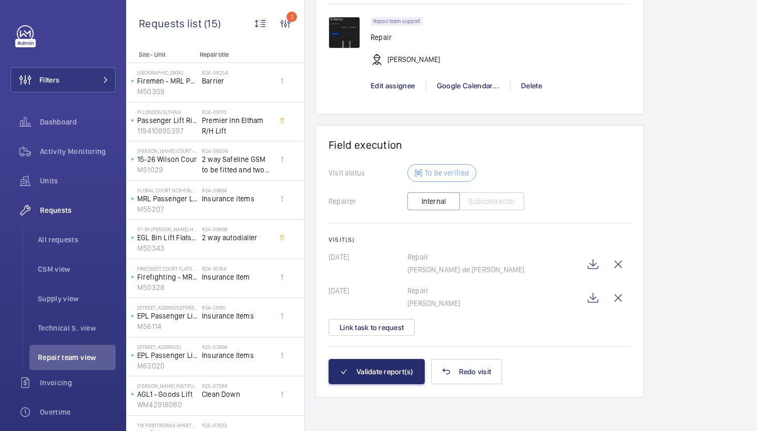
scroll to position [940, 0]
click at [589, 297] on wm-front-icon-button at bounding box center [592, 297] width 25 height 25
click at [380, 368] on button "Validate report(s)" at bounding box center [377, 371] width 96 height 25
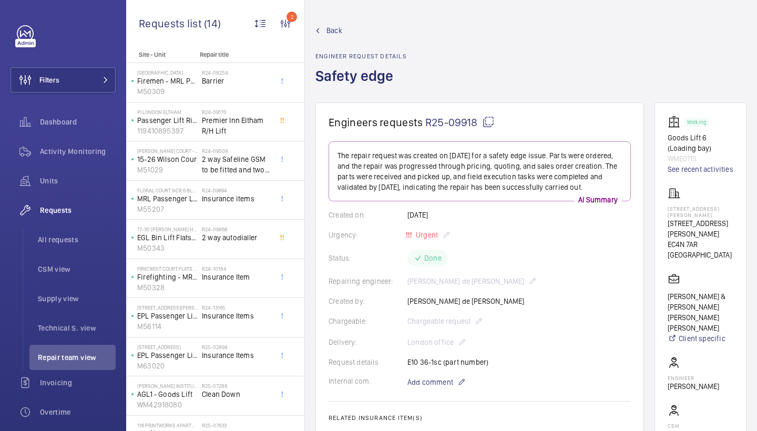
scroll to position [0, 0]
click at [331, 31] on span "Back" at bounding box center [335, 30] width 16 height 11
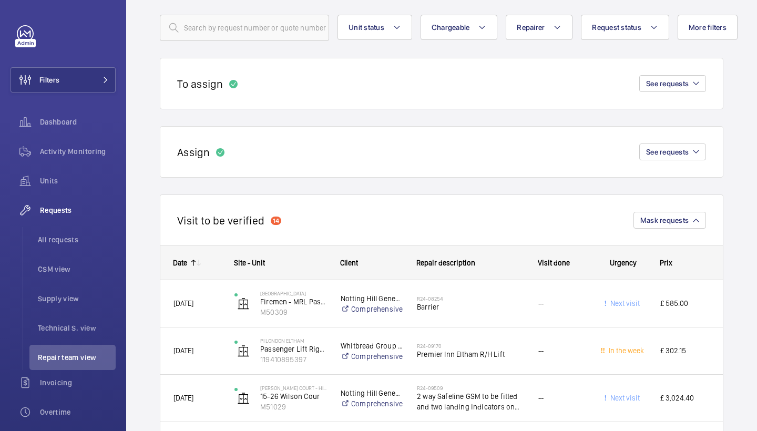
scroll to position [125, 0]
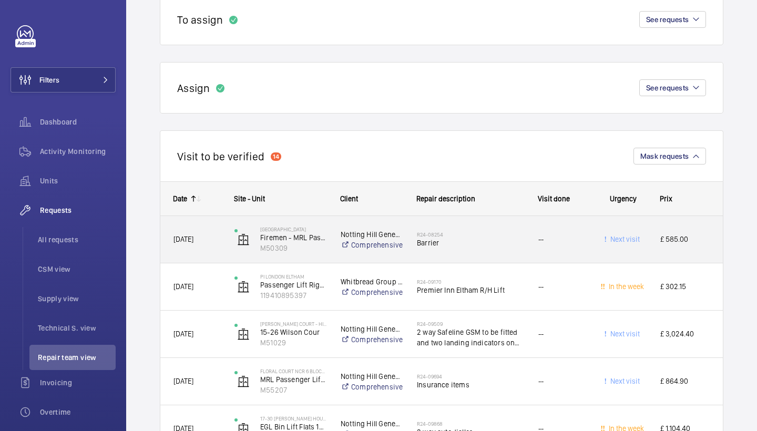
click at [447, 230] on div "R24-08254 Barrier" at bounding box center [471, 240] width 108 height 30
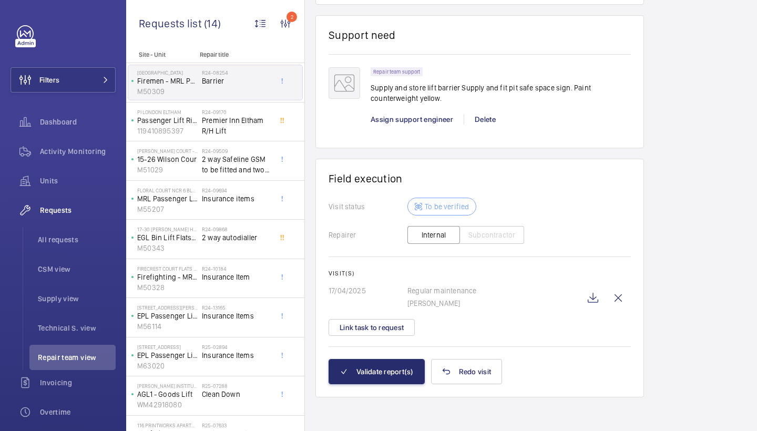
scroll to position [885, 0]
click at [594, 300] on wm-front-icon-button at bounding box center [592, 297] width 25 height 25
click at [369, 377] on button "Validate report(s)" at bounding box center [377, 371] width 96 height 25
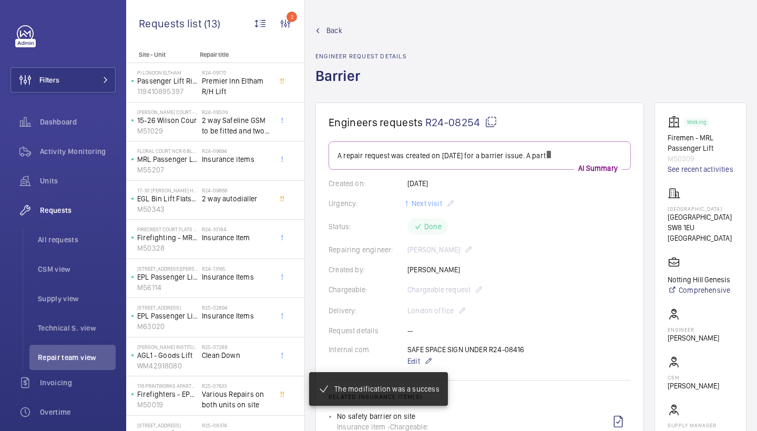
scroll to position [397, 0]
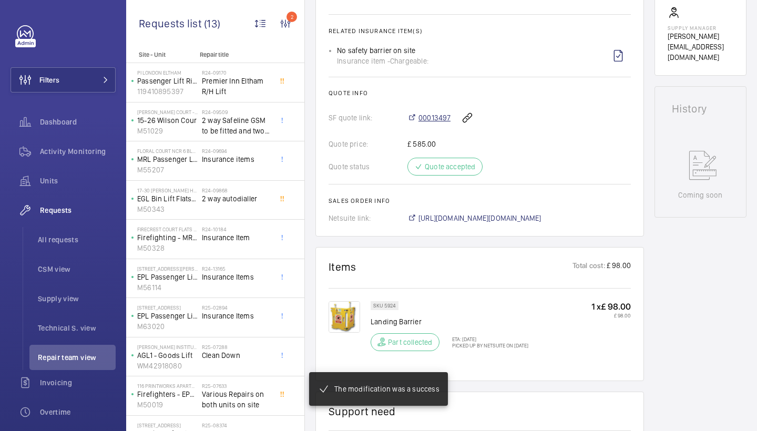
click at [433, 120] on span "00013497" at bounding box center [435, 118] width 32 height 11
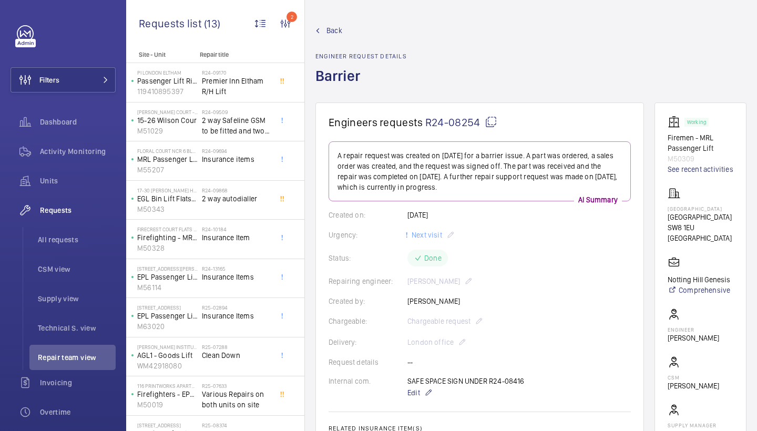
scroll to position [0, 0]
click at [329, 29] on span "Back" at bounding box center [335, 30] width 16 height 11
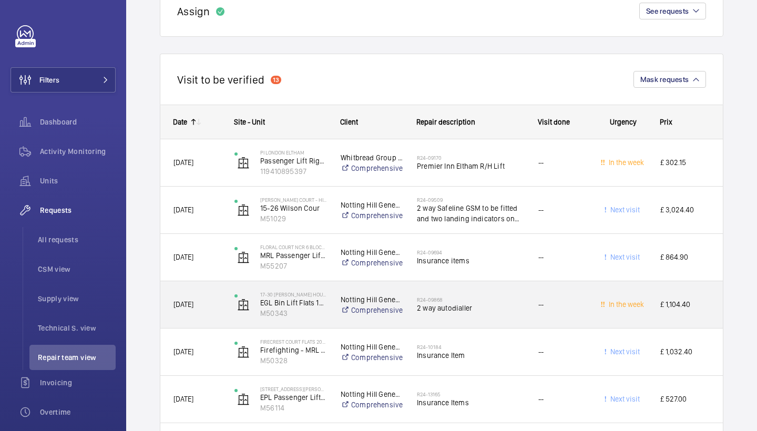
scroll to position [203, 0]
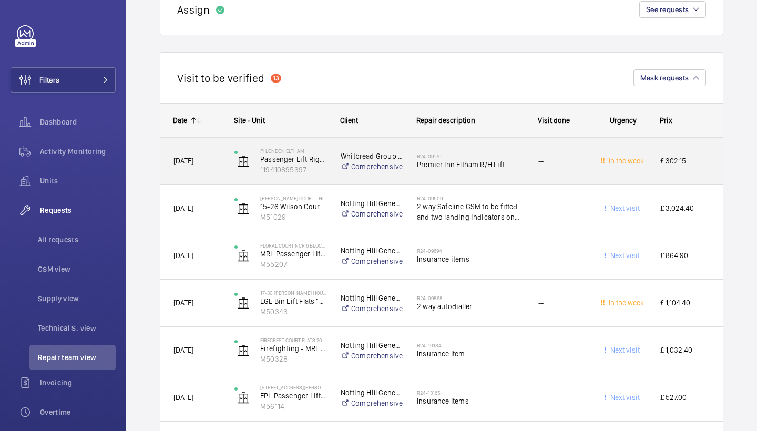
click at [496, 170] on div "R24-09170 Premier Inn Eltham R/H Lift" at bounding box center [471, 161] width 108 height 30
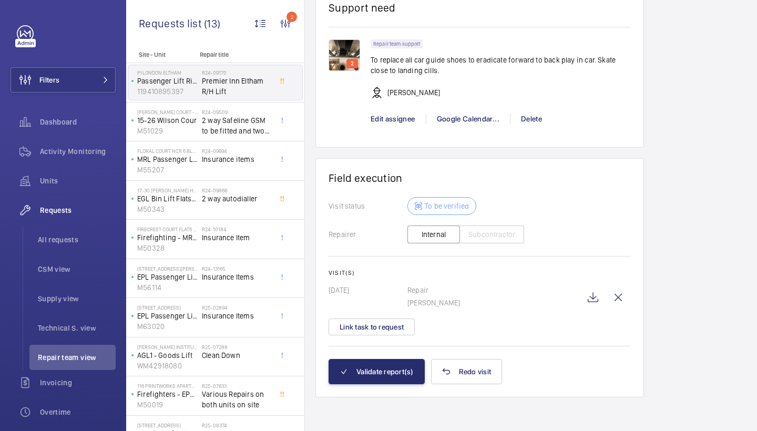
scroll to position [1138, 0]
click at [586, 304] on wm-front-icon-button at bounding box center [592, 297] width 25 height 25
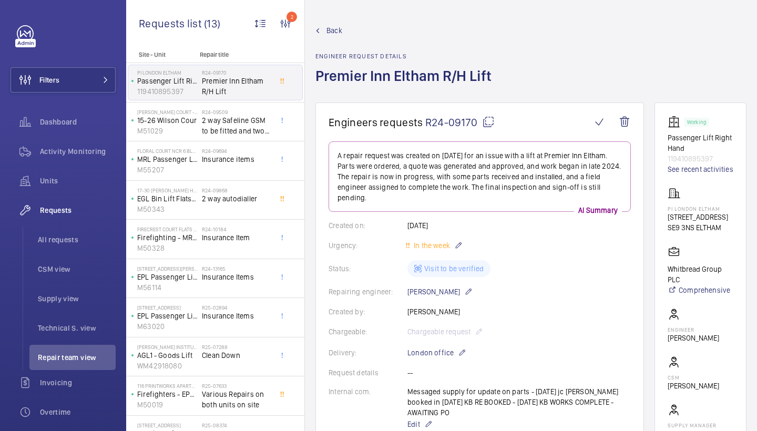
scroll to position [0, 0]
click at [333, 35] on span "Back" at bounding box center [335, 30] width 16 height 11
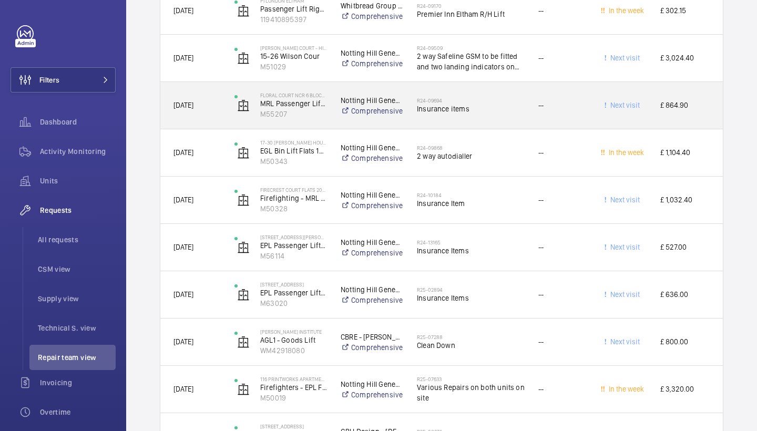
scroll to position [359, 0]
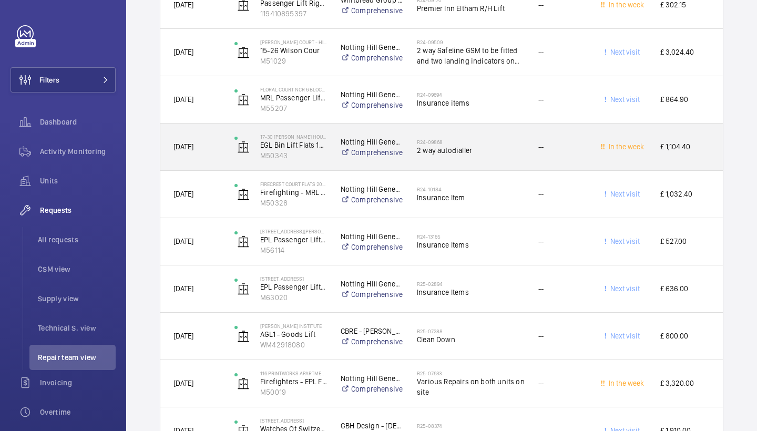
click at [481, 157] on div "R24-09868 2 way autodialler" at bounding box center [471, 147] width 108 height 30
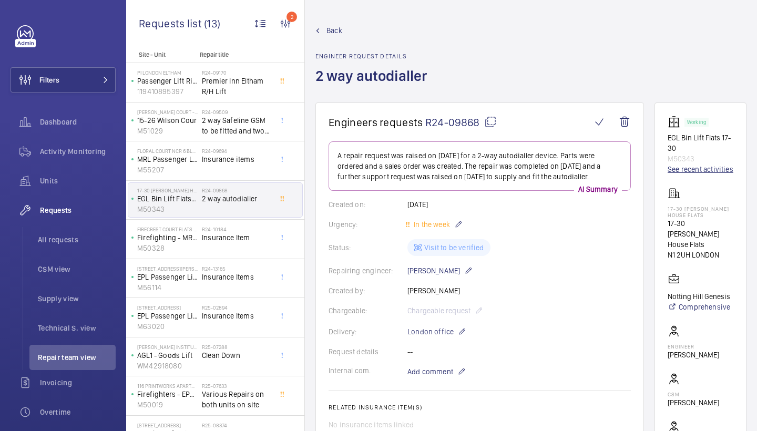
click at [686, 170] on link "See recent activities" at bounding box center [701, 169] width 66 height 11
click at [334, 29] on span "Back" at bounding box center [335, 30] width 16 height 11
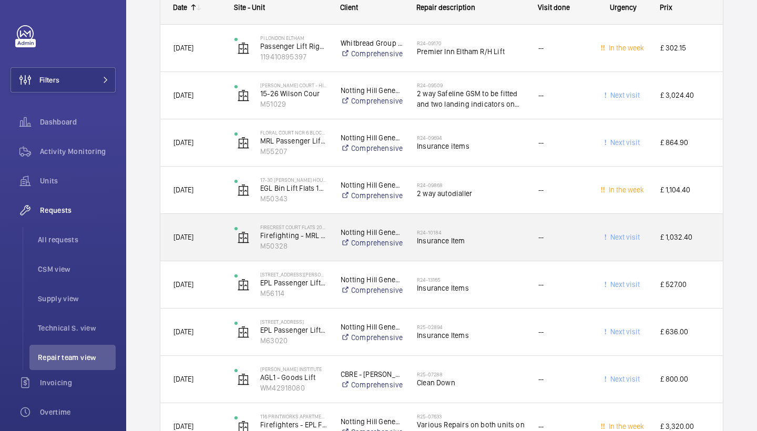
scroll to position [324, 0]
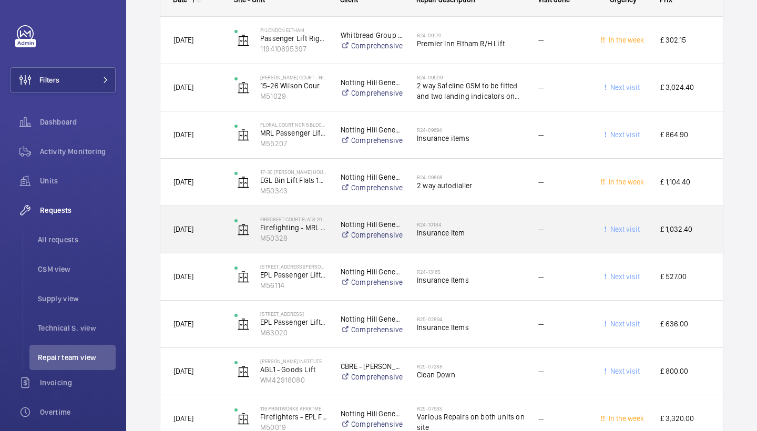
click at [445, 221] on h2 "R24-10184" at bounding box center [471, 224] width 108 height 6
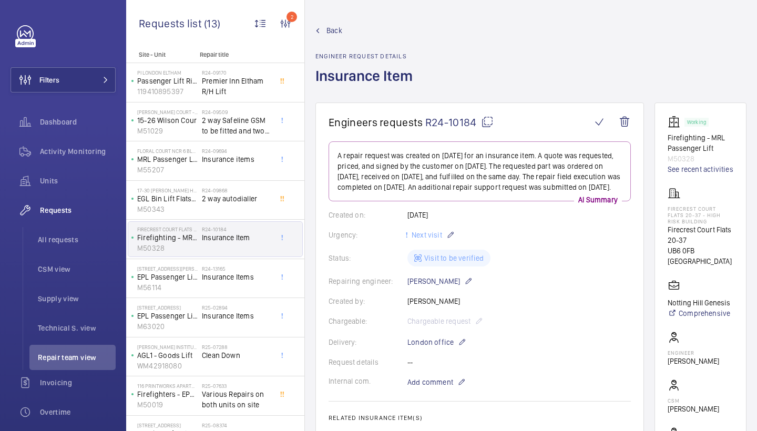
click at [333, 33] on span "Back" at bounding box center [335, 30] width 16 height 11
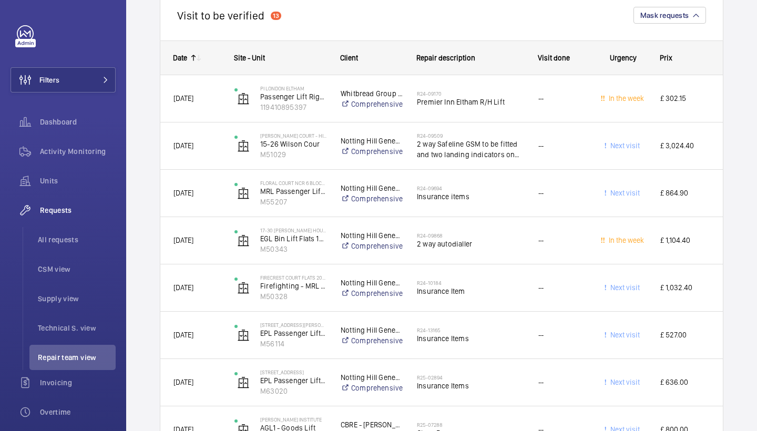
scroll to position [267, 0]
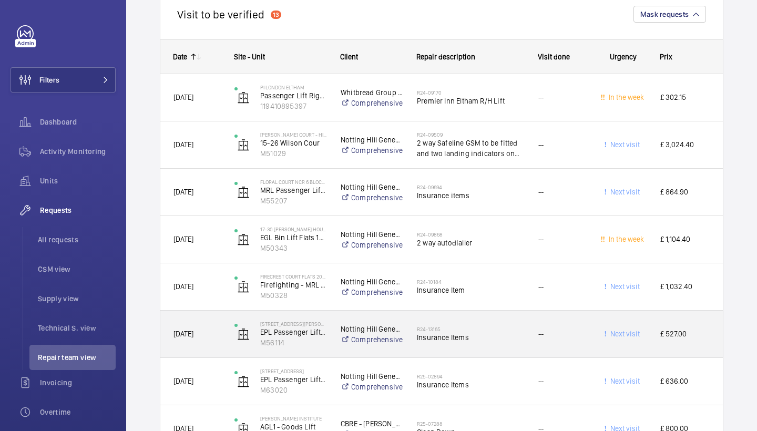
click at [466, 334] on span "Insurance Items" at bounding box center [471, 337] width 108 height 11
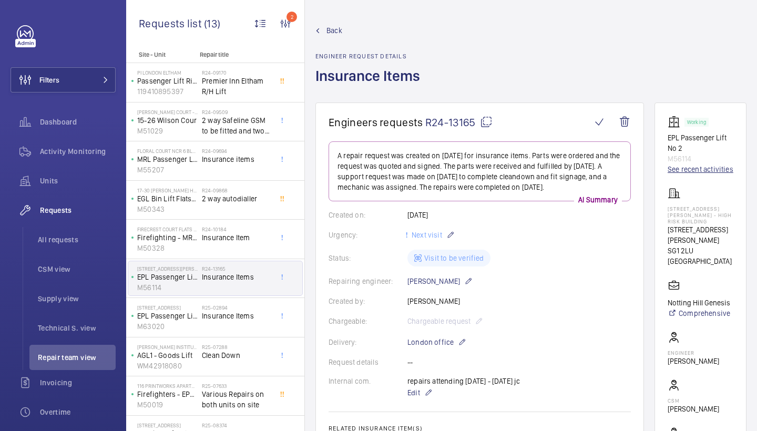
click at [679, 175] on link "See recent activities" at bounding box center [701, 169] width 66 height 11
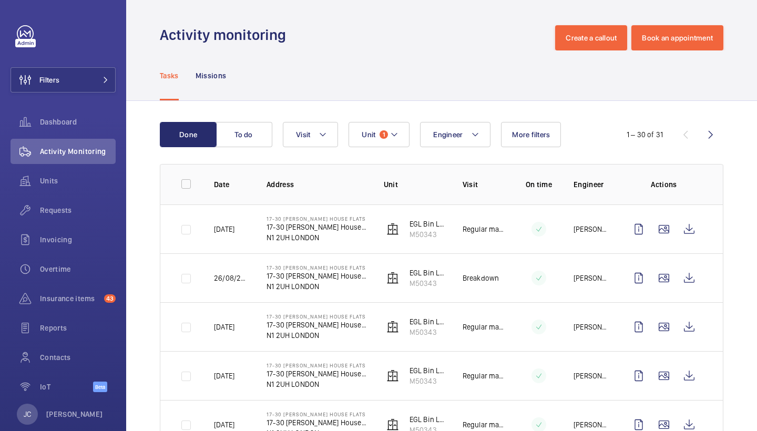
scroll to position [97, 0]
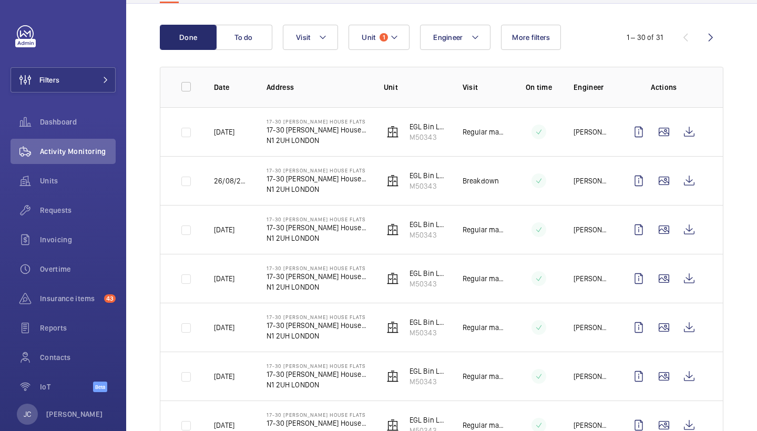
click at [330, 29] on button "Visit" at bounding box center [310, 37] width 55 height 25
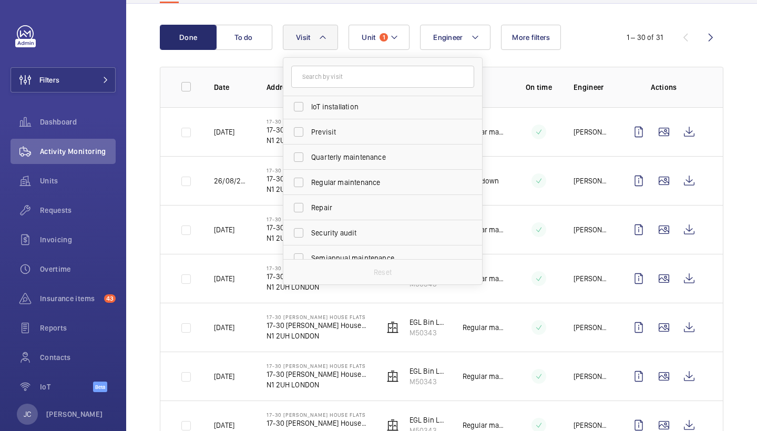
scroll to position [146, 0]
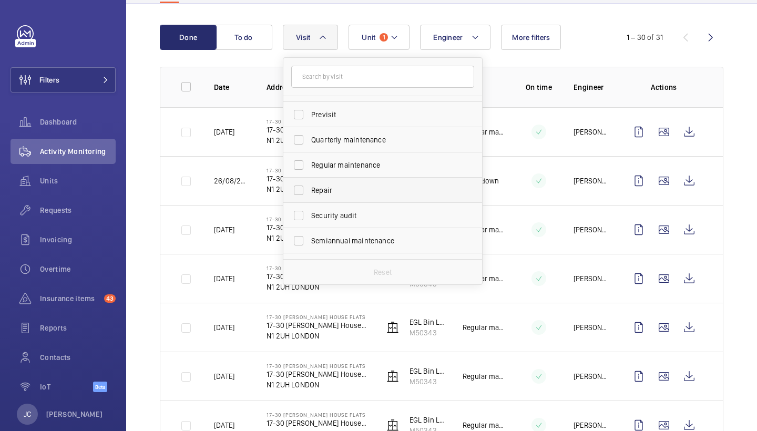
click at [353, 191] on span "Repair" at bounding box center [383, 190] width 145 height 11
click at [309, 191] on input "Repair" at bounding box center [298, 190] width 21 height 21
checkbox input "true"
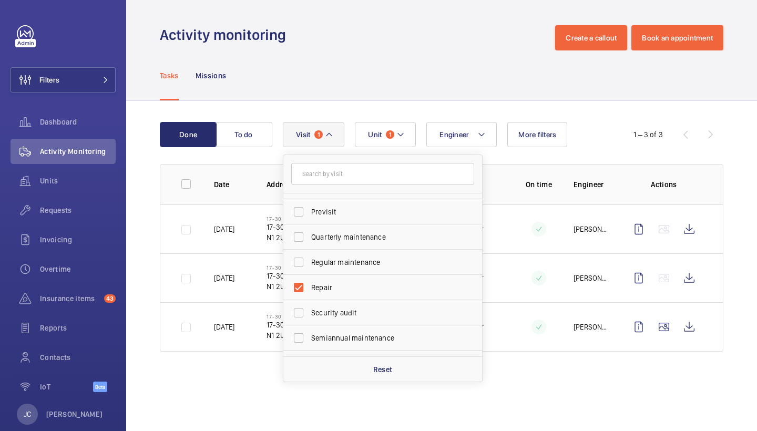
click at [491, 68] on div "Tasks Missions" at bounding box center [442, 75] width 564 height 50
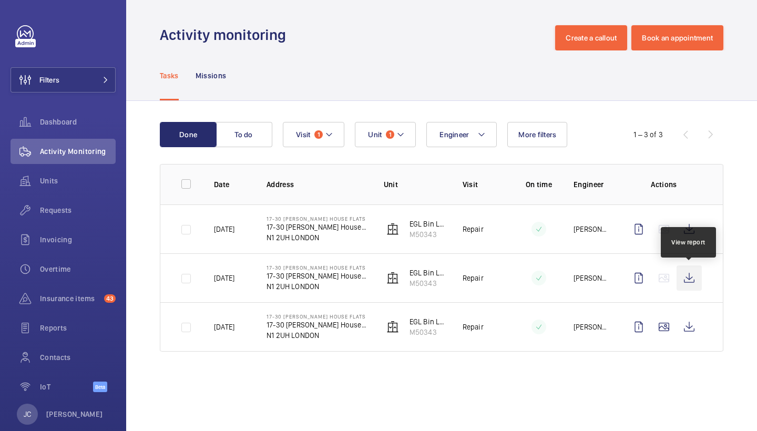
click at [685, 274] on wm-front-icon-button at bounding box center [689, 278] width 25 height 25
